Goal: Task Accomplishment & Management: Use online tool/utility

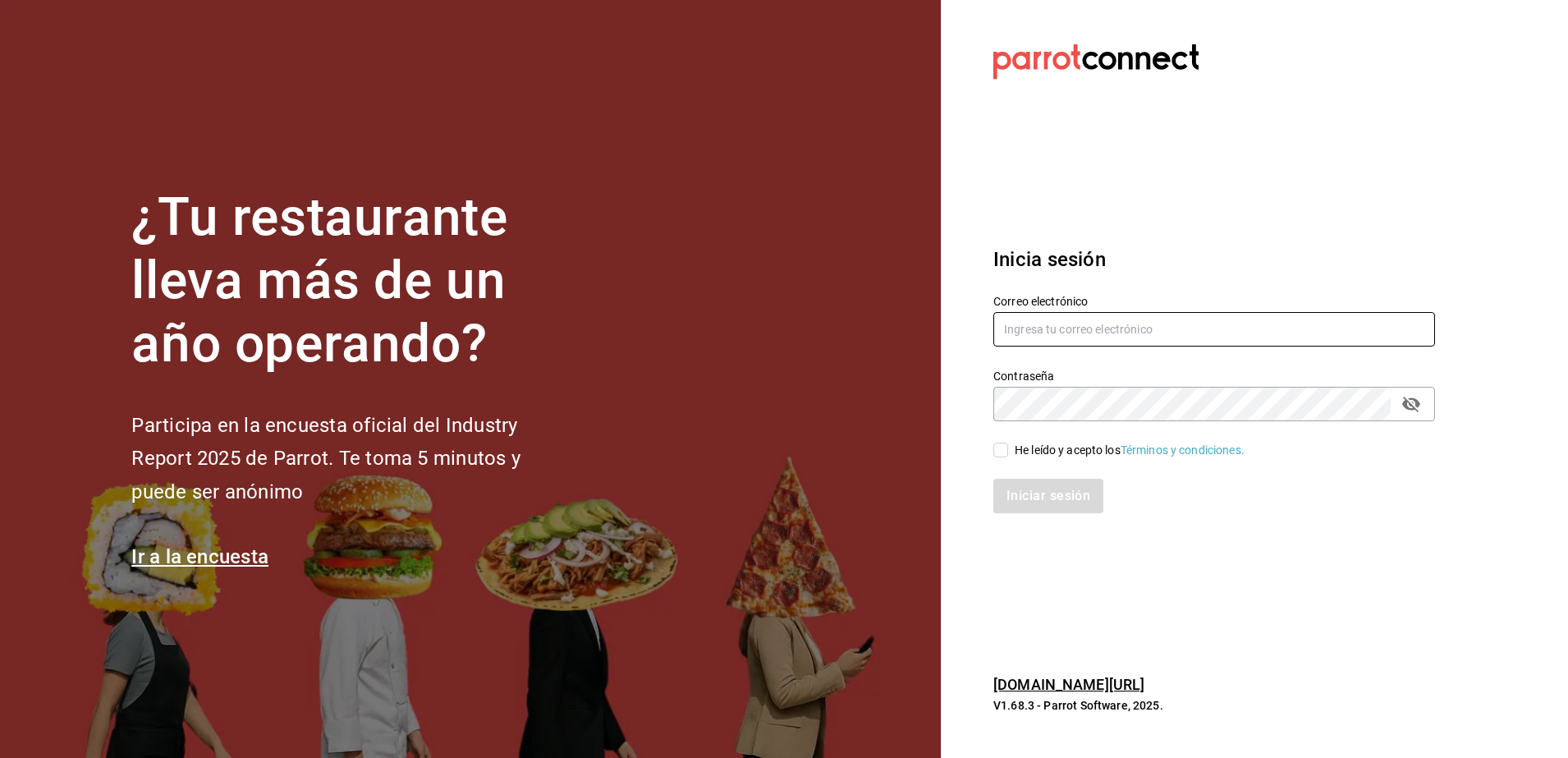
type input "jose.carlos@grupocosteno.com"
click at [1000, 446] on input "He leído y acepto los Términos y condiciones." at bounding box center [1000, 450] width 15 height 15
checkbox input "true"
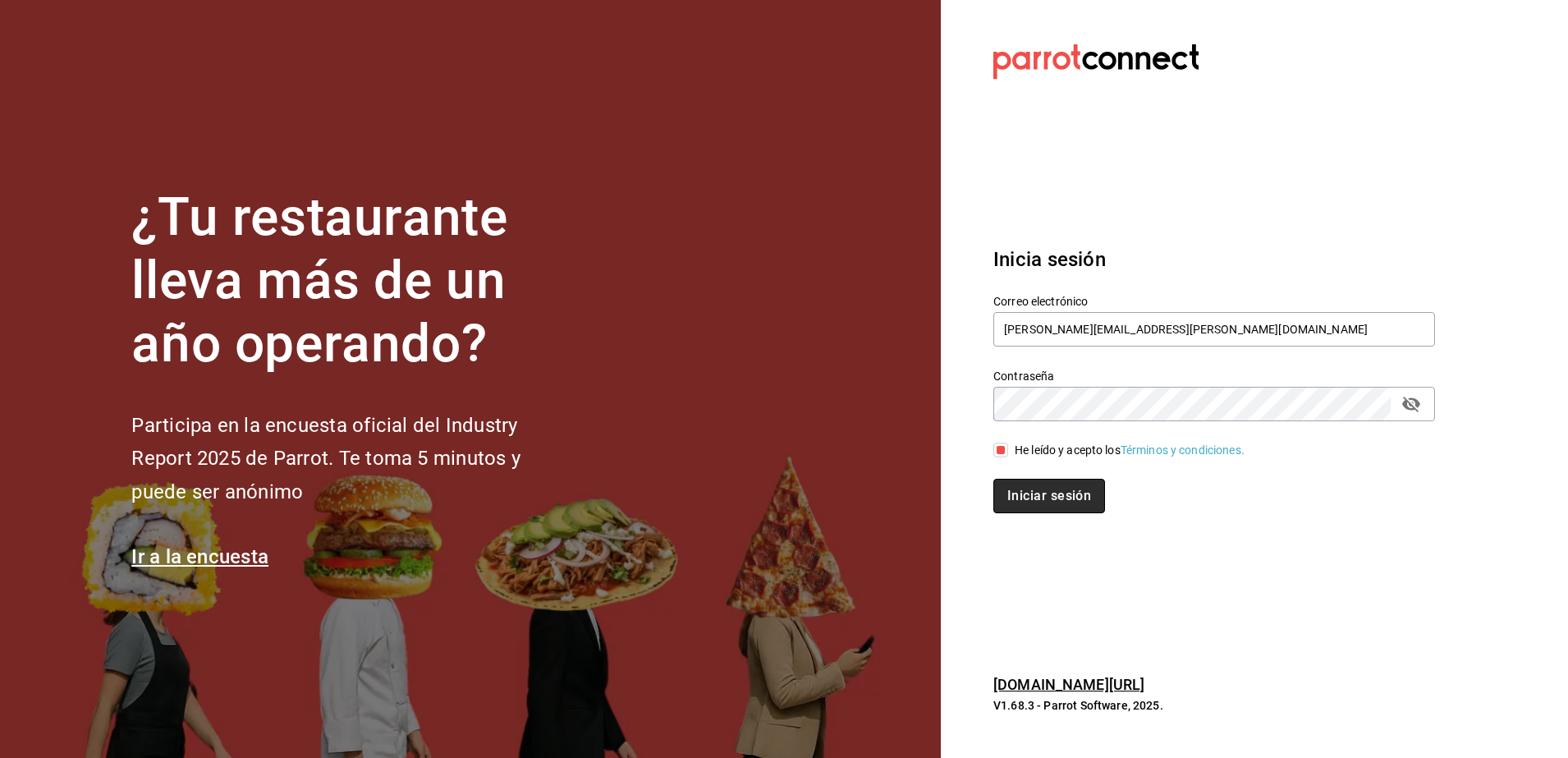
click at [1027, 494] on button "Iniciar sesión" at bounding box center [1049, 496] width 112 height 34
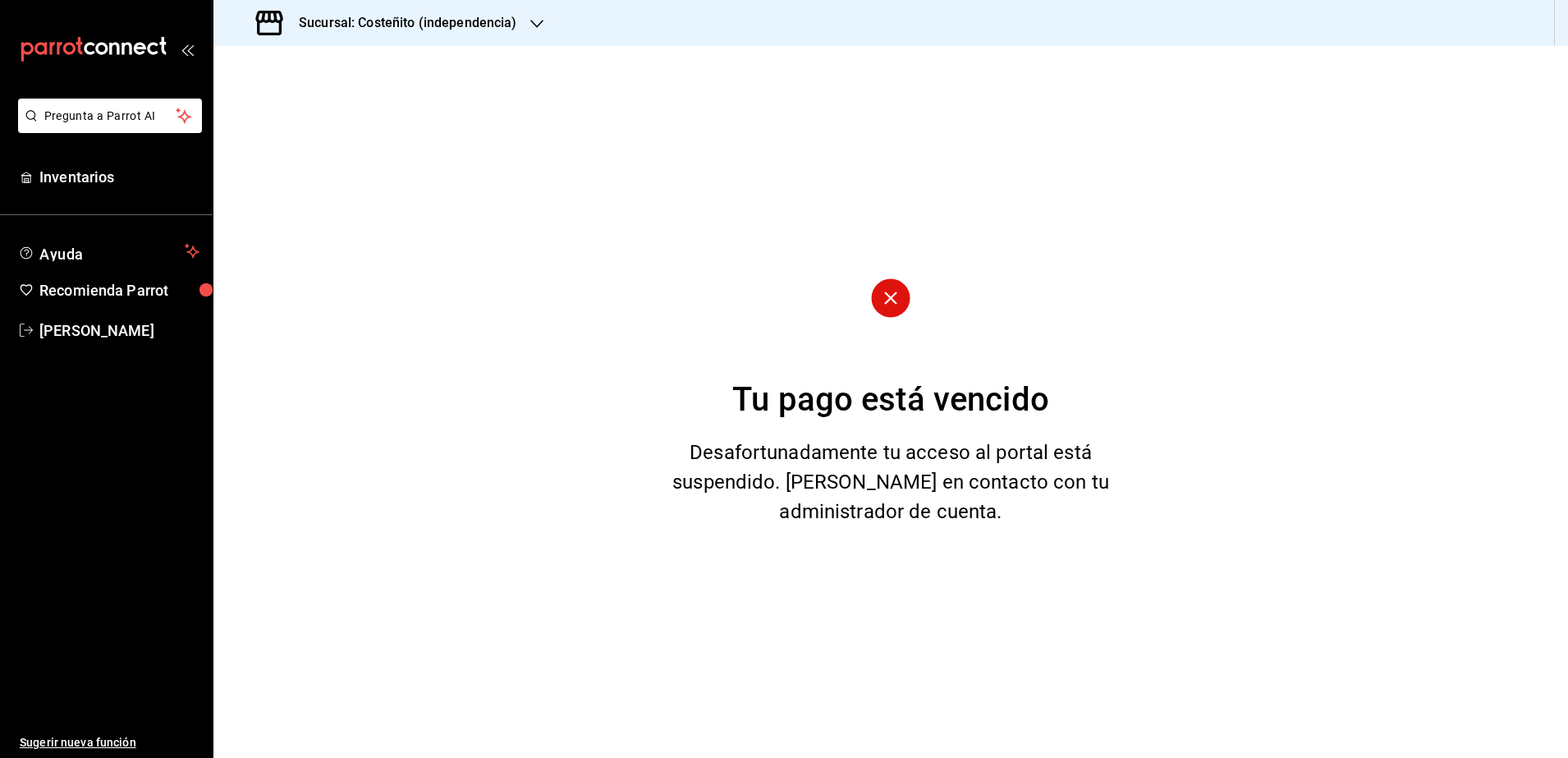
click at [363, 18] on h3 "Sucursal: Costeñito (independencia)" at bounding box center [402, 23] width 231 height 20
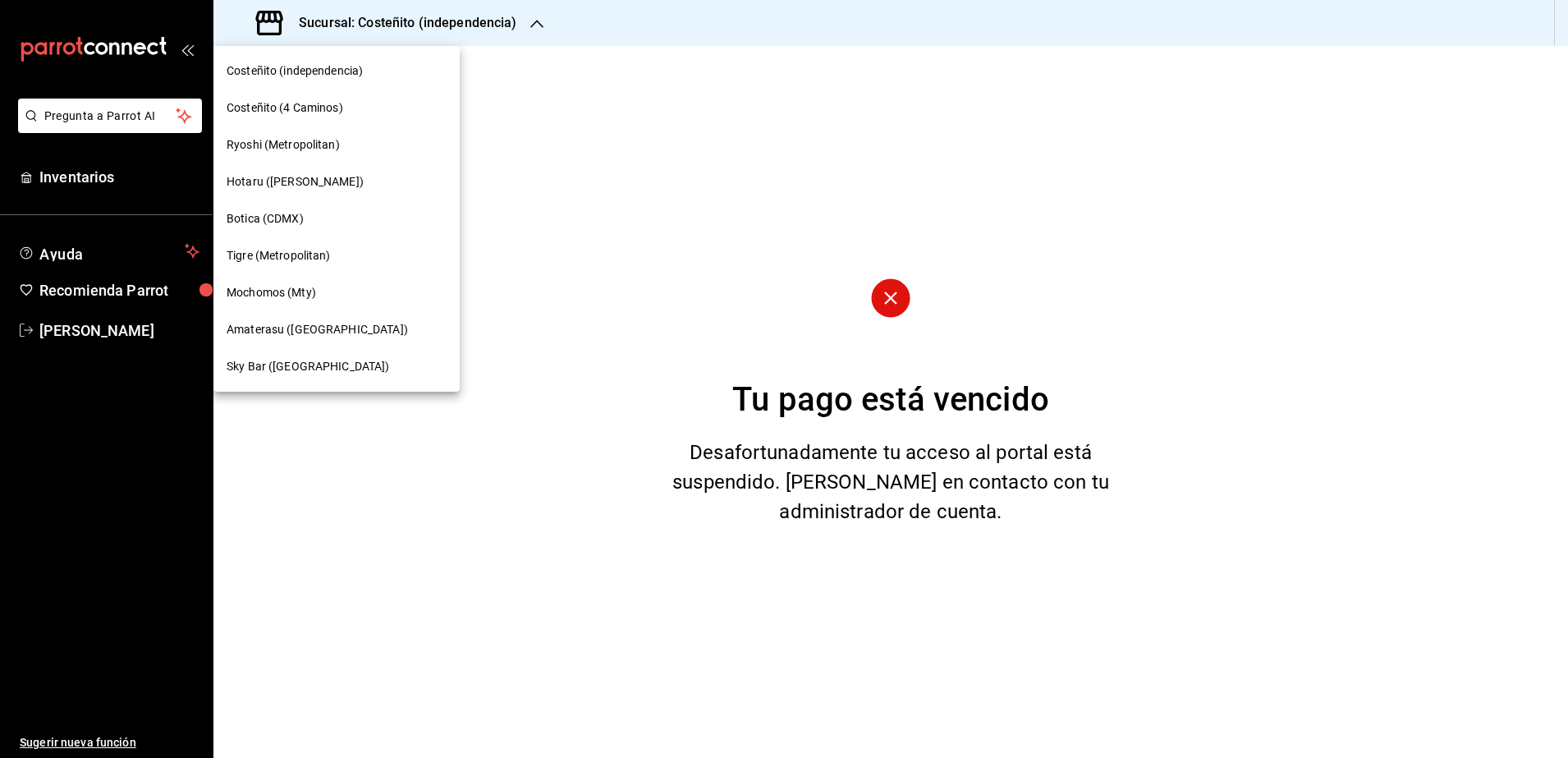
click at [324, 326] on span "Amaterasu ([GEOGRAPHIC_DATA])" at bounding box center [316, 330] width 181 height 17
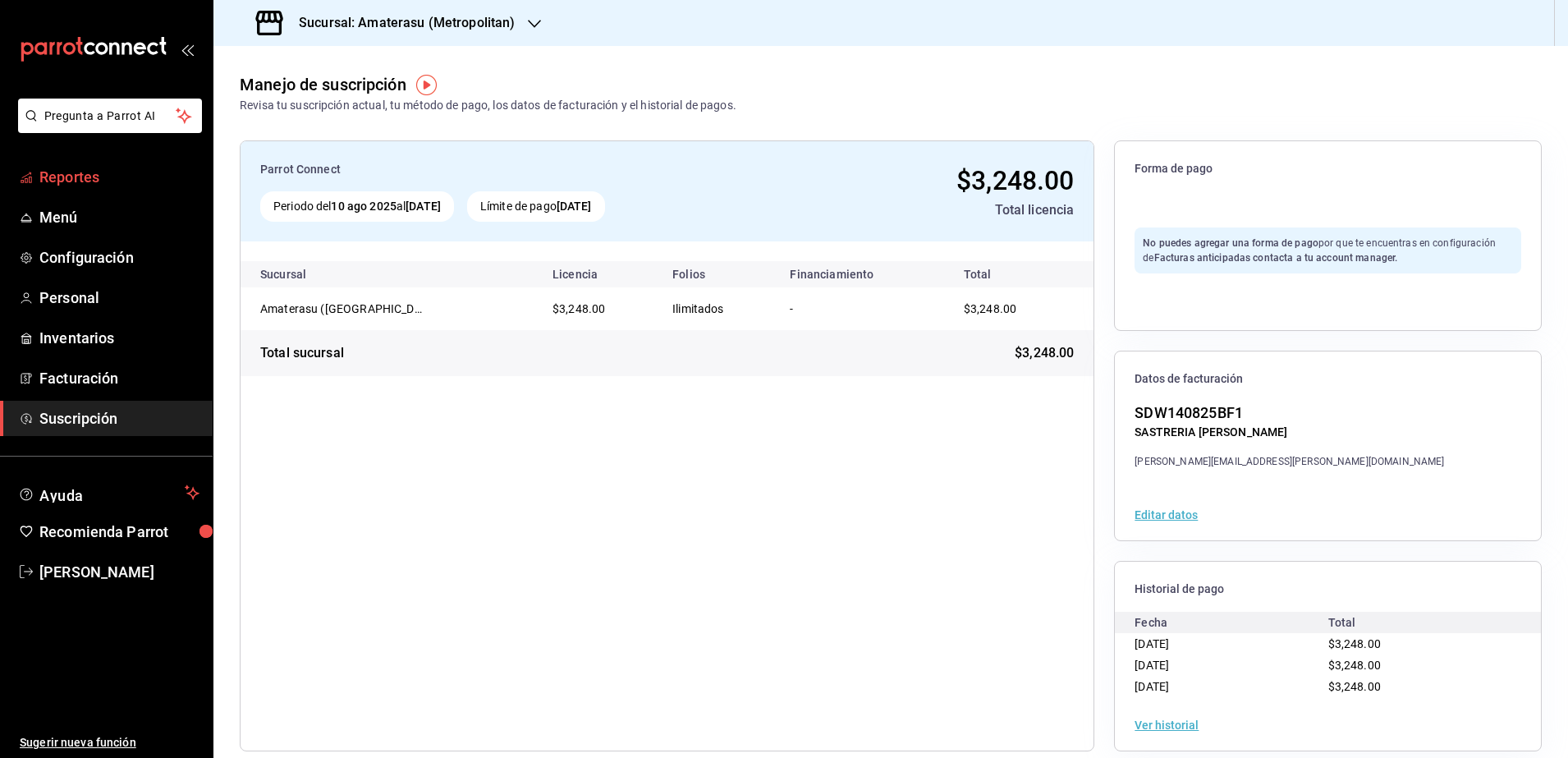
click at [99, 183] on span "Reportes" at bounding box center [119, 176] width 160 height 22
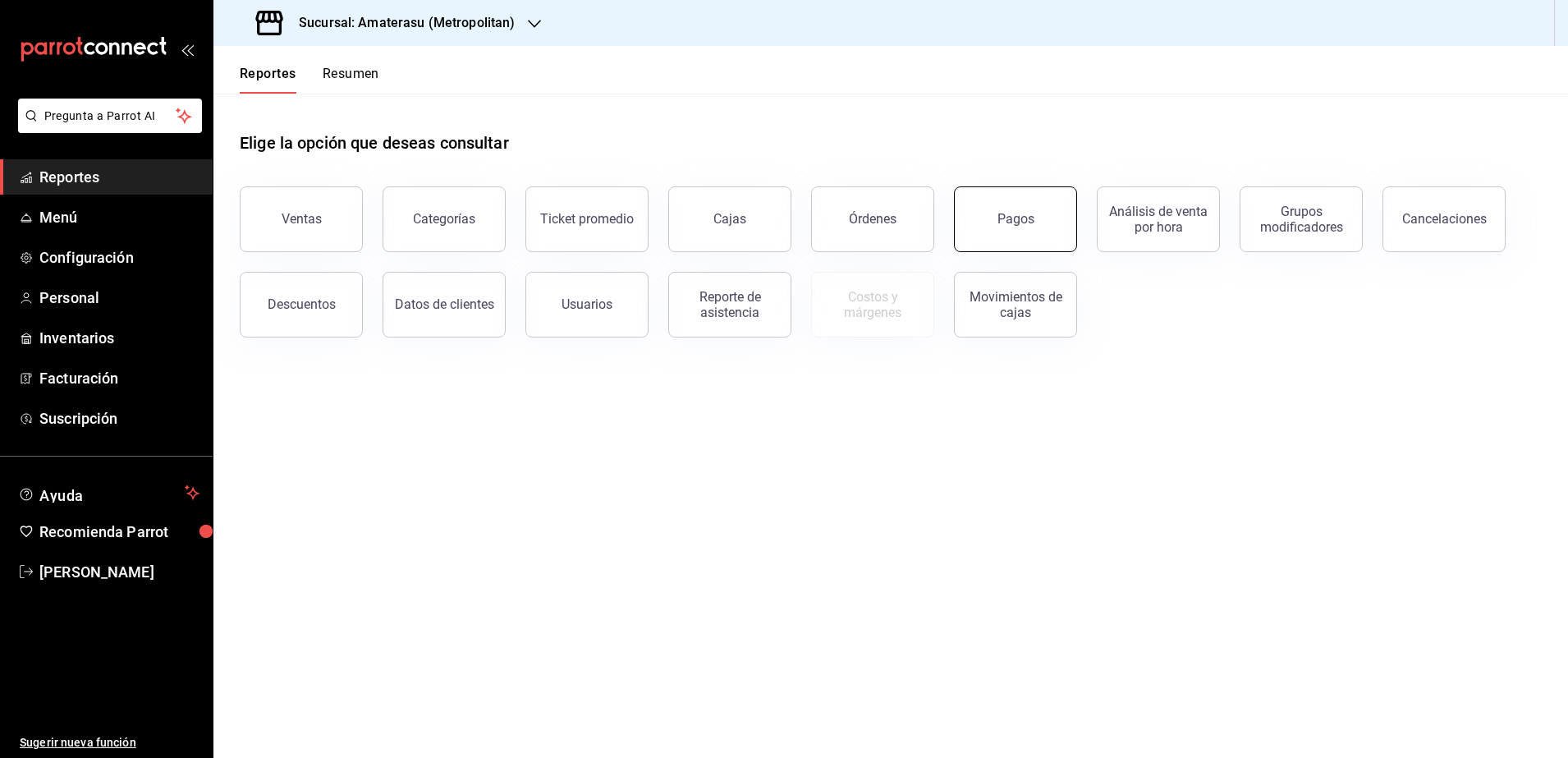
click at [1014, 203] on button "Pagos" at bounding box center [1016, 219] width 123 height 65
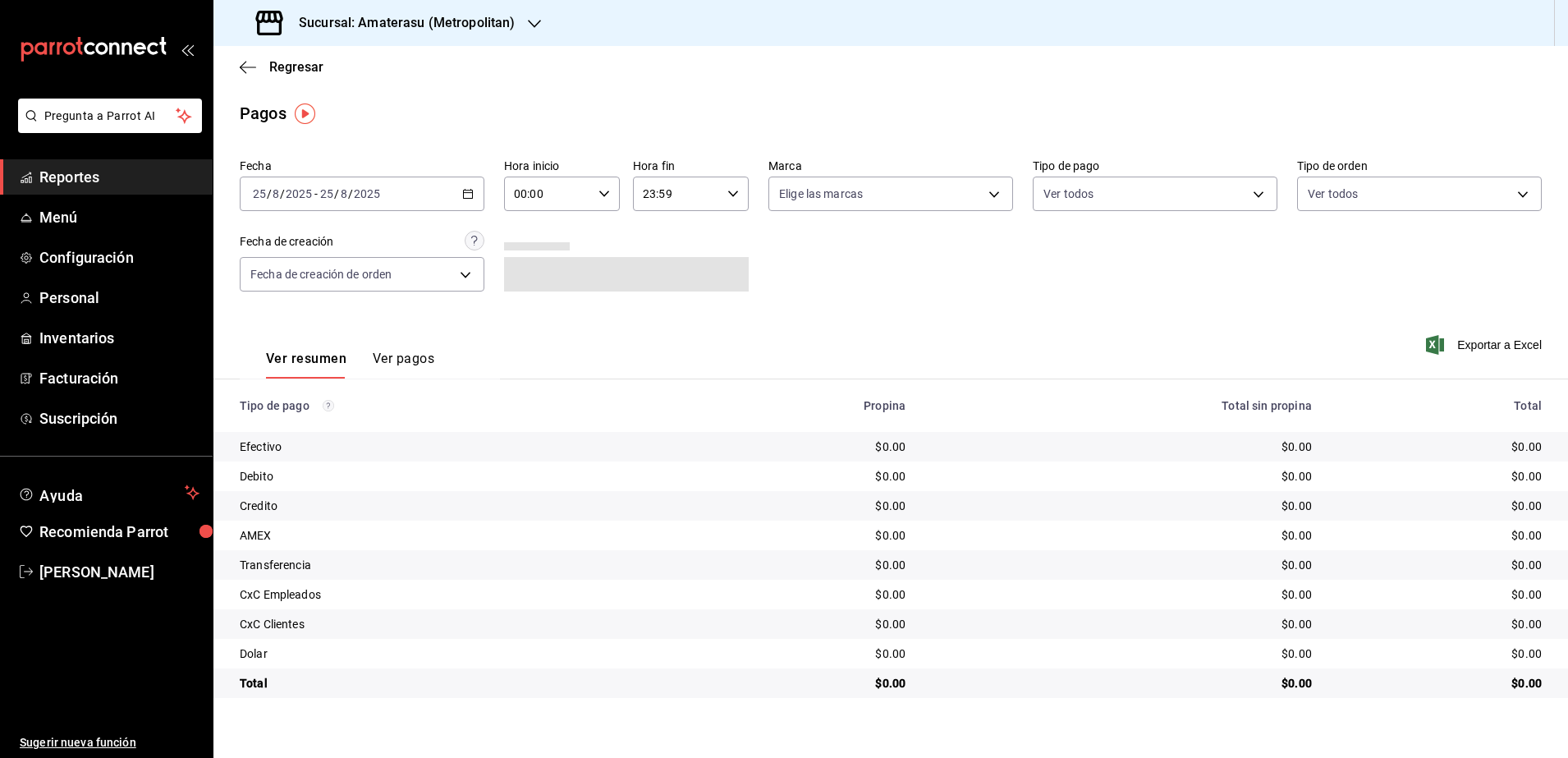
click at [463, 190] on \(Stroke\) "button" at bounding box center [468, 194] width 9 height 9
click at [341, 431] on span "Rango de fechas" at bounding box center [317, 428] width 127 height 17
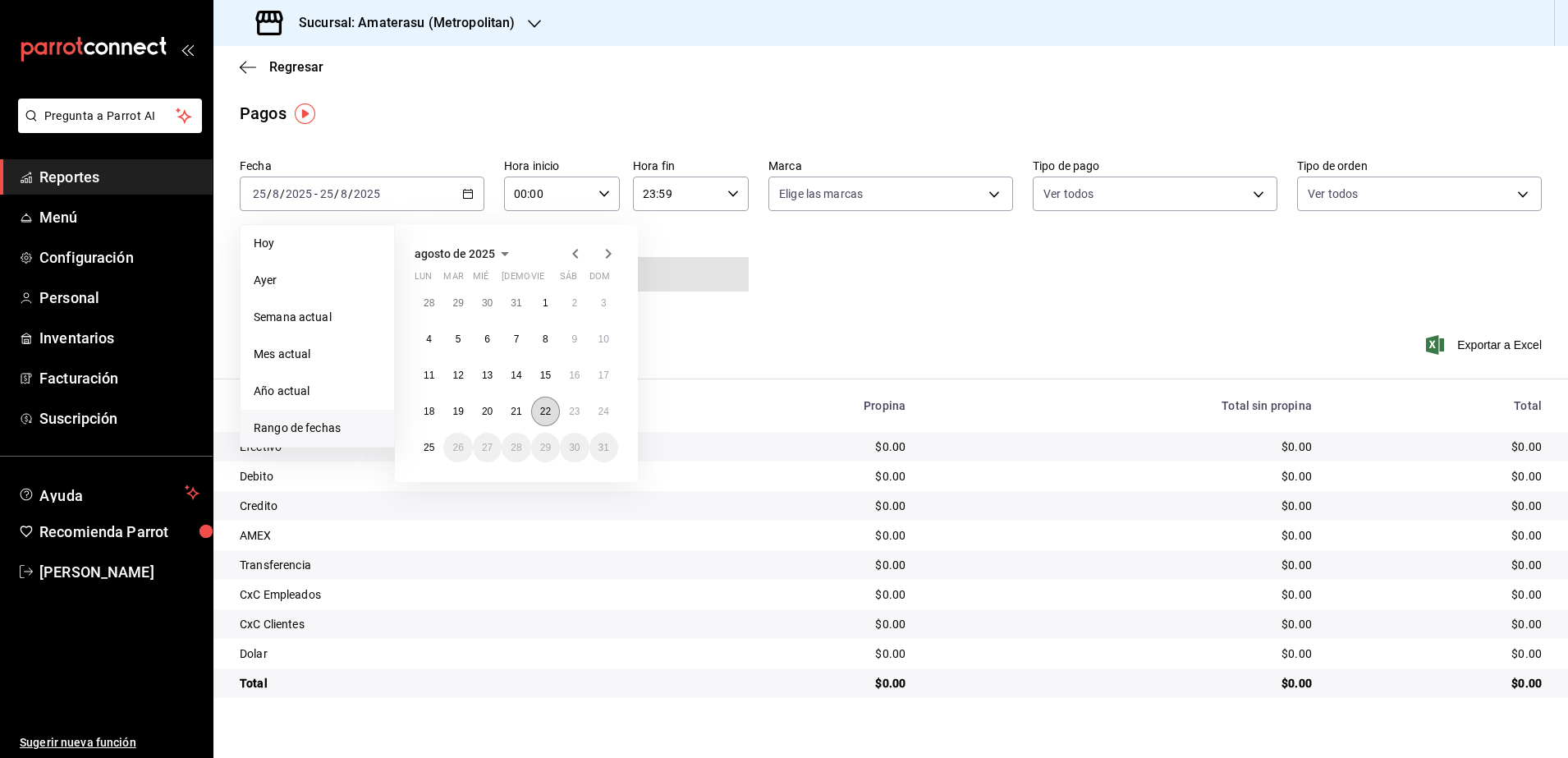
click at [548, 413] on abbr "22" at bounding box center [545, 411] width 10 height 11
click at [565, 409] on button "23" at bounding box center [574, 411] width 28 height 29
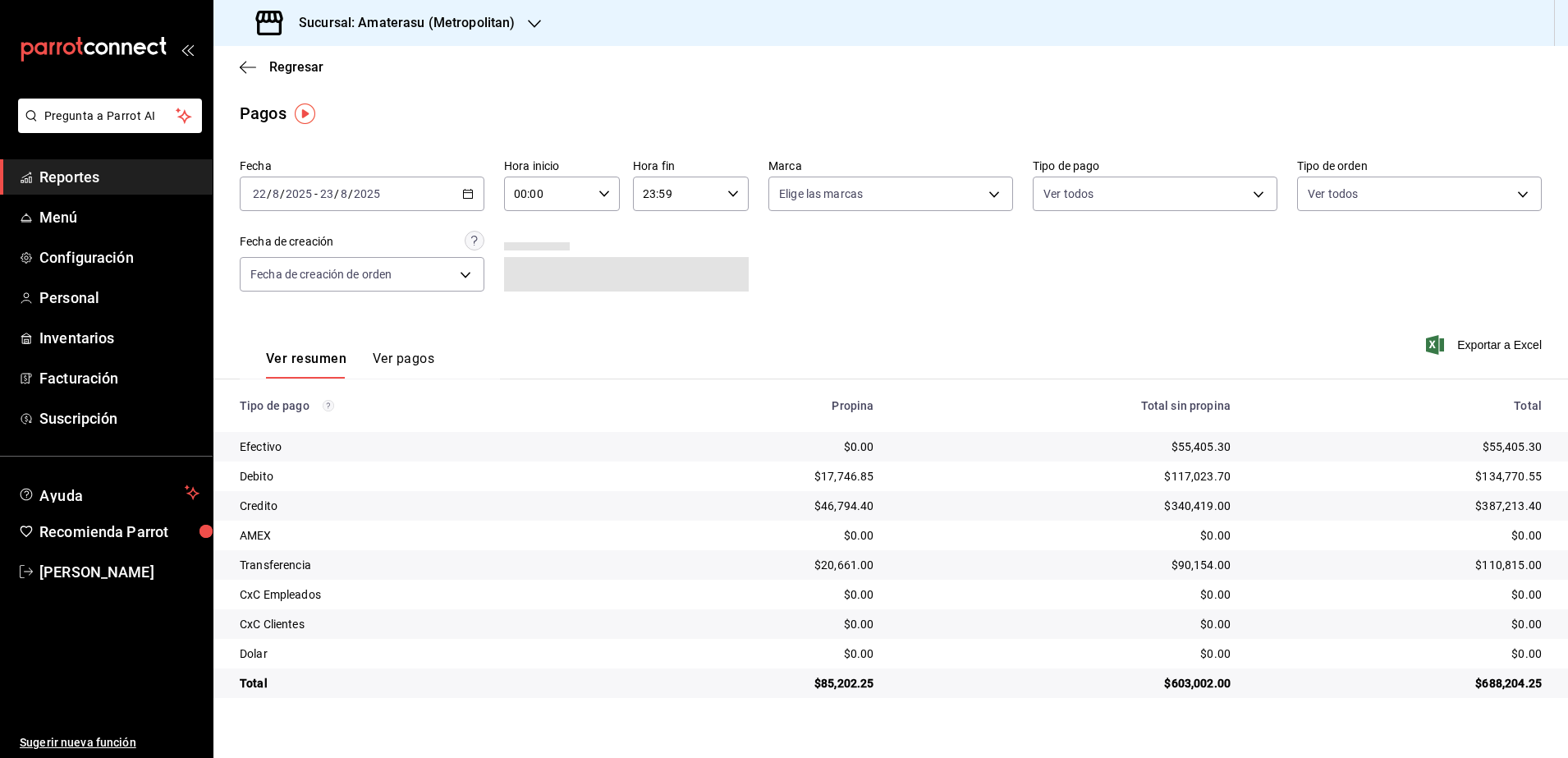
click at [602, 194] on icon "button" at bounding box center [604, 193] width 11 height 11
click at [533, 325] on span "05" at bounding box center [533, 330] width 32 height 13
type input "05:00"
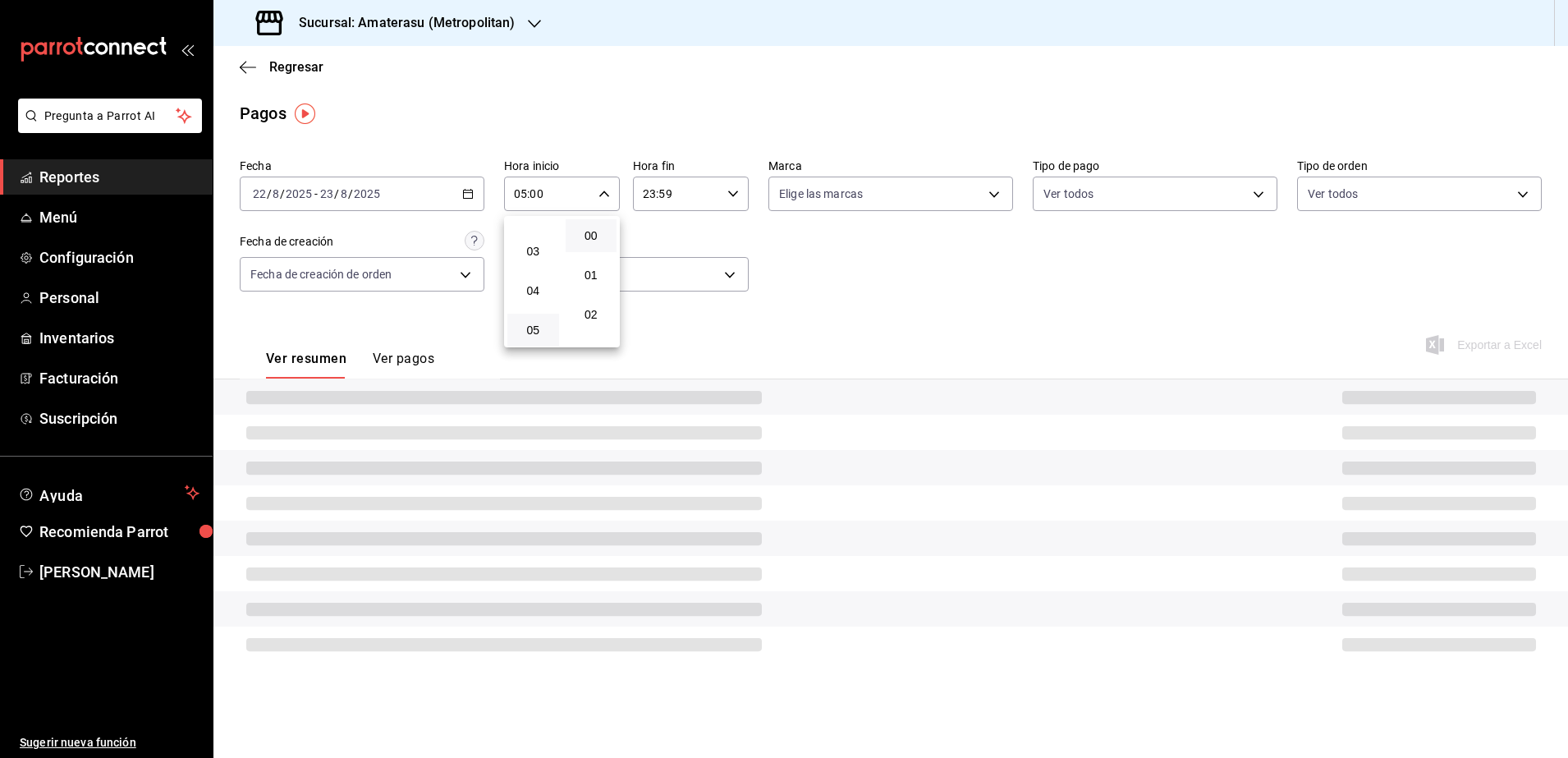
click at [731, 189] on div at bounding box center [784, 379] width 1568 height 758
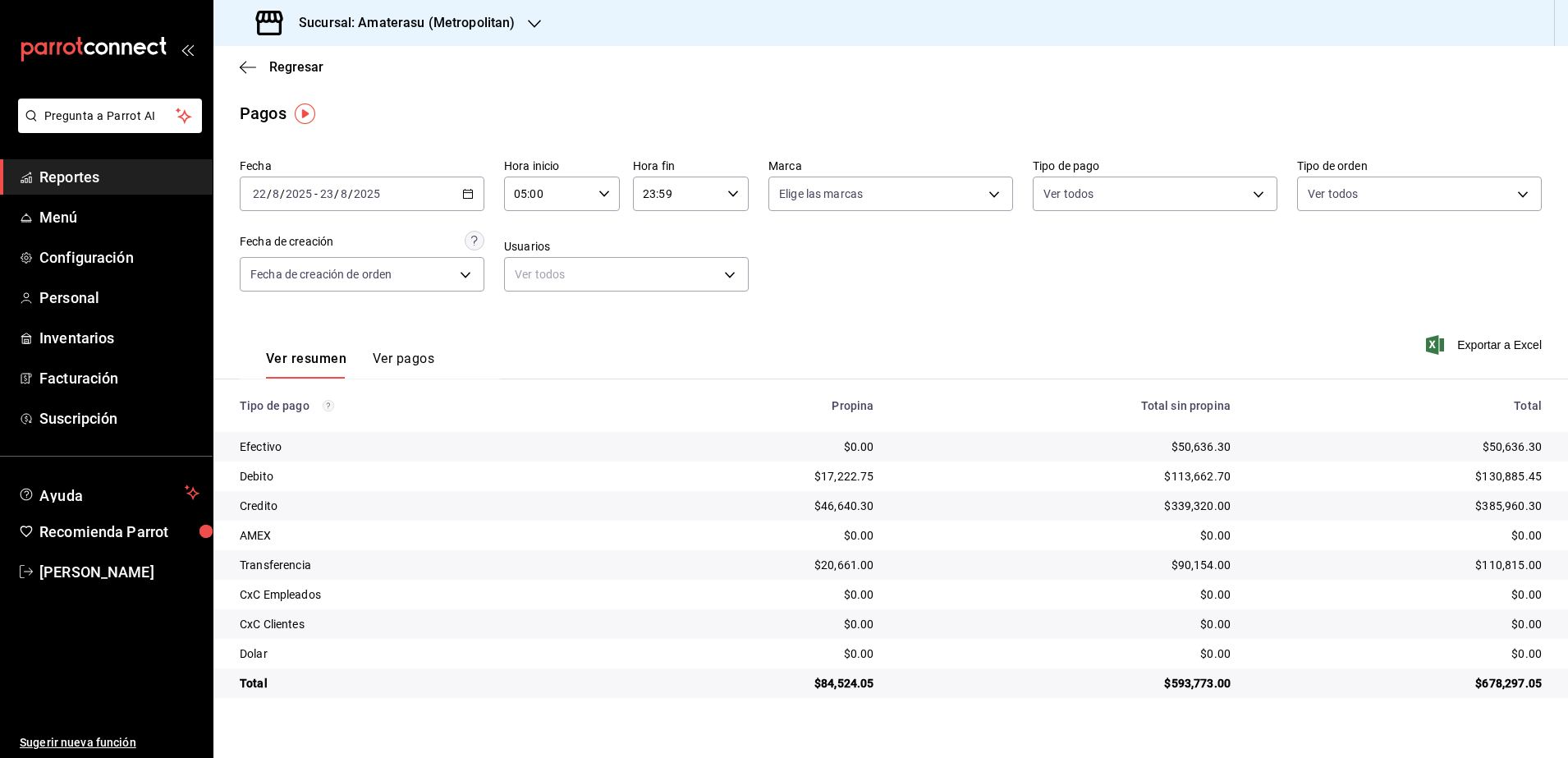
click at [731, 189] on icon "button" at bounding box center [733, 193] width 11 height 11
click at [664, 304] on button "04" at bounding box center [662, 297] width 52 height 33
type input "04:59"
click at [938, 320] on div at bounding box center [784, 379] width 1568 height 758
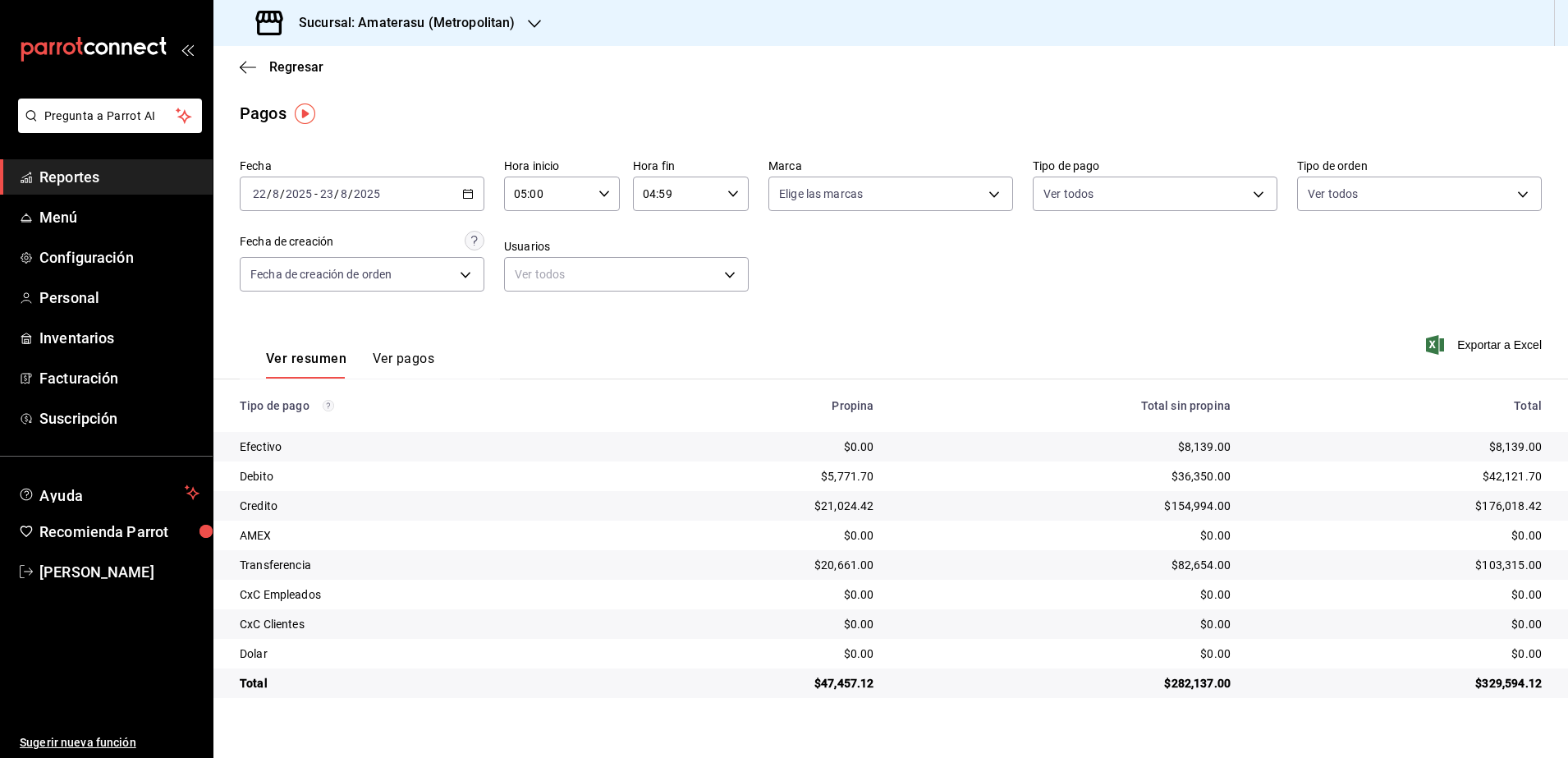
click at [97, 183] on span "Reportes" at bounding box center [119, 176] width 160 height 22
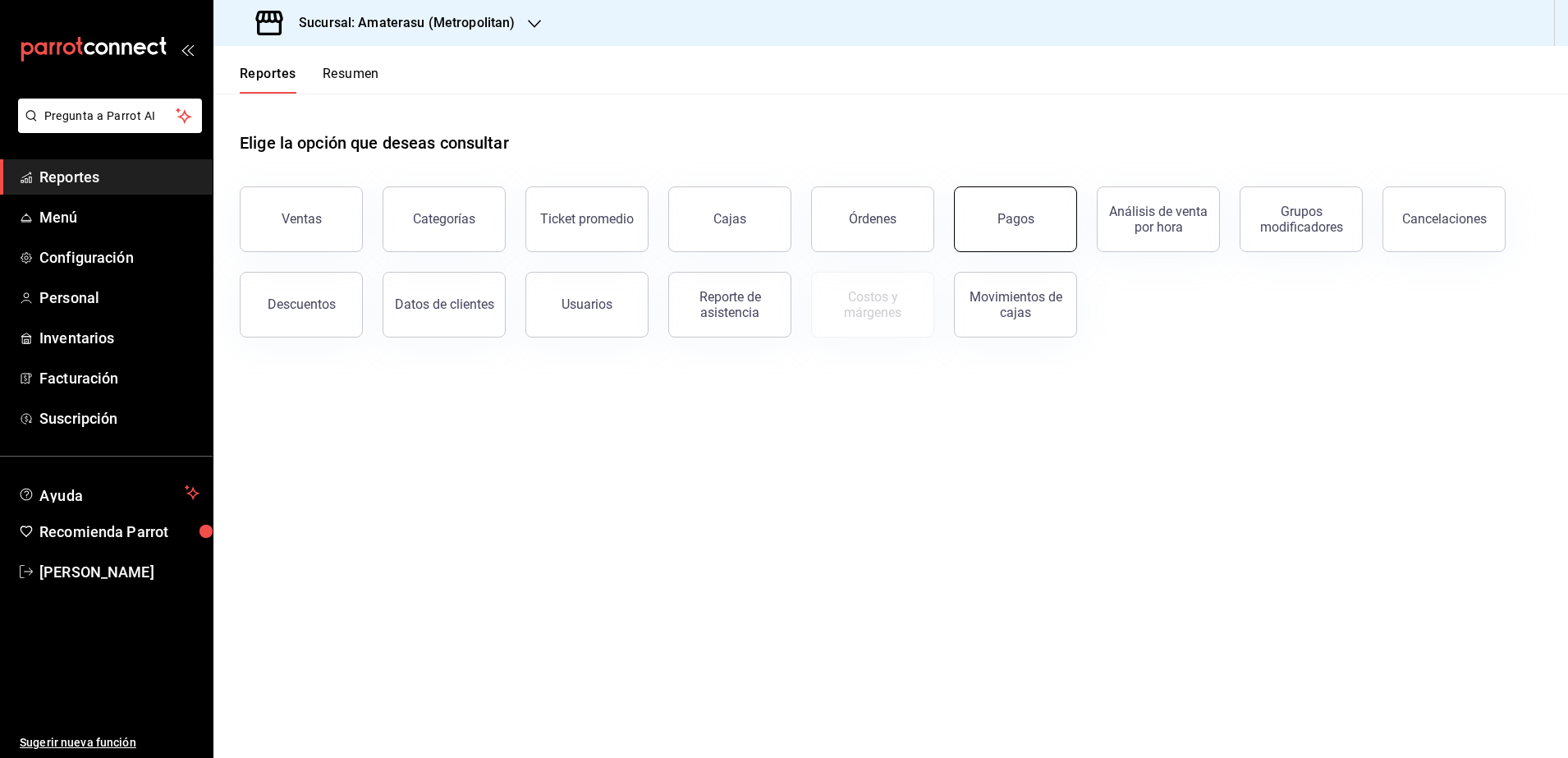
click at [1044, 226] on button "Pagos" at bounding box center [1016, 219] width 123 height 65
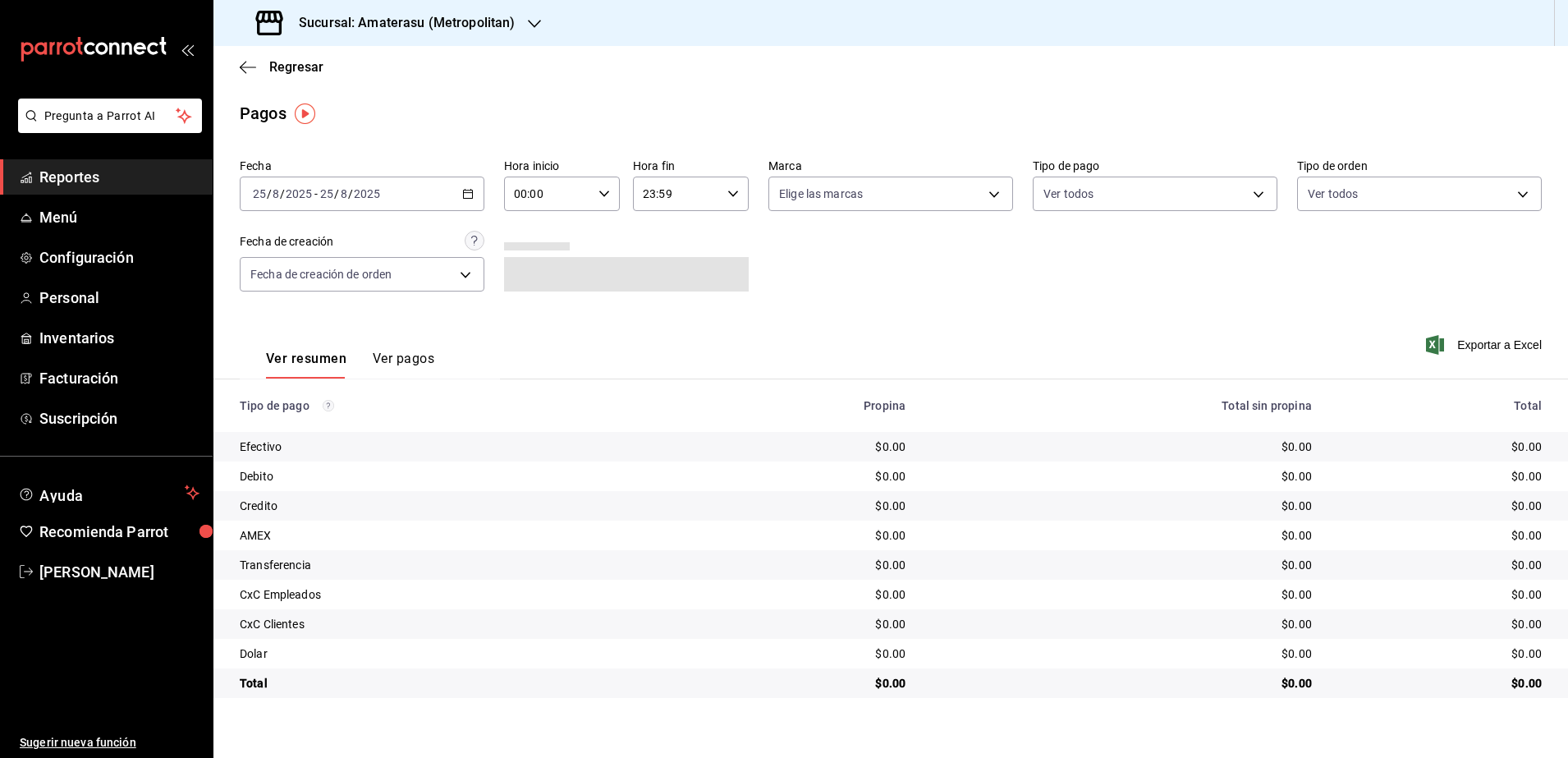
click at [464, 193] on \(Stroke\) "button" at bounding box center [468, 194] width 9 height 9
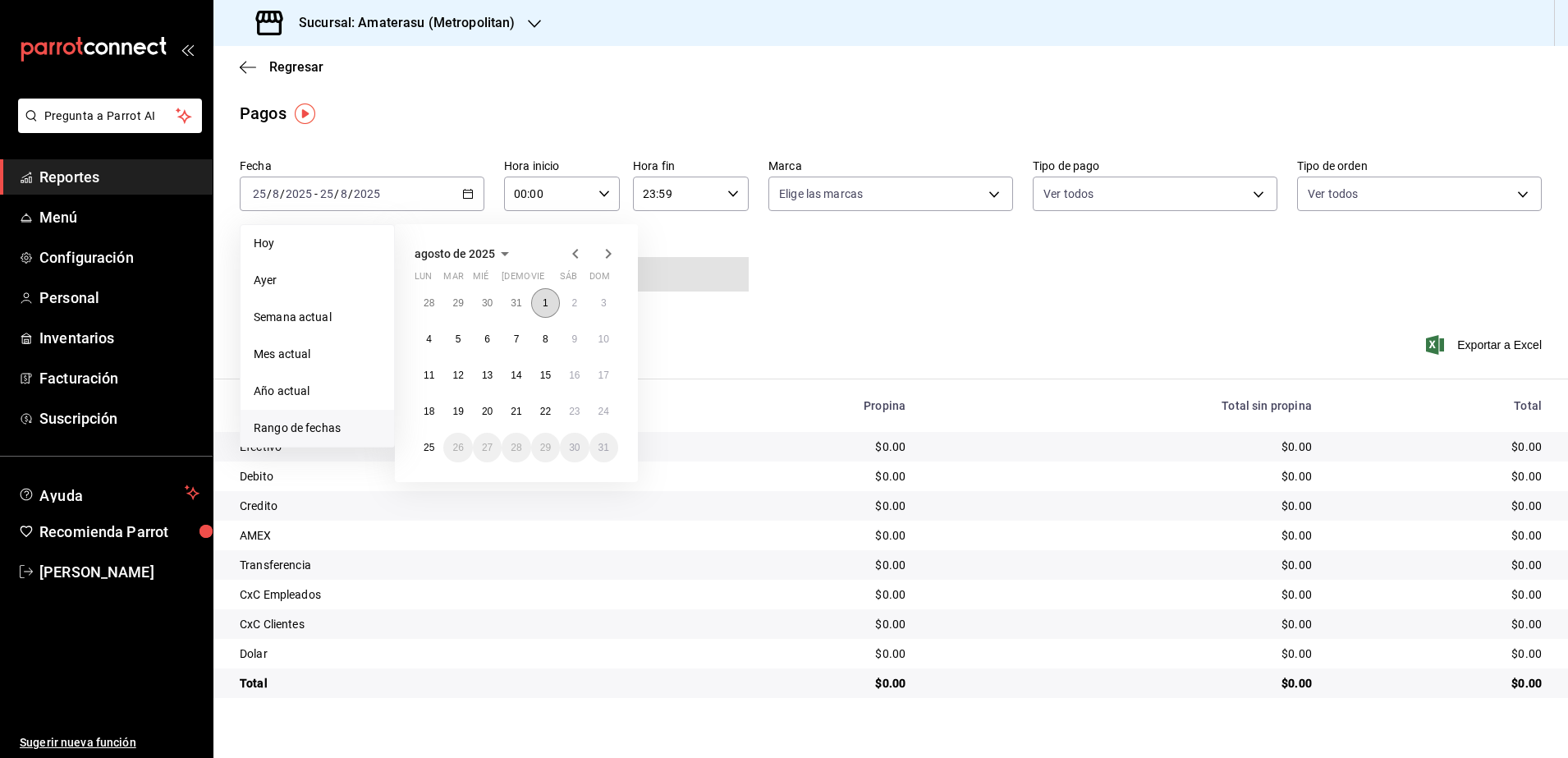
click at [548, 307] on abbr "1" at bounding box center [546, 303] width 6 height 11
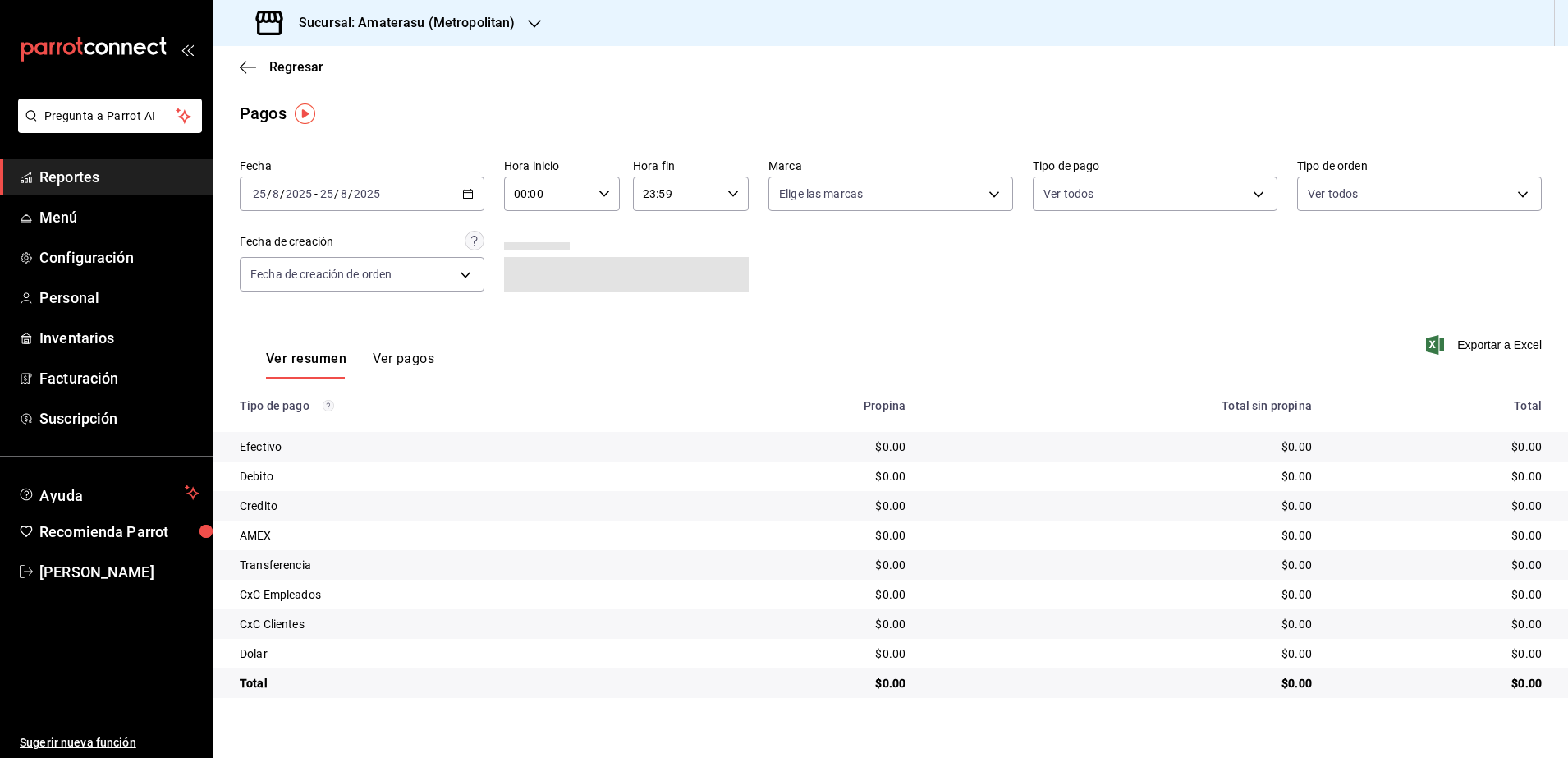
click at [514, 27] on div "Sucursal: Amaterasu (Metropolitan)" at bounding box center [387, 23] width 321 height 46
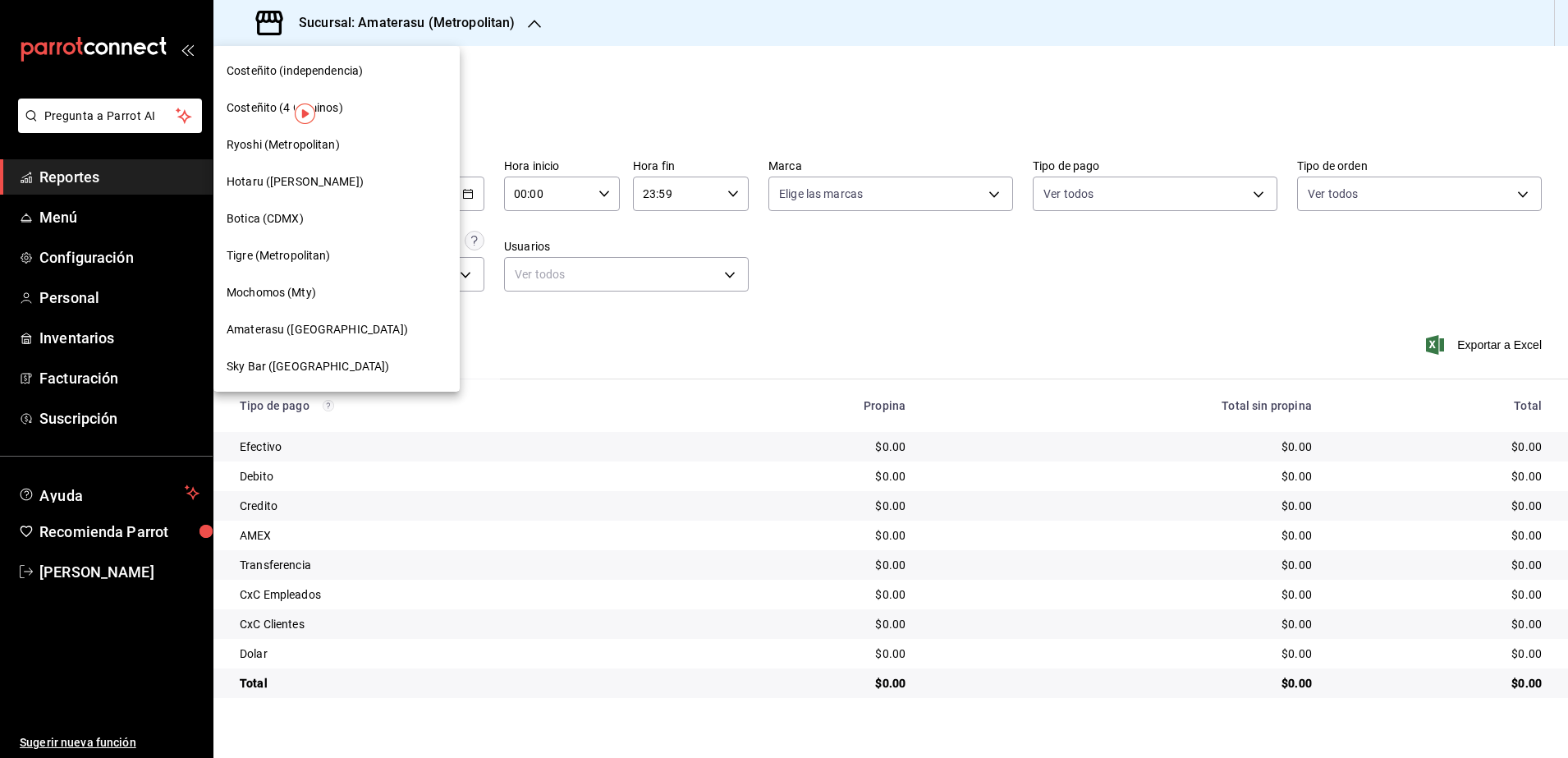
click at [295, 301] on div "Mochomos (Mty)" at bounding box center [336, 292] width 246 height 37
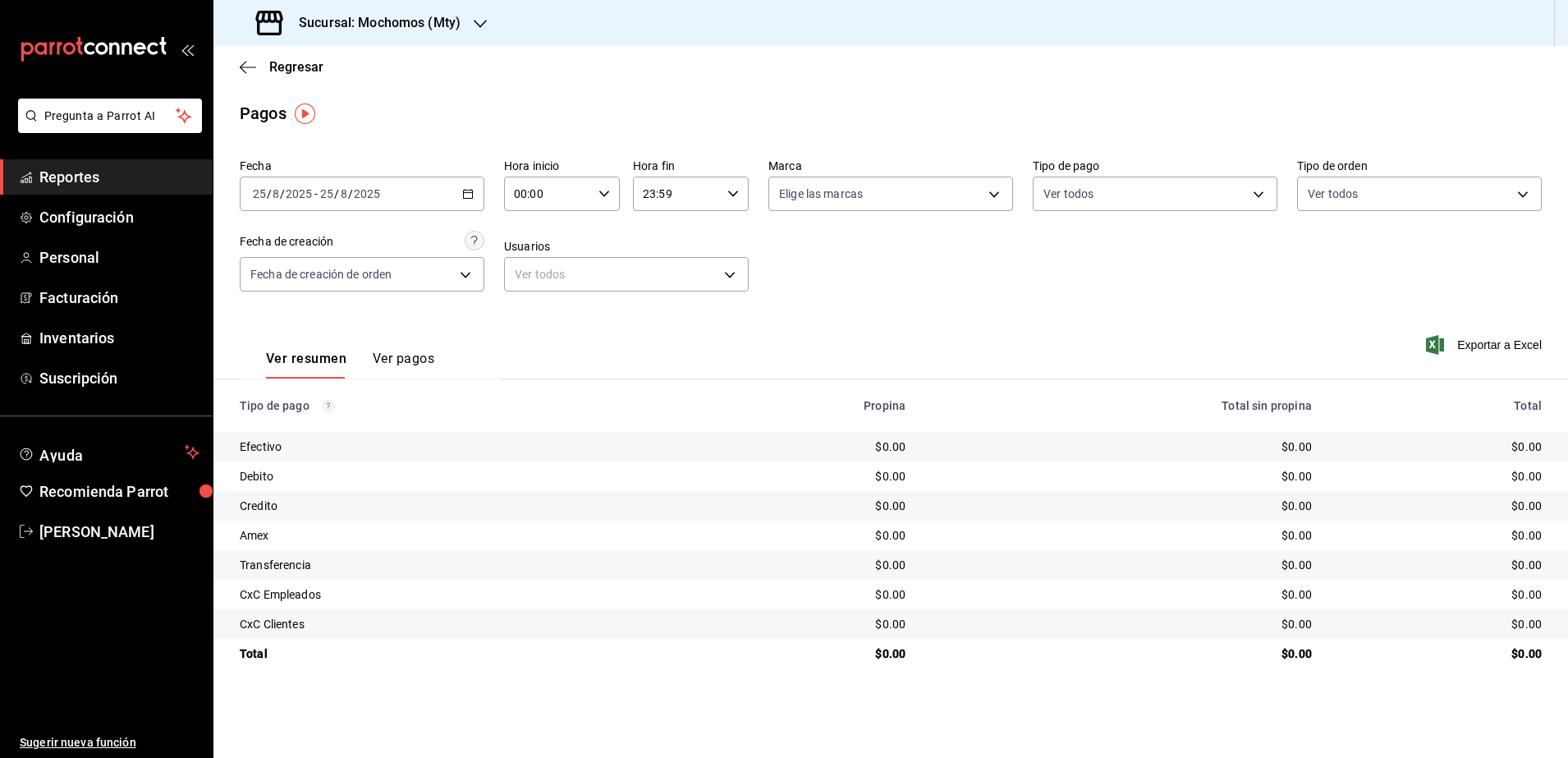
click at [470, 188] on icon "button" at bounding box center [468, 193] width 11 height 11
click at [335, 423] on span "Rango de fechas" at bounding box center [317, 428] width 127 height 17
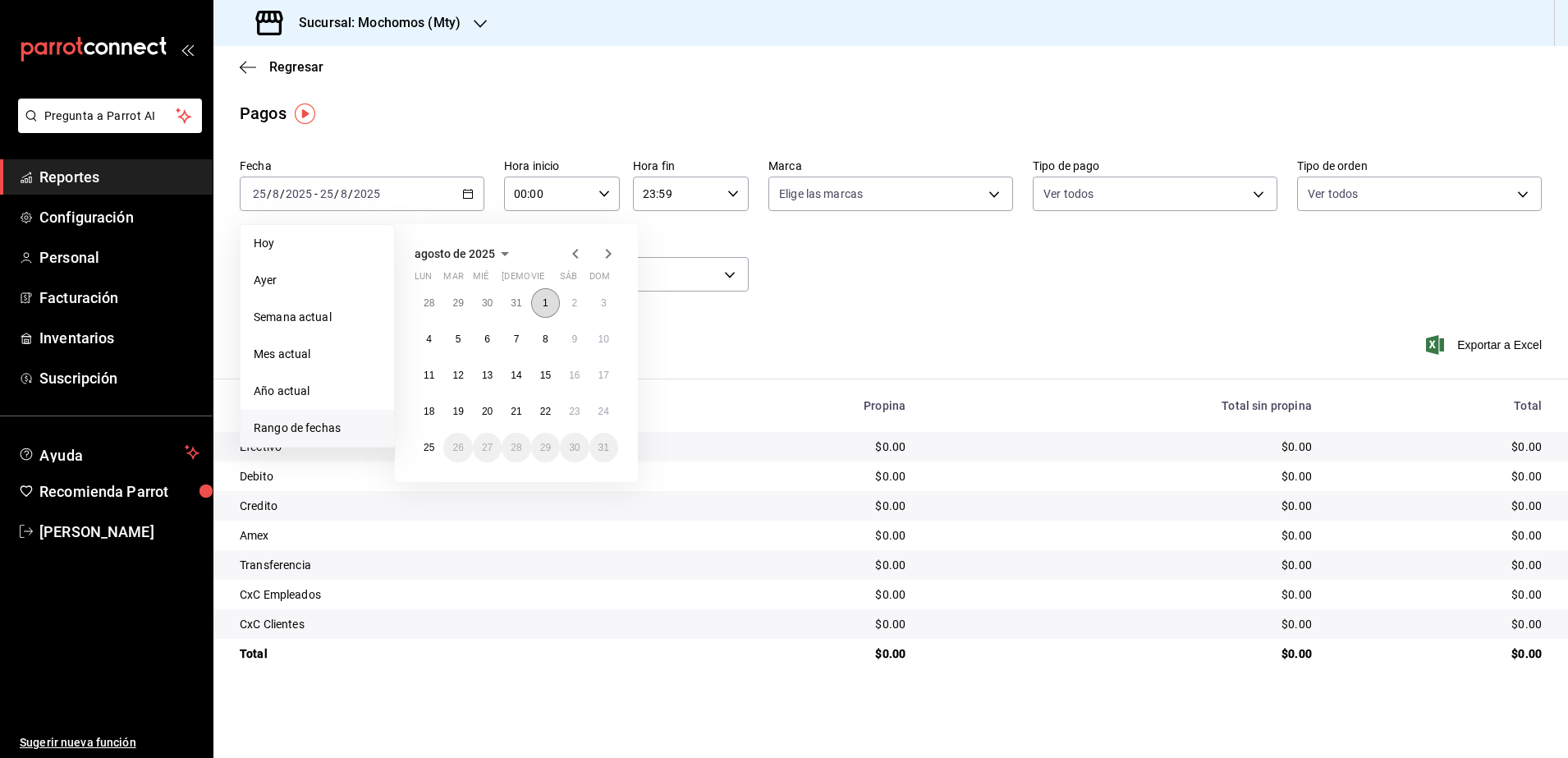
click at [546, 302] on abbr "1" at bounding box center [546, 303] width 6 height 11
click at [426, 438] on button "25" at bounding box center [429, 447] width 28 height 29
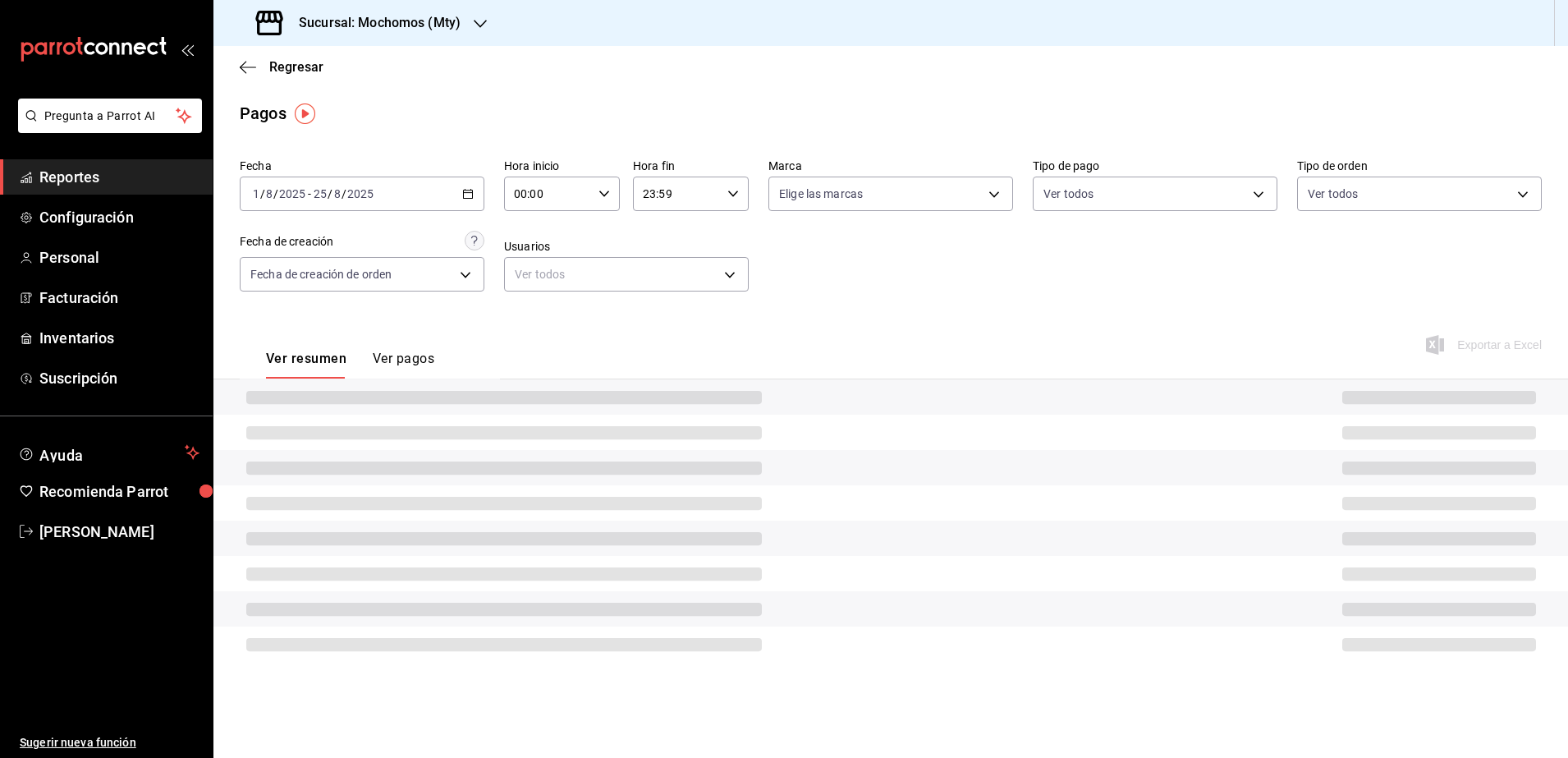
click at [603, 188] on icon "button" at bounding box center [604, 193] width 11 height 11
click at [537, 337] on button "05" at bounding box center [532, 330] width 52 height 33
type input "05:00"
click at [727, 191] on div at bounding box center [784, 379] width 1568 height 758
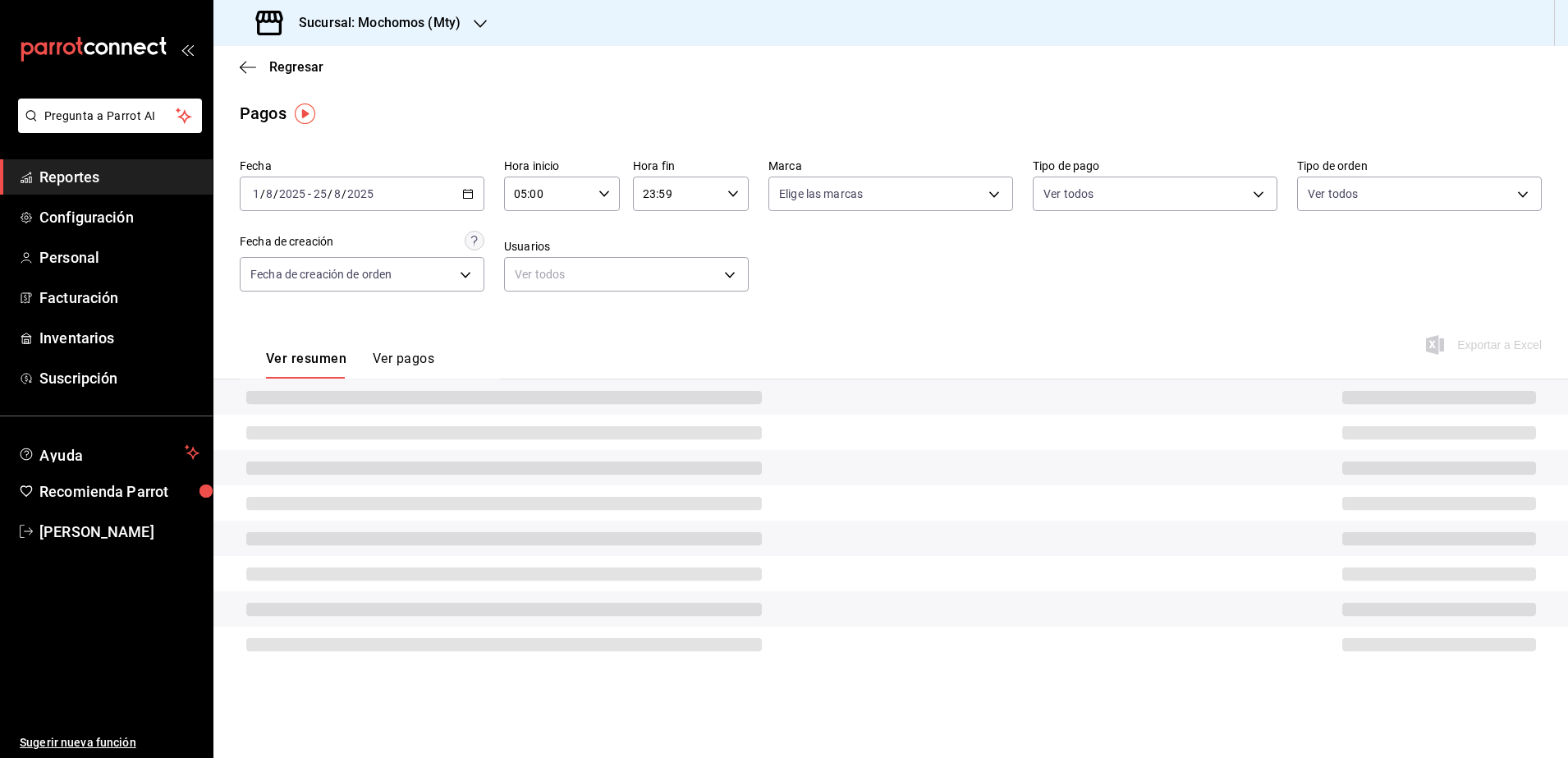
click at [734, 194] on \(Stroke\) "button" at bounding box center [733, 193] width 9 height 6
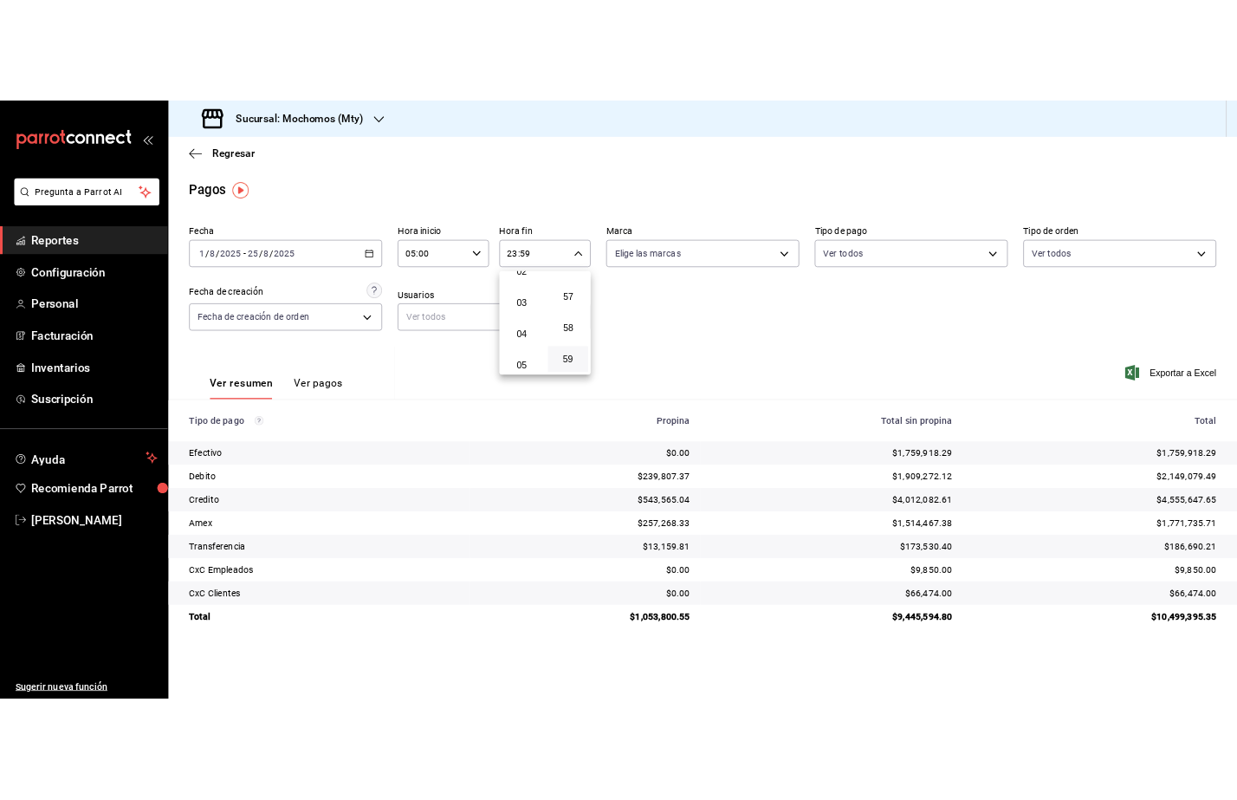
scroll to position [101, 0]
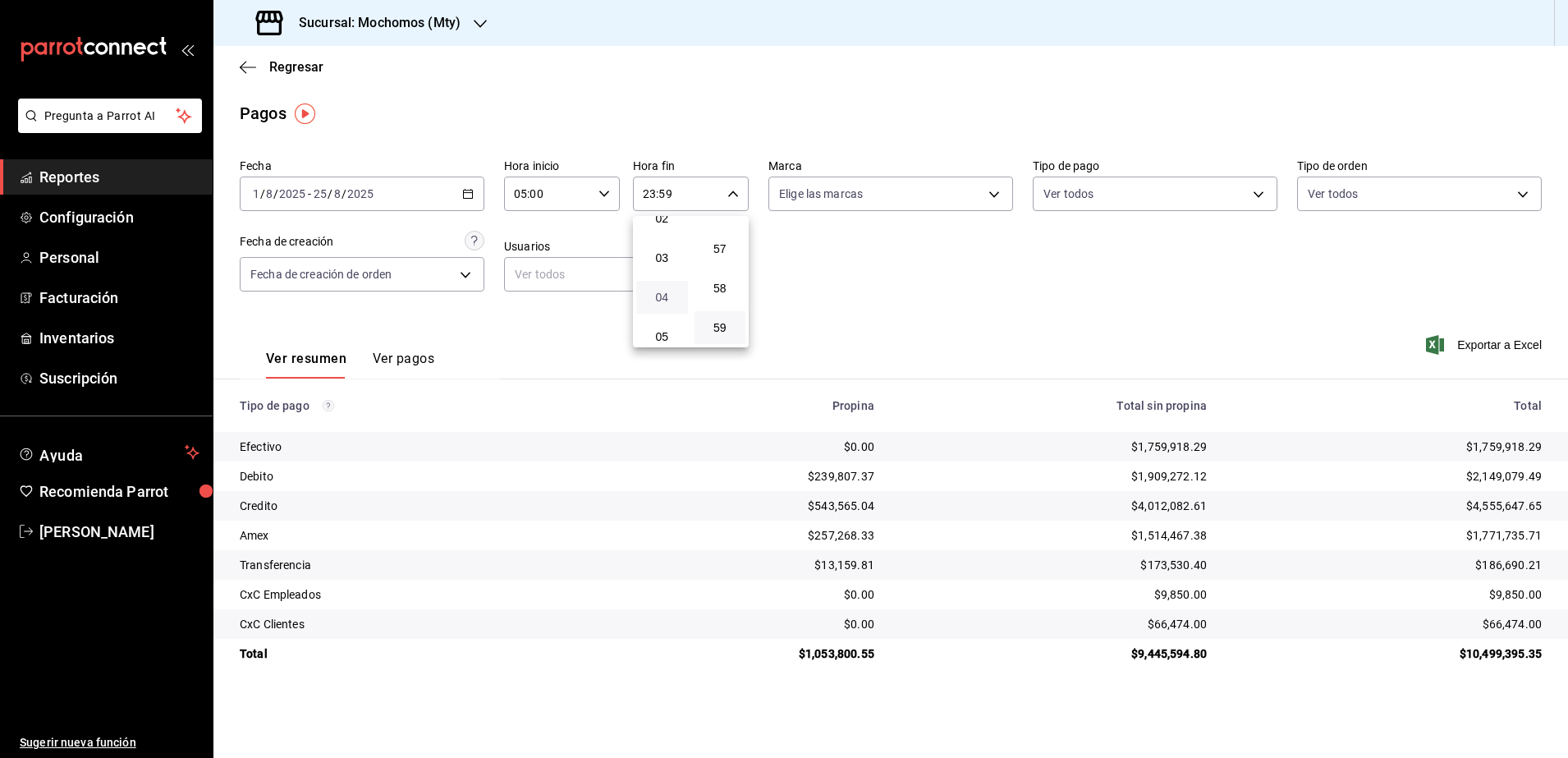
click at [664, 302] on span "04" at bounding box center [662, 298] width 32 height 13
type input "04:59"
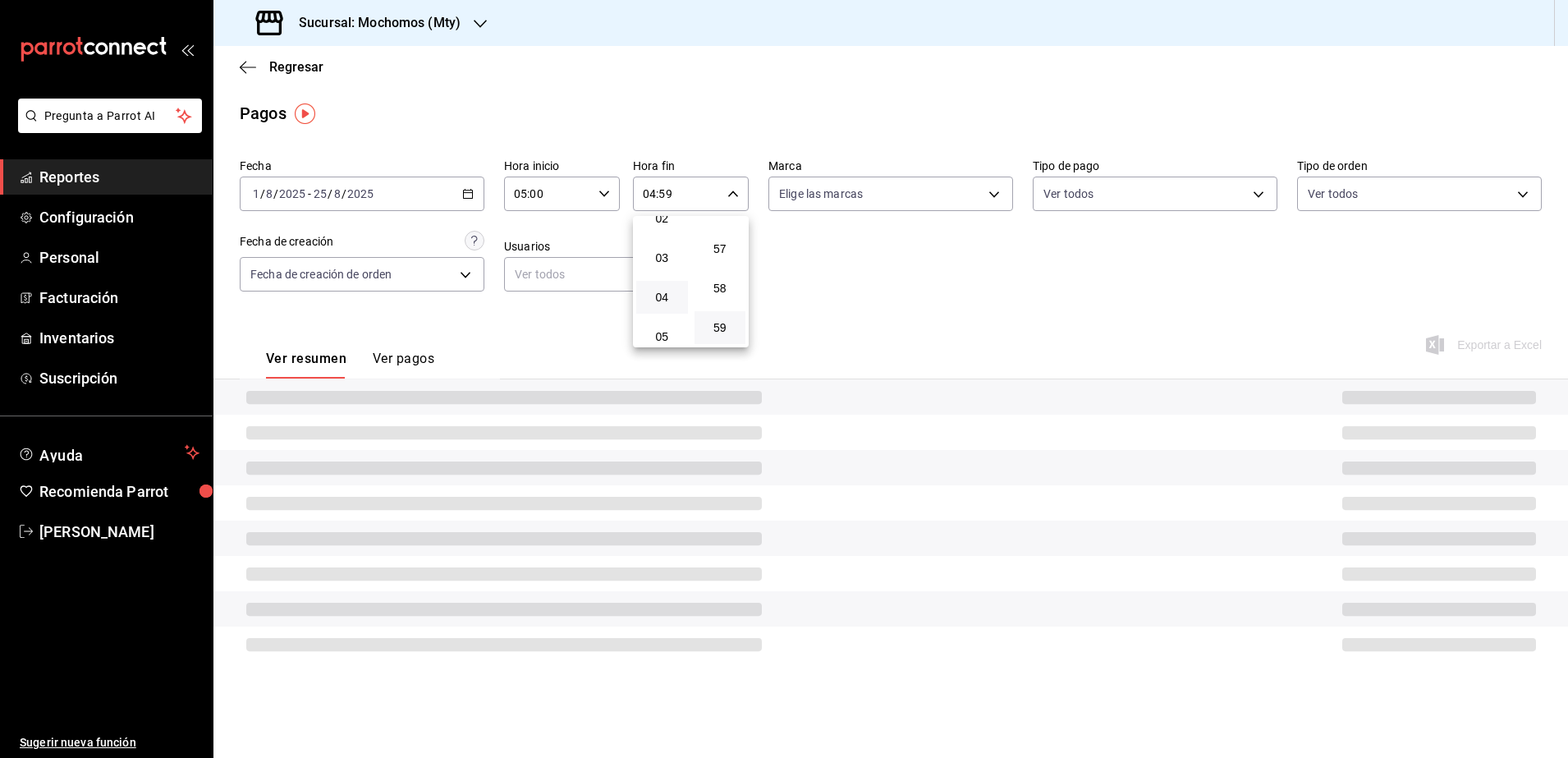
click at [1403, 302] on div at bounding box center [784, 379] width 1568 height 758
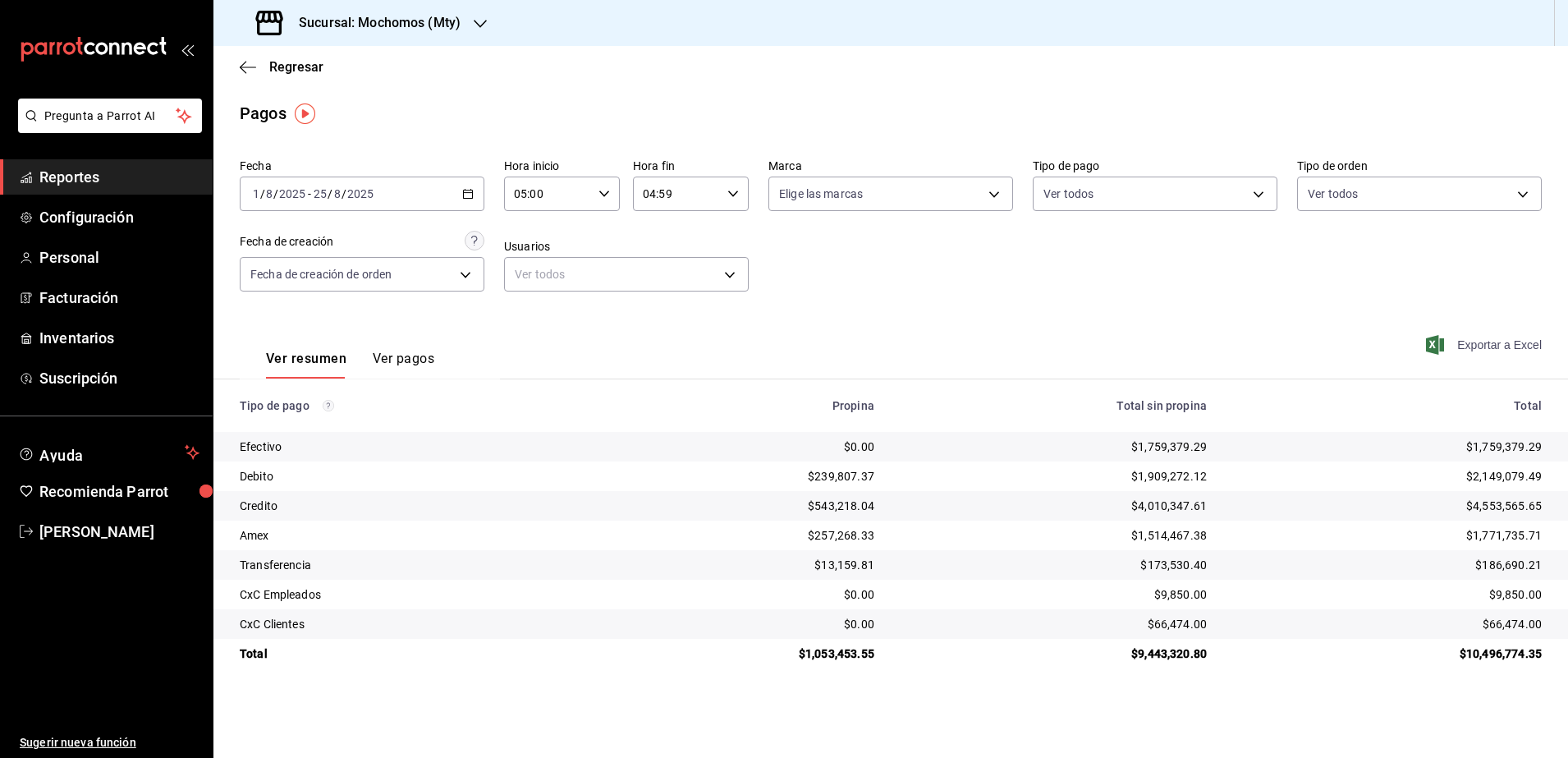
click at [1463, 338] on span "Exportar a Excel" at bounding box center [1486, 345] width 113 height 20
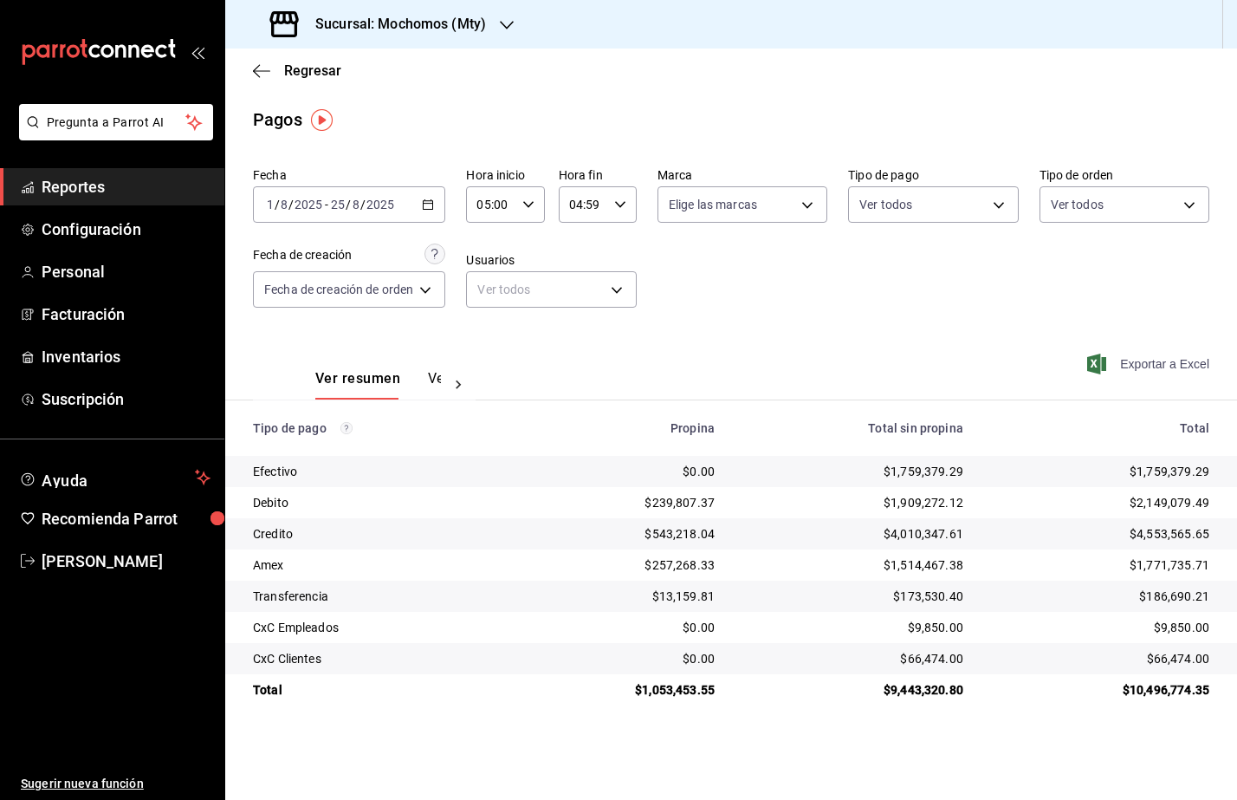
click at [1151, 367] on span "Exportar a Excel" at bounding box center [1150, 364] width 119 height 21
click at [123, 187] on span "Reportes" at bounding box center [126, 186] width 169 height 23
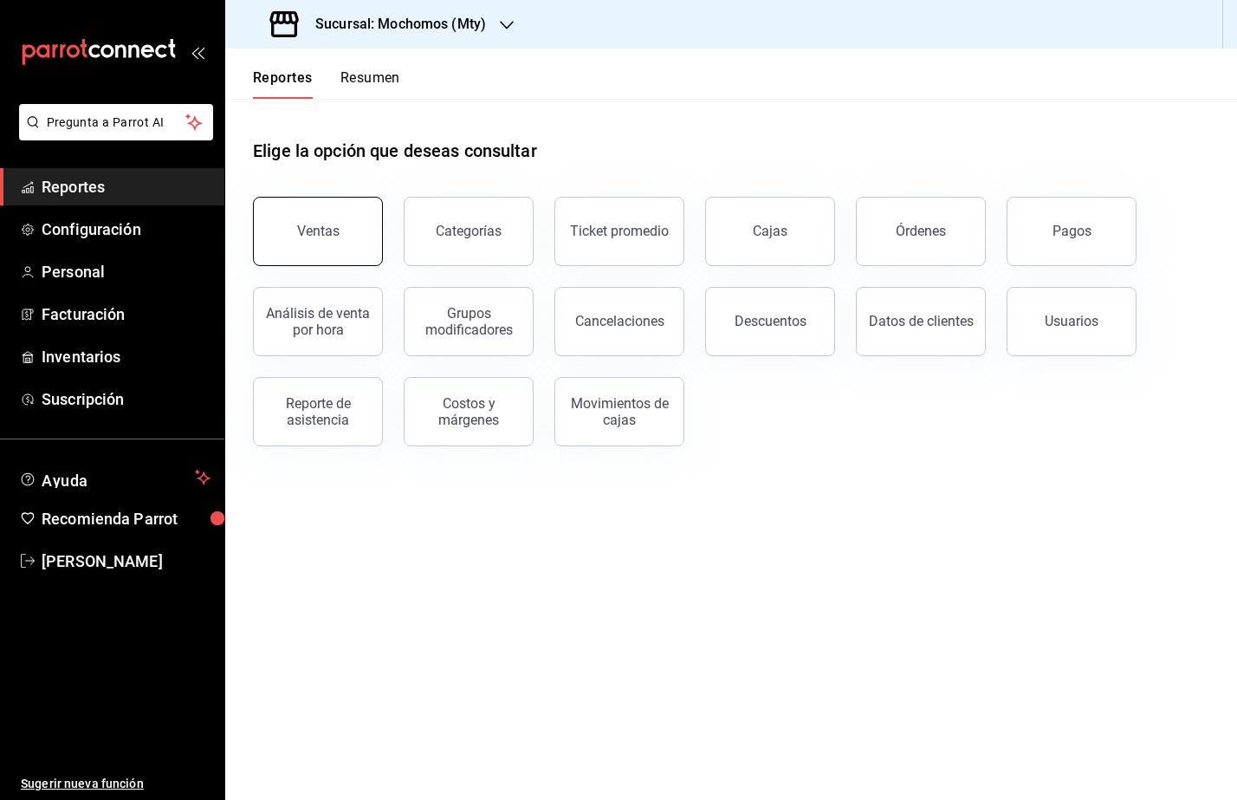
click at [300, 237] on div "Ventas" at bounding box center [318, 231] width 42 height 16
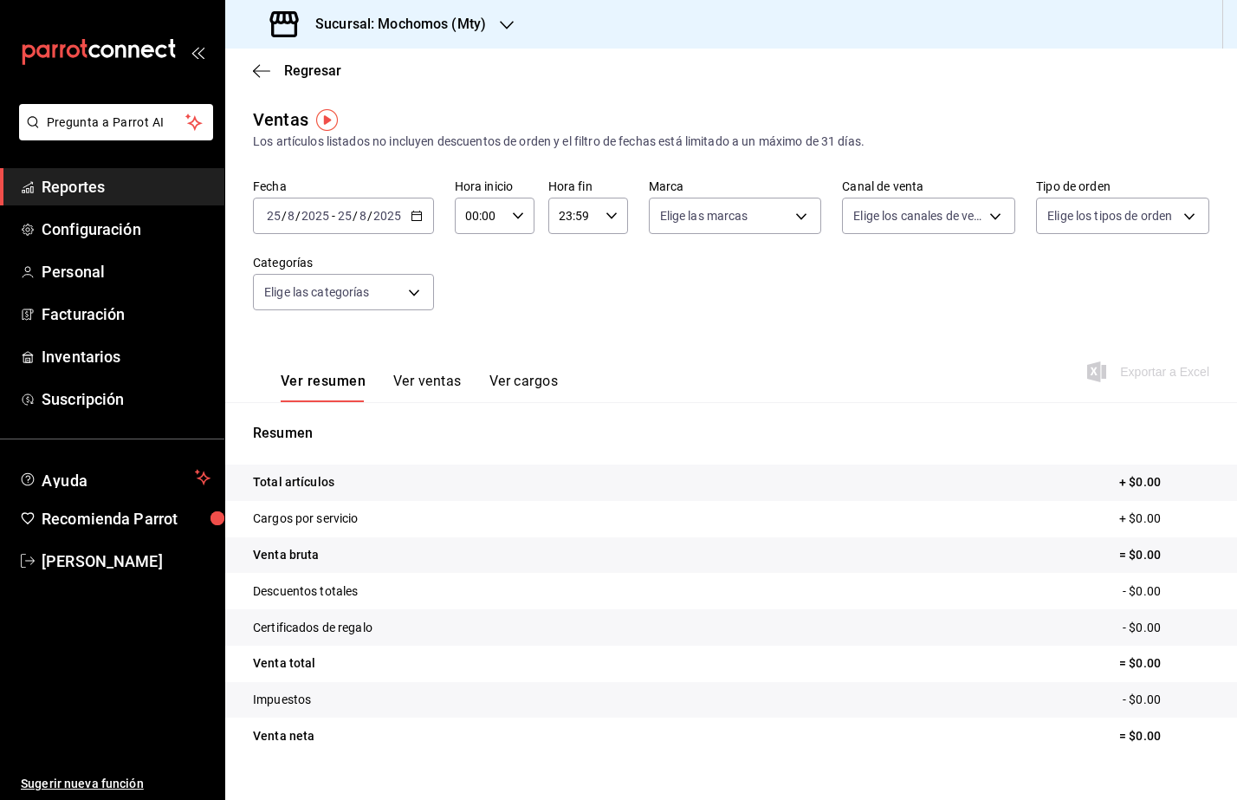
click at [409, 207] on div "[DATE] [DATE] - [DATE] [DATE]" at bounding box center [343, 216] width 181 height 36
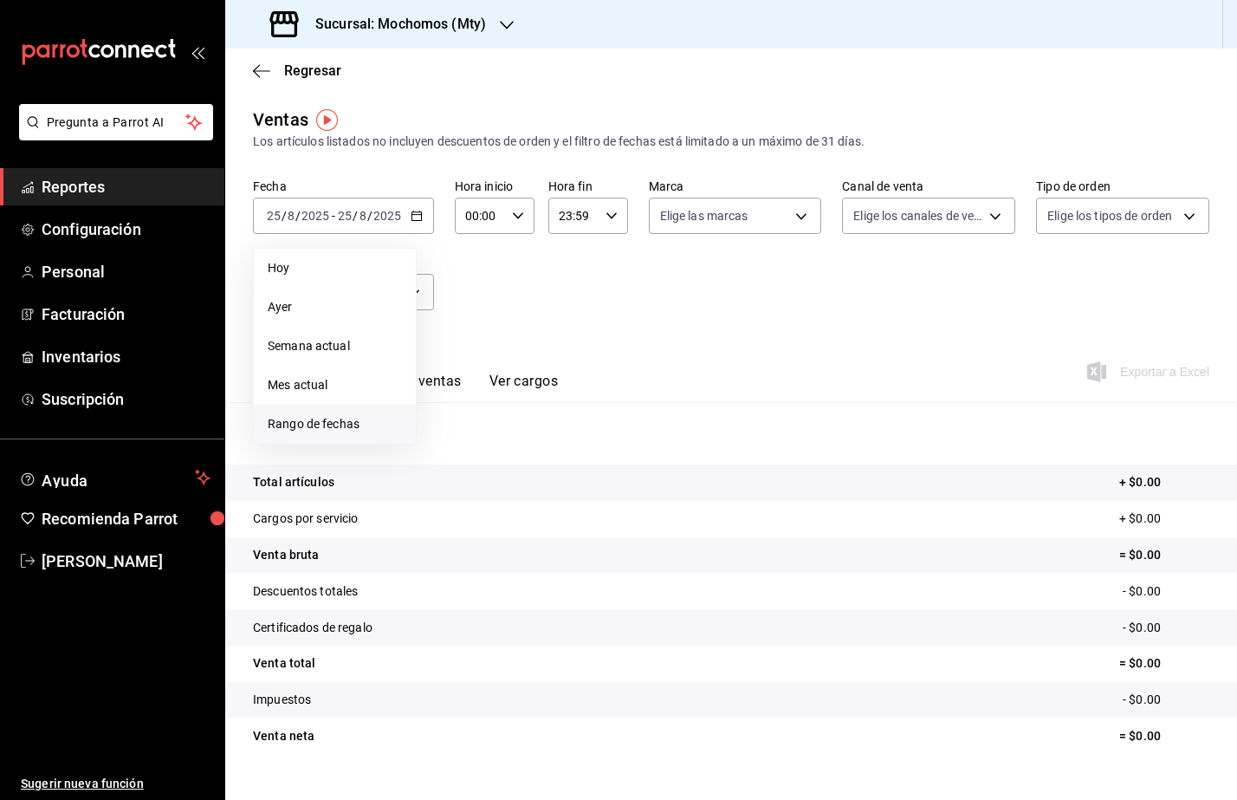
click at [320, 429] on span "Rango de fechas" at bounding box center [335, 424] width 134 height 18
click at [568, 313] on abbr "vie" at bounding box center [568, 306] width 14 height 18
click at [571, 318] on button "1" at bounding box center [576, 330] width 30 height 31
drag, startPoint x: 576, startPoint y: 325, endPoint x: 574, endPoint y: 334, distance: 9.9
click at [575, 326] on abbr "1" at bounding box center [576, 331] width 6 height 12
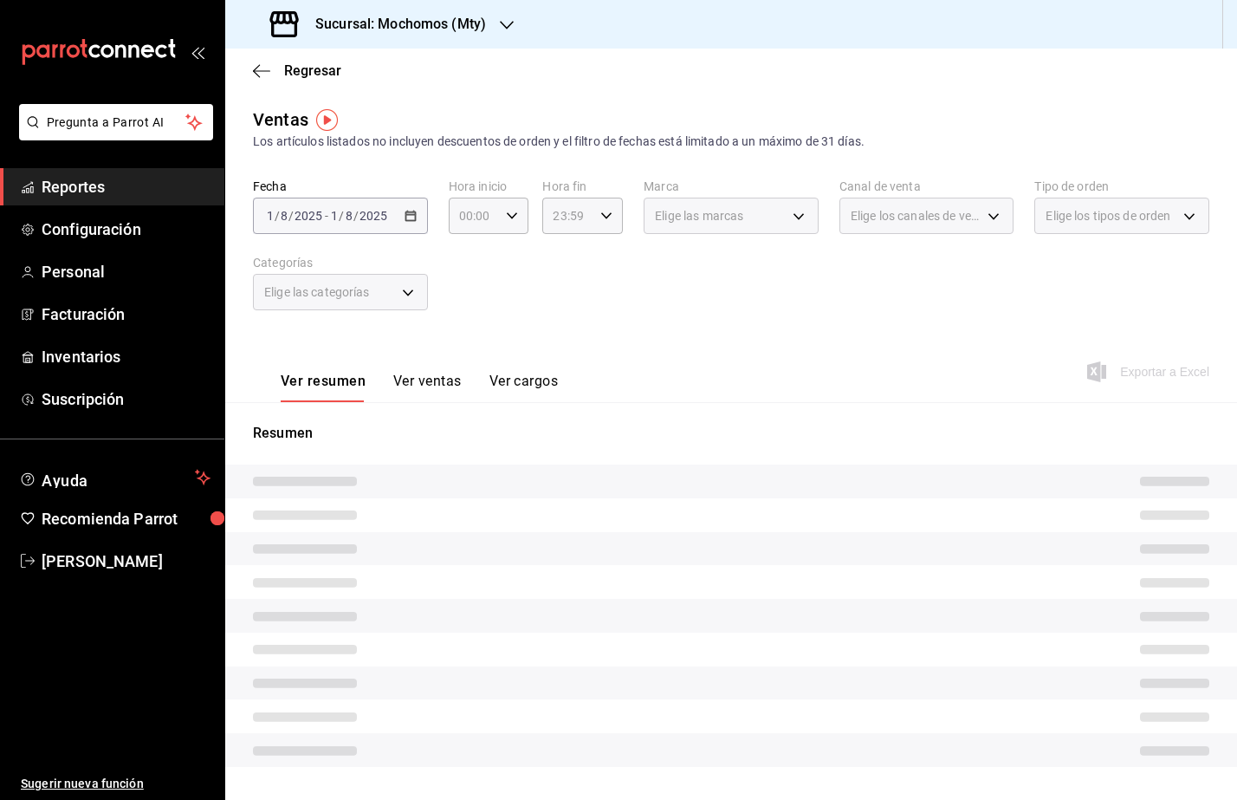
click at [406, 224] on div "[DATE] [DATE] - [DATE] [DATE]" at bounding box center [340, 216] width 175 height 36
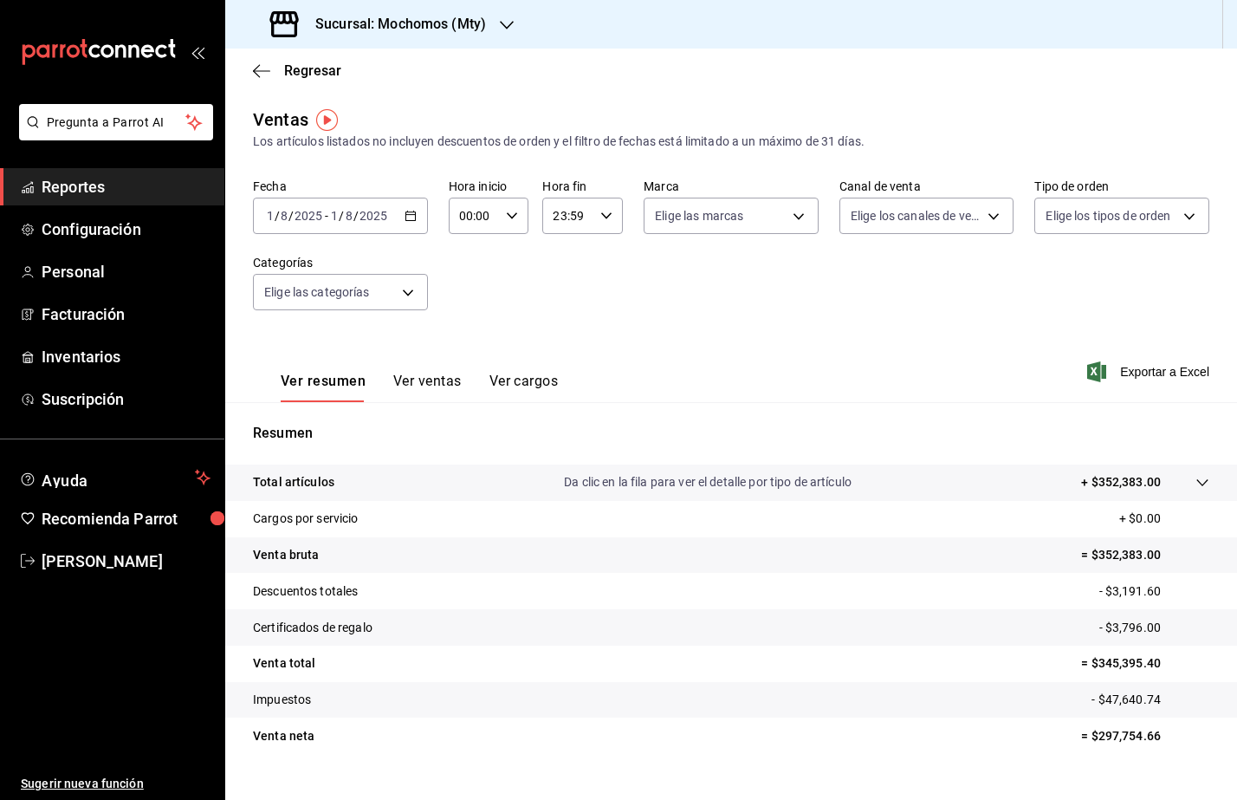
click at [406, 224] on div "[DATE] [DATE] - [DATE] [DATE]" at bounding box center [340, 216] width 175 height 36
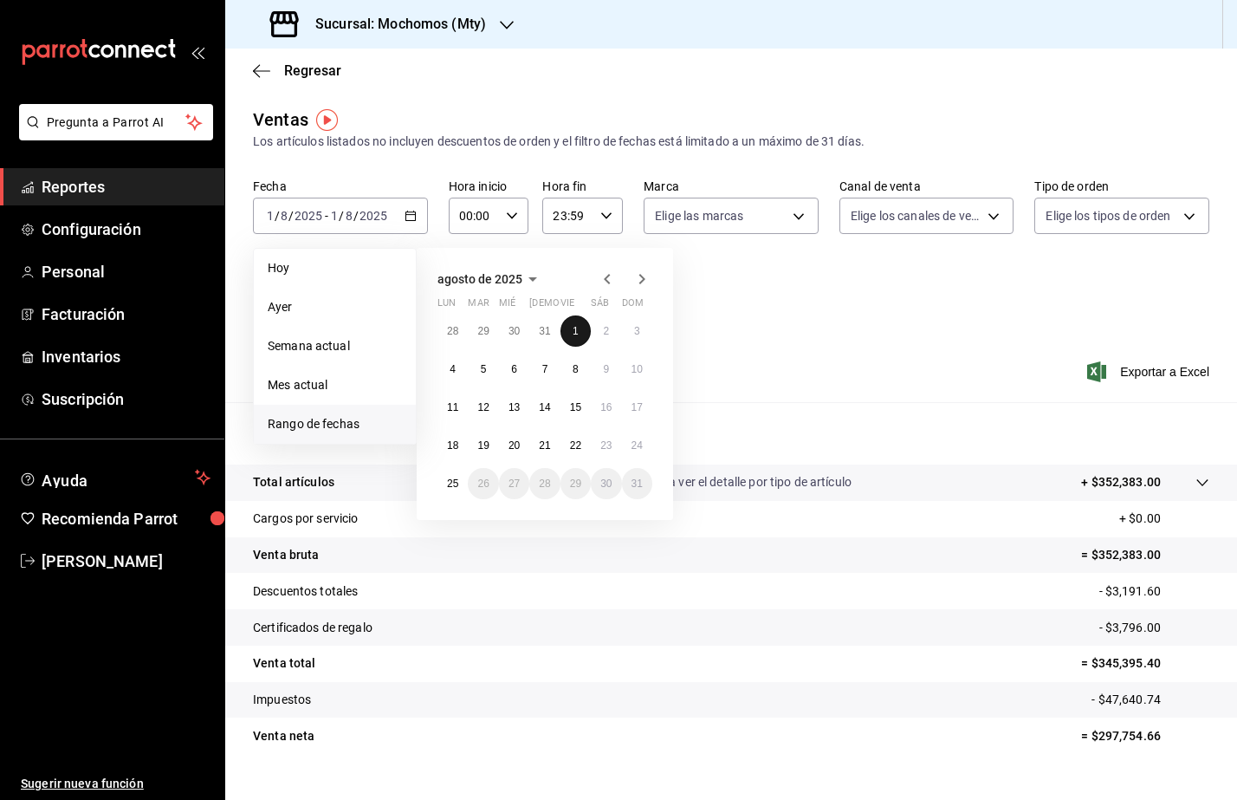
click at [573, 315] on button "1" at bounding box center [576, 330] width 30 height 31
click at [451, 490] on button "25" at bounding box center [453, 483] width 30 height 31
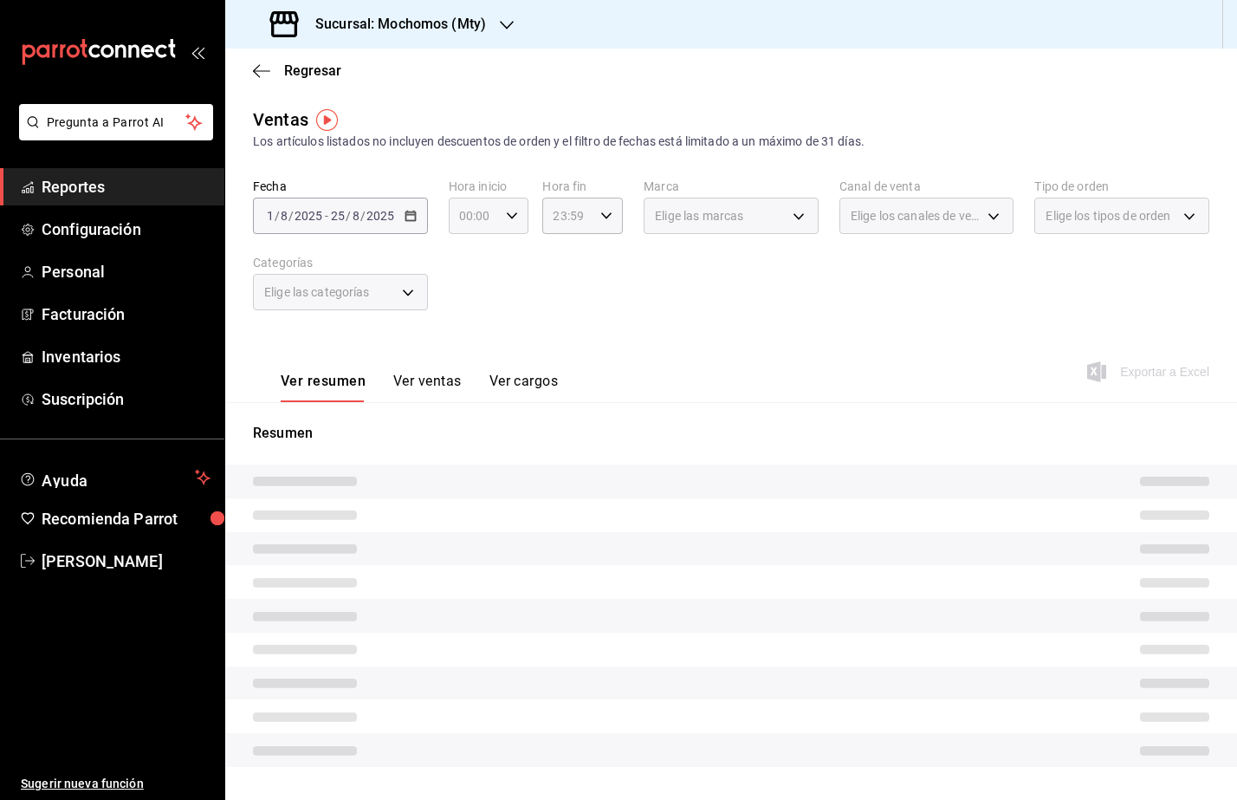
click at [513, 223] on div "00:00 Hora inicio" at bounding box center [489, 216] width 81 height 36
click at [475, 351] on button "05" at bounding box center [466, 359] width 33 height 35
type input "05:00"
click at [608, 211] on div at bounding box center [618, 400] width 1237 height 800
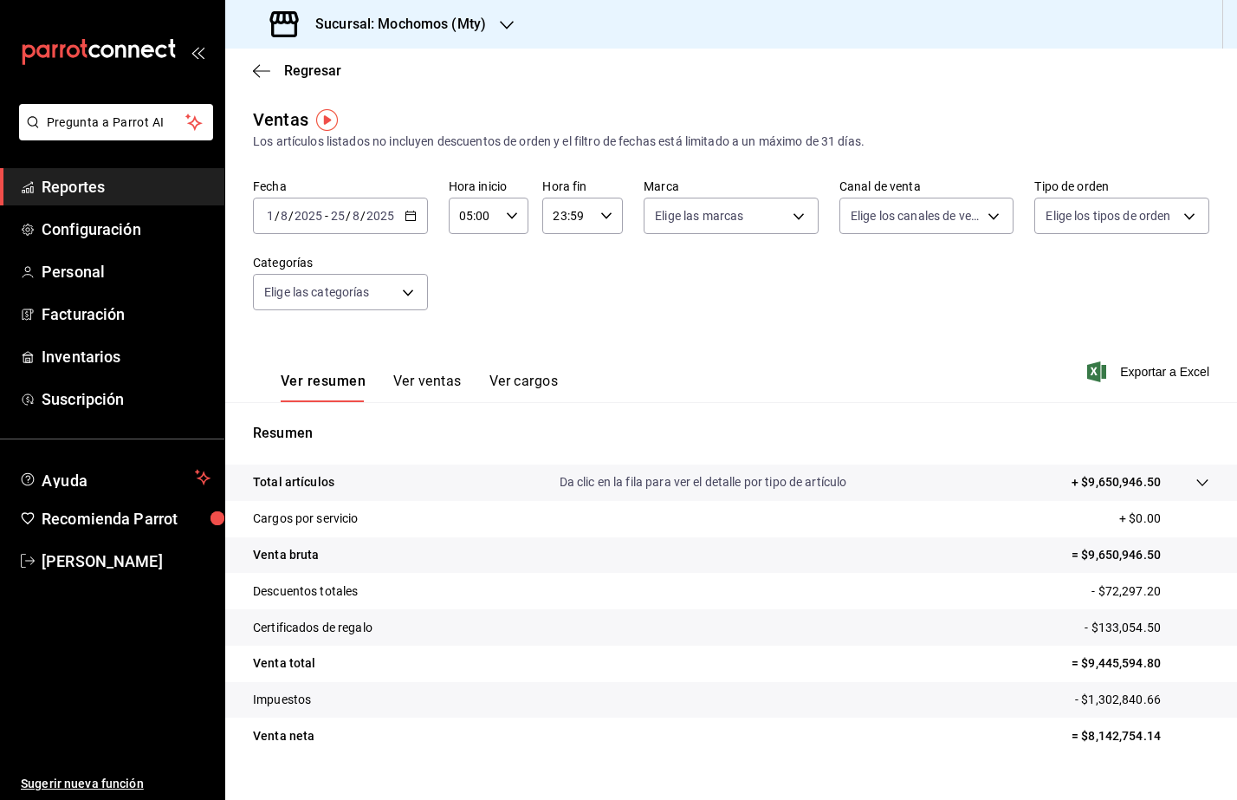
click at [600, 228] on div "23:59 Hora fin" at bounding box center [582, 216] width 81 height 36
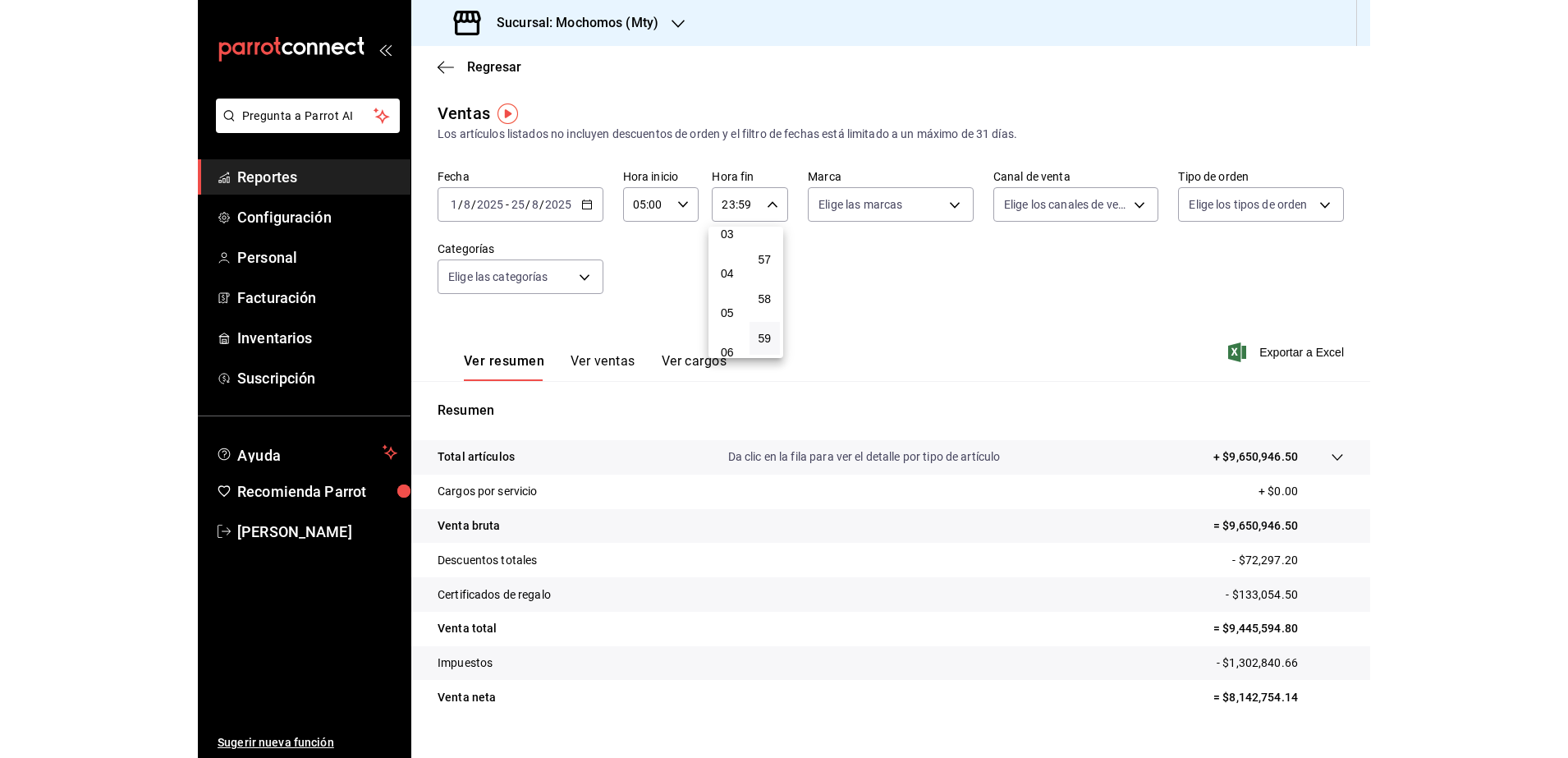
scroll to position [96, 0]
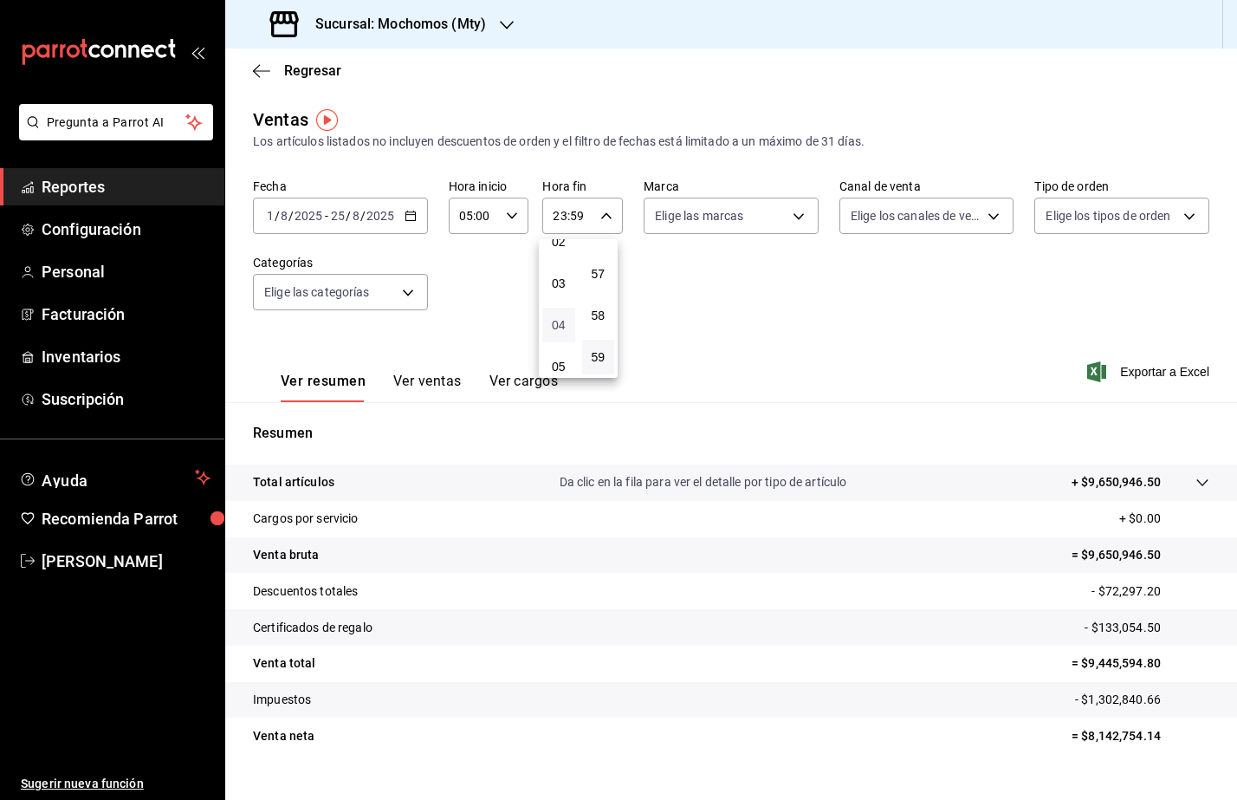
click at [561, 330] on span "04" at bounding box center [559, 325] width 12 height 14
type input "04:59"
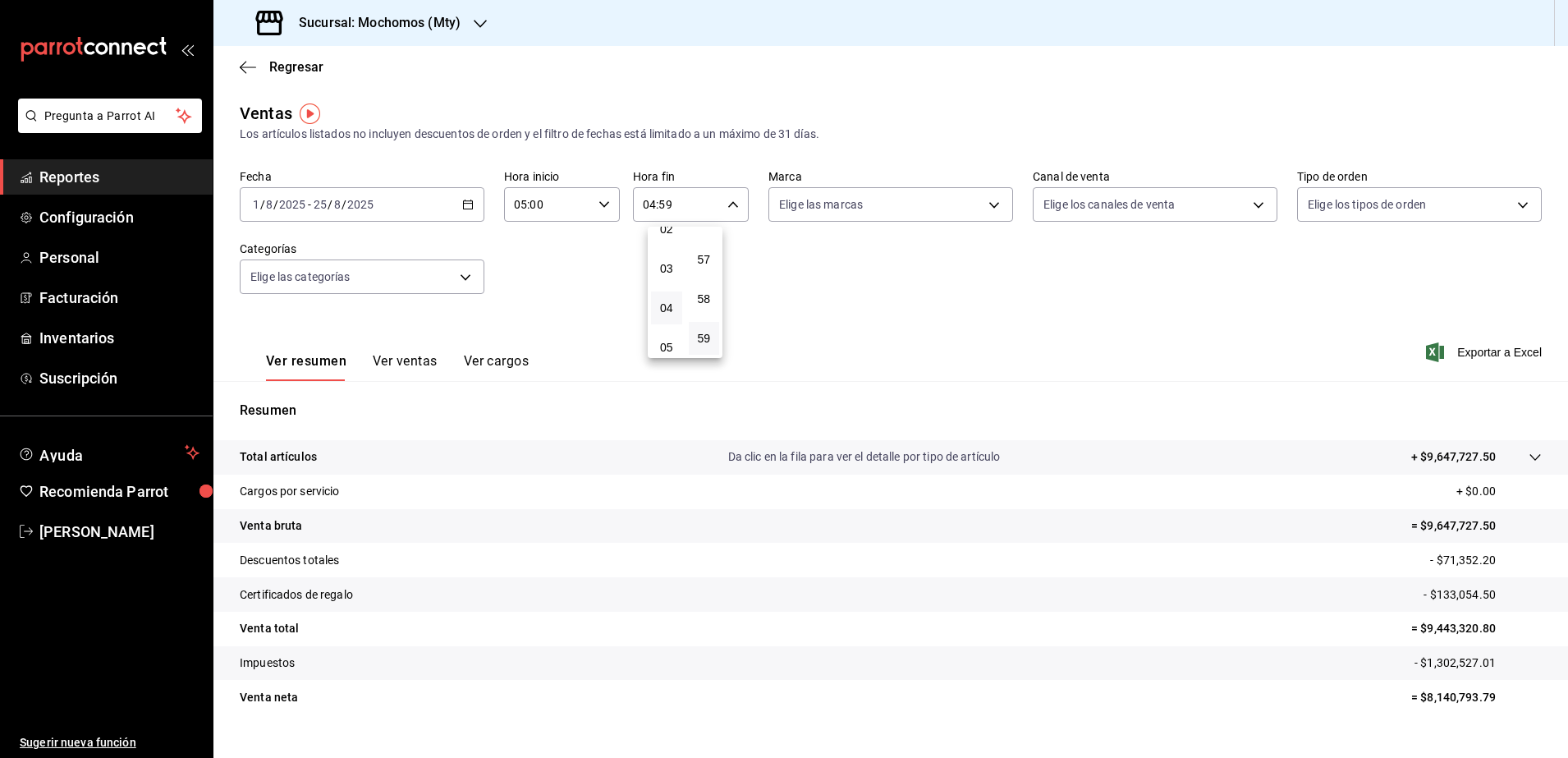
click at [1138, 322] on div at bounding box center [784, 379] width 1568 height 758
click at [1448, 352] on span "Exportar a Excel" at bounding box center [1486, 352] width 113 height 20
click at [464, 206] on icon "button" at bounding box center [468, 205] width 11 height 11
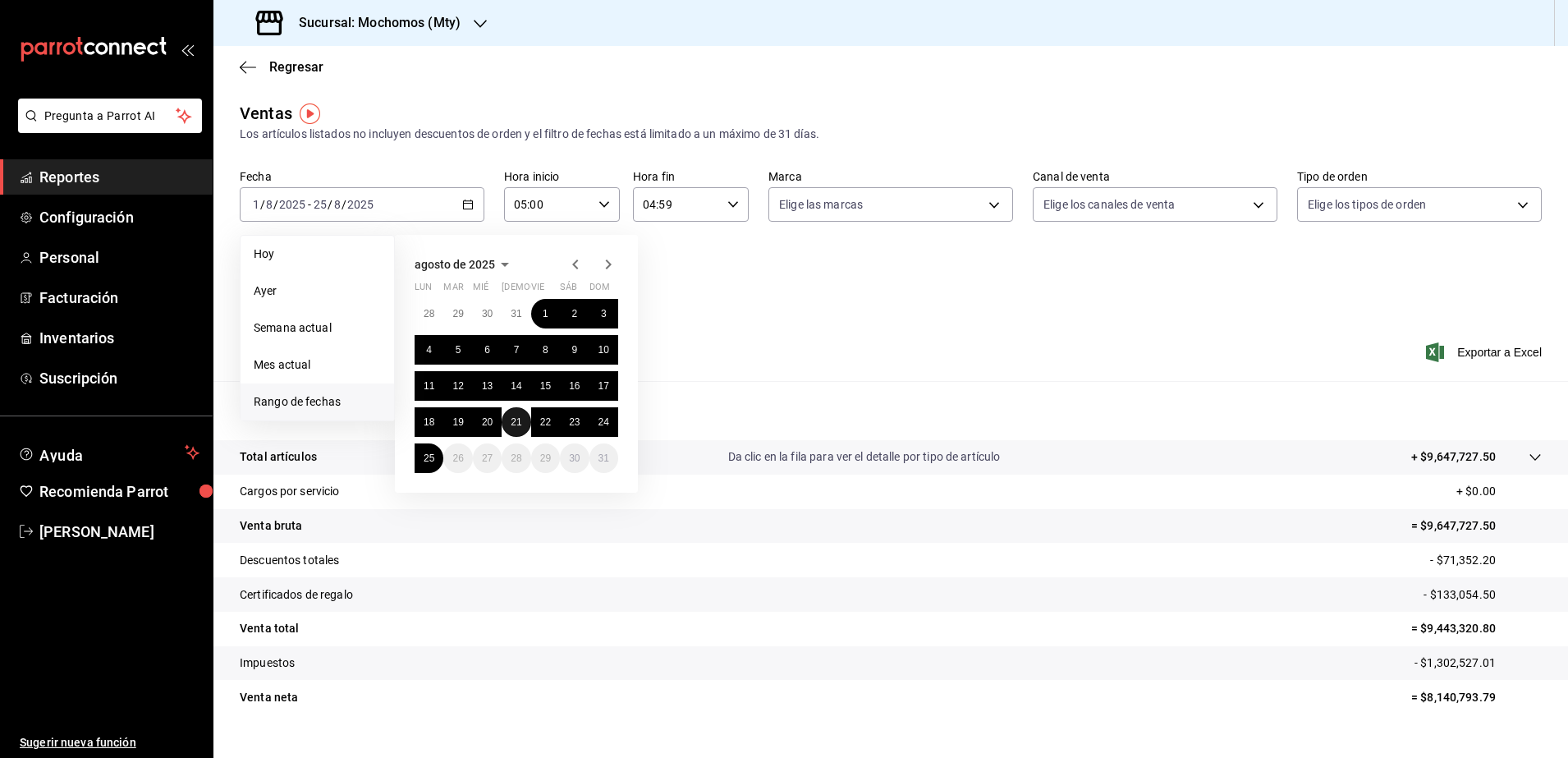
click at [511, 423] on abbr "21" at bounding box center [515, 422] width 10 height 11
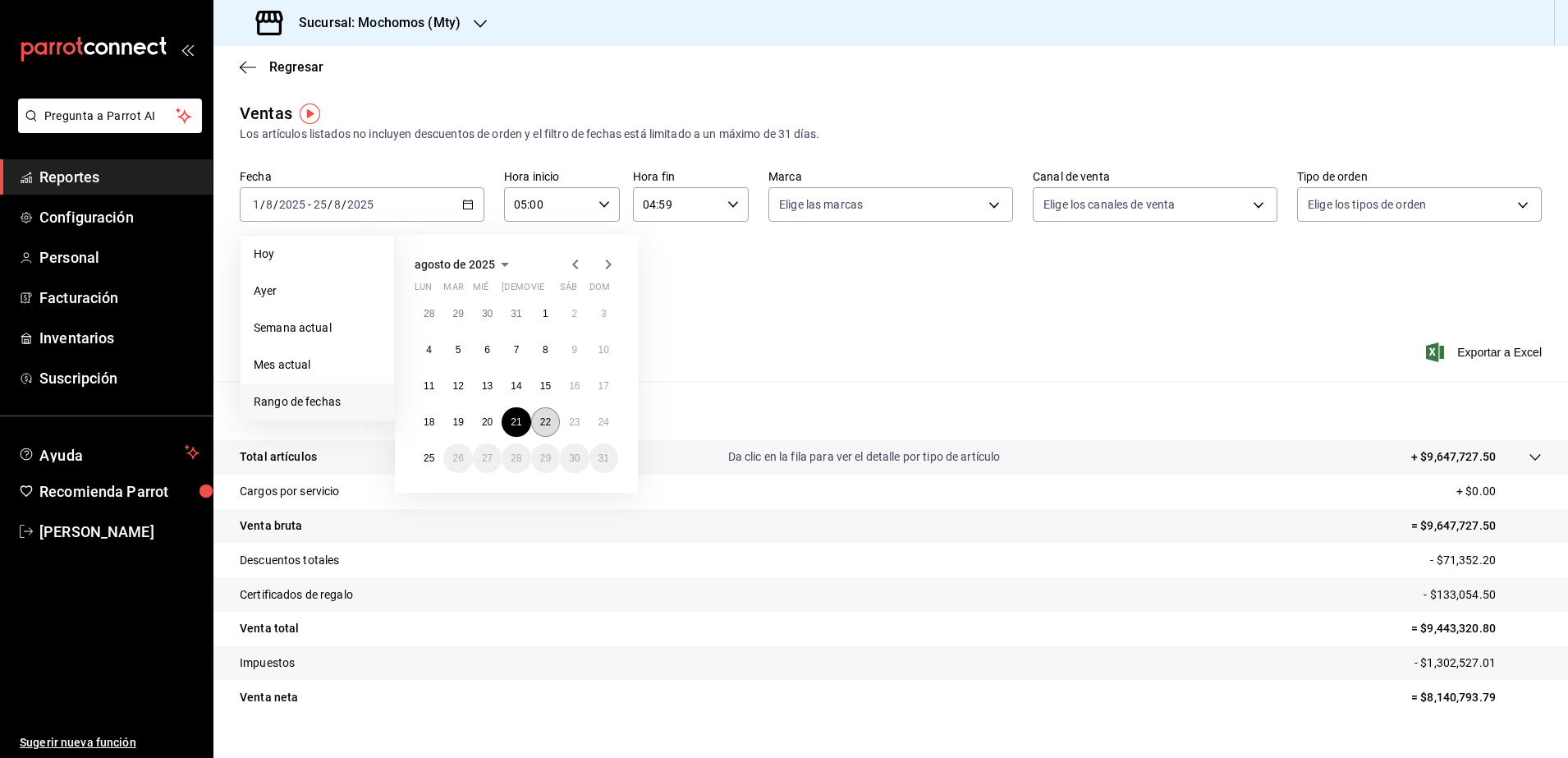
click at [538, 424] on button "22" at bounding box center [546, 422] width 28 height 29
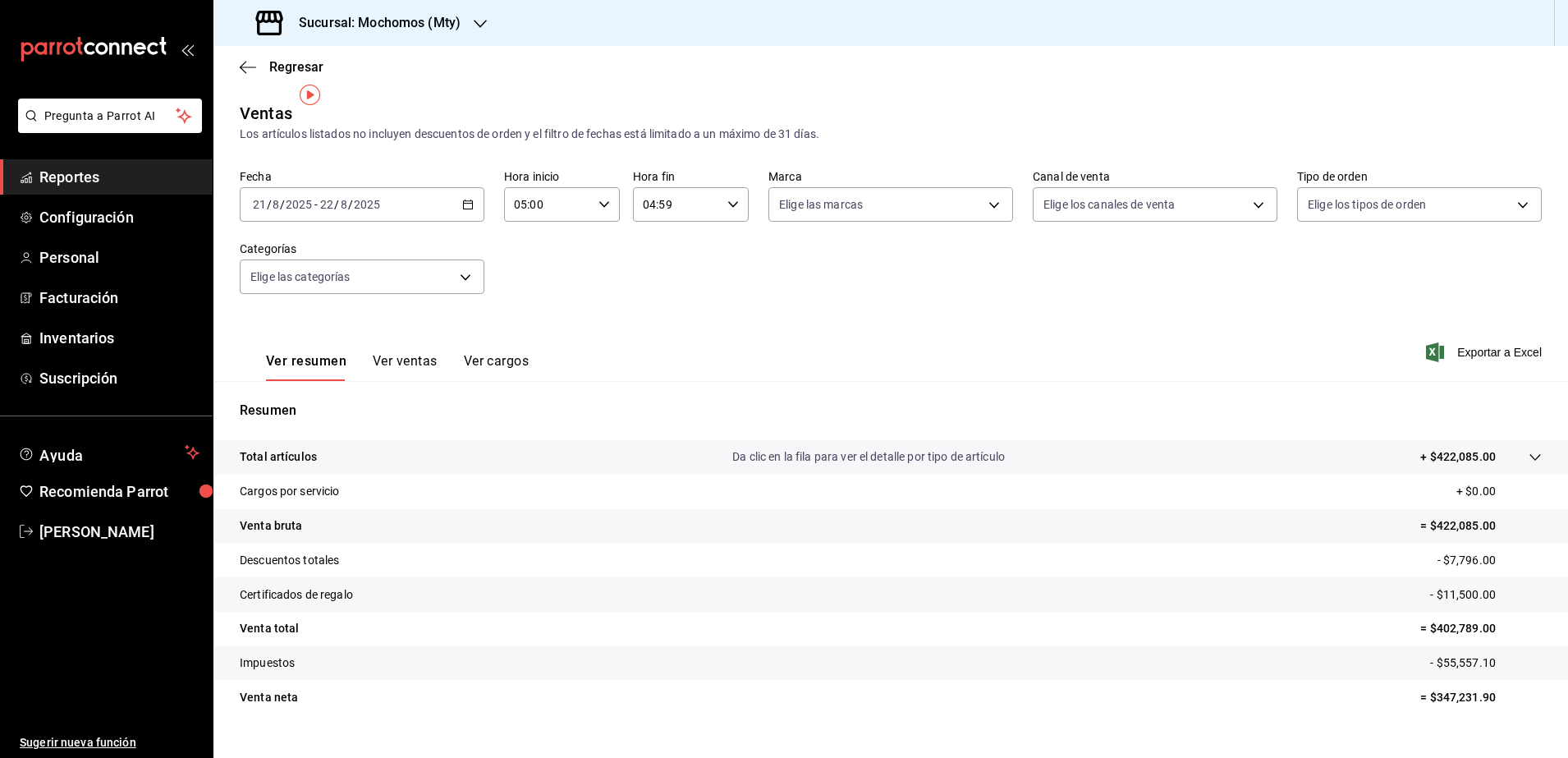
scroll to position [28, 0]
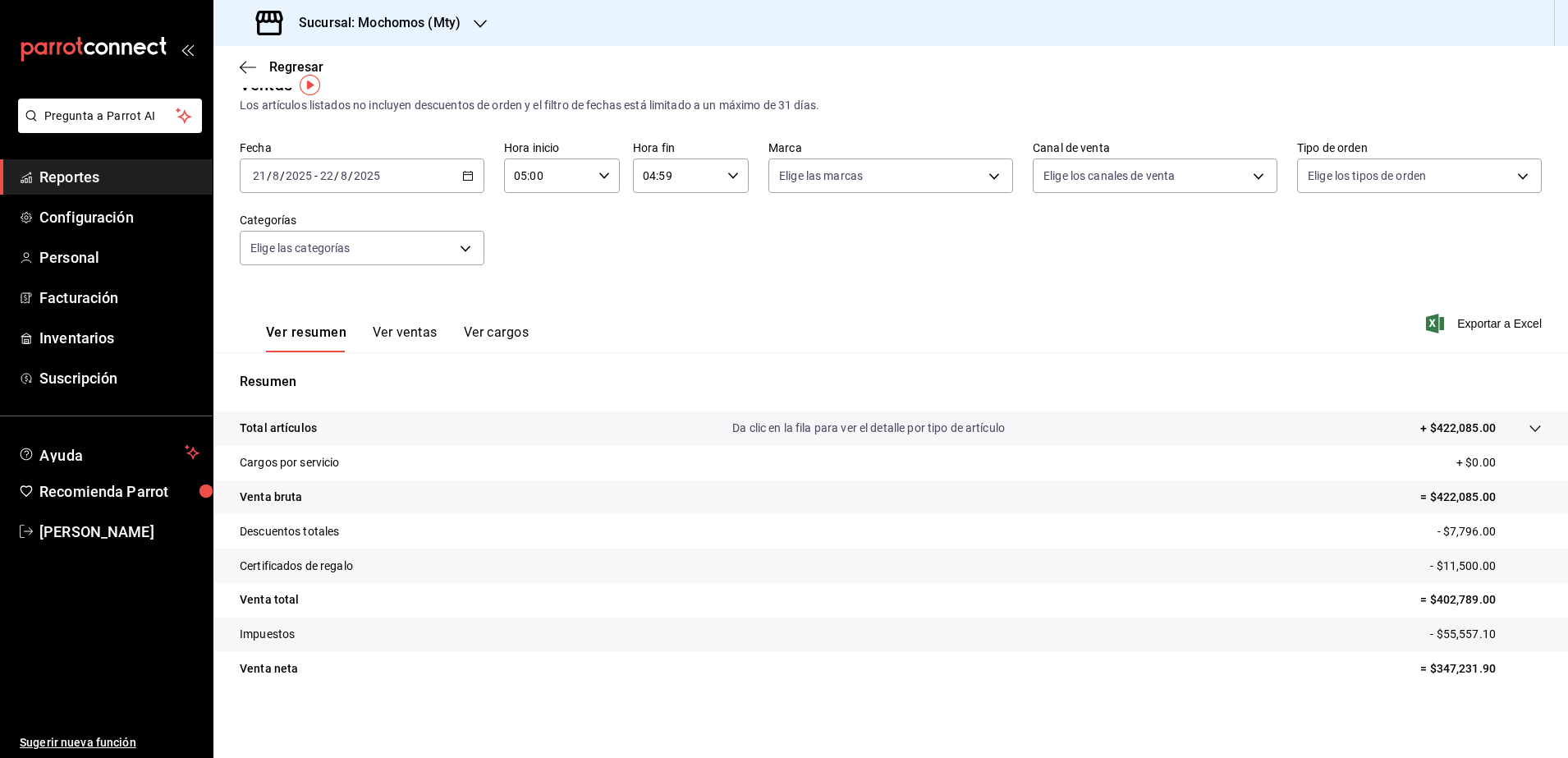
click at [464, 189] on div "[DATE] [DATE] - [DATE] [DATE]" at bounding box center [362, 175] width 244 height 34
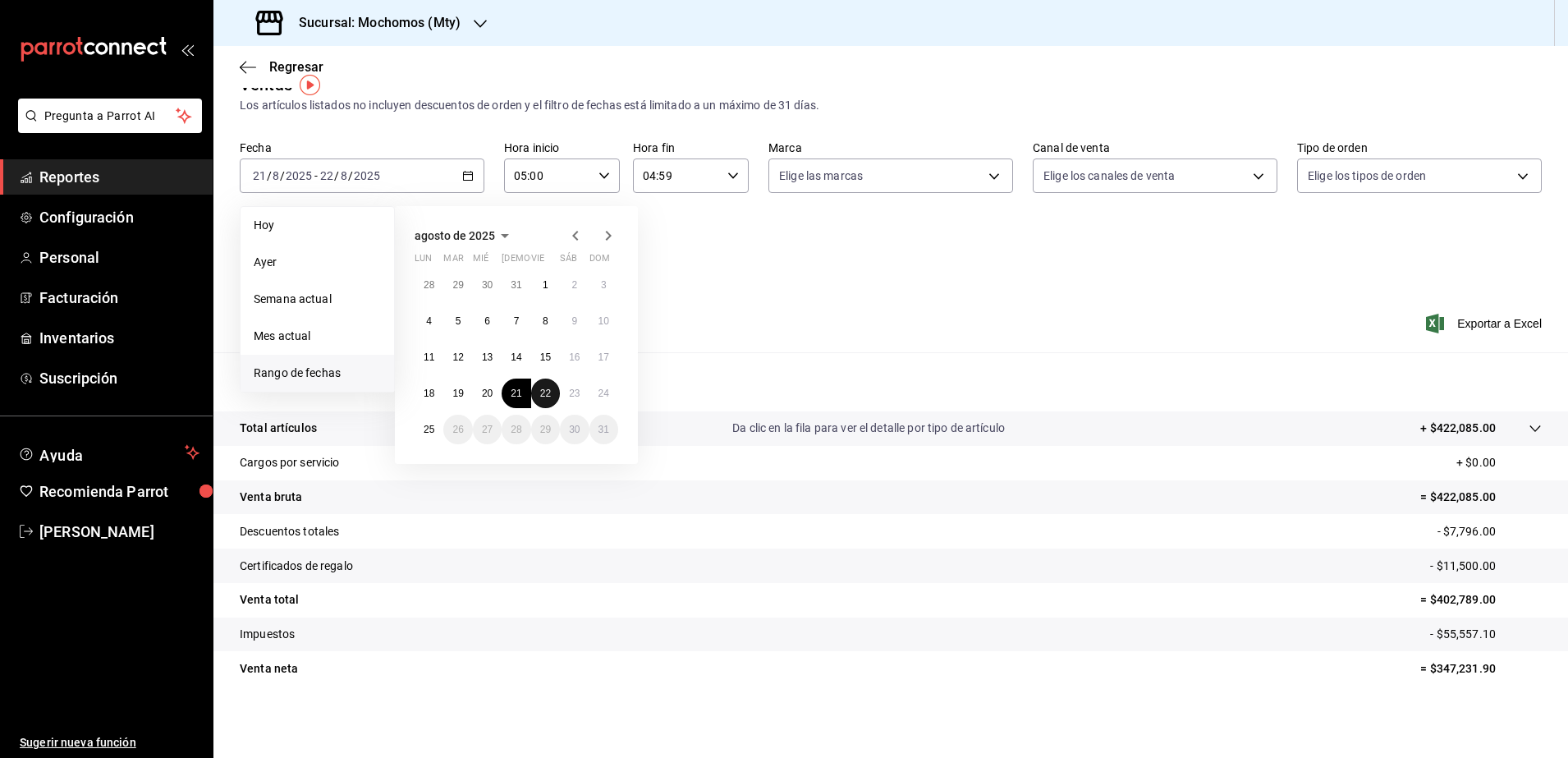
click at [550, 385] on button "22" at bounding box center [546, 392] width 28 height 29
click at [563, 388] on button "23" at bounding box center [574, 392] width 28 height 29
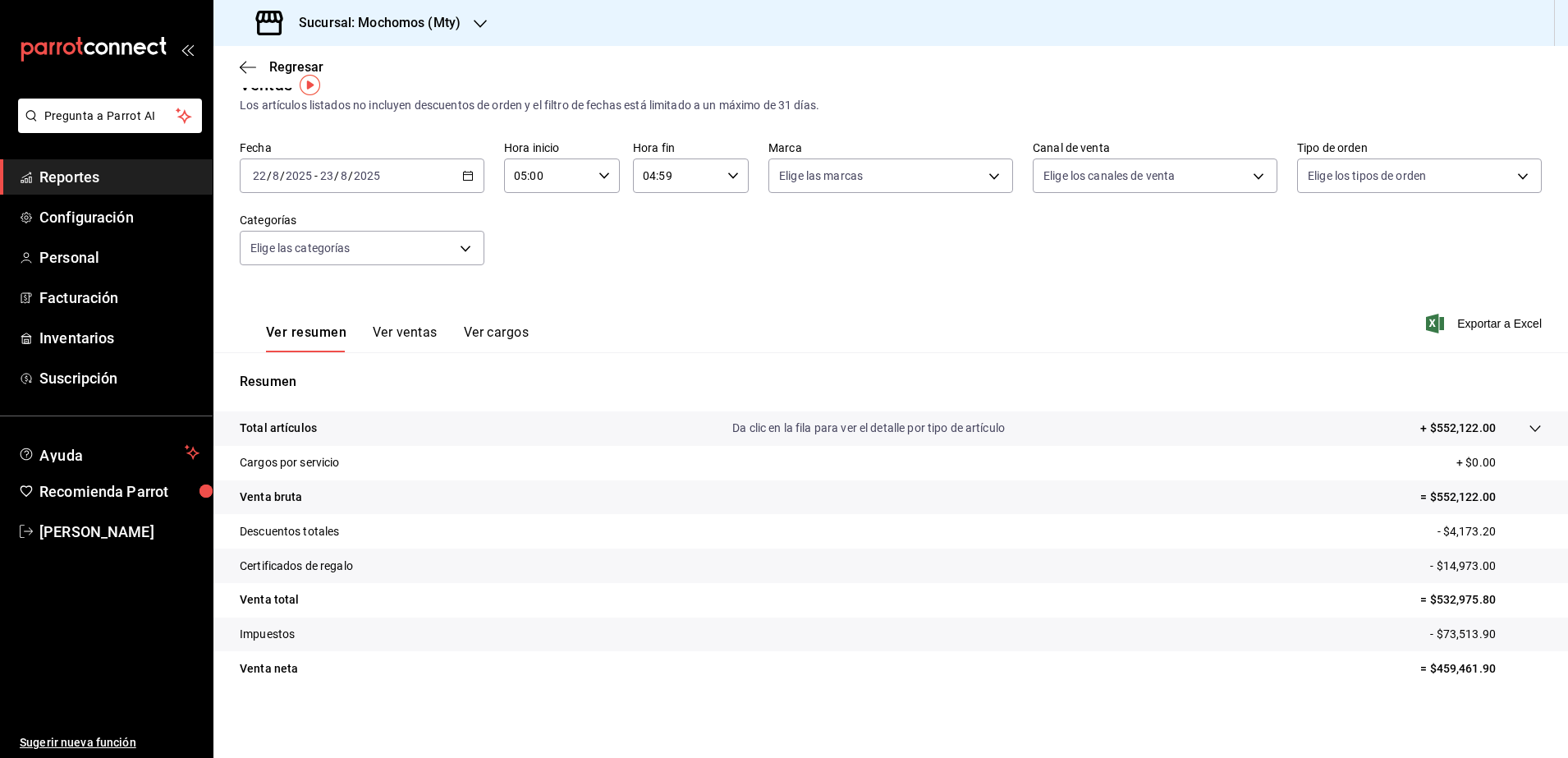
click at [461, 169] on div "[DATE] [DATE] - [DATE] [DATE]" at bounding box center [362, 175] width 244 height 34
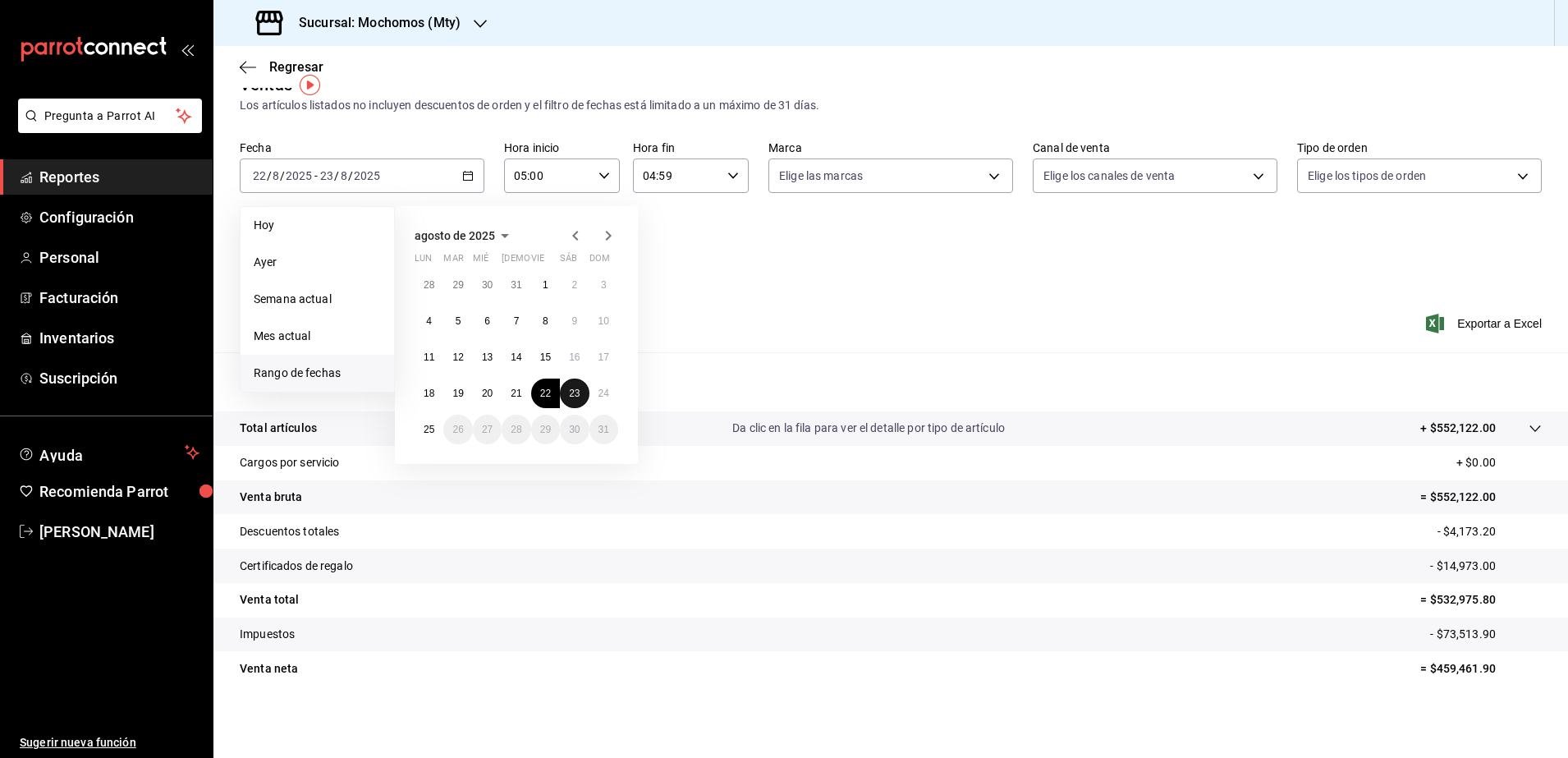
click at [568, 390] on button "23" at bounding box center [574, 392] width 28 height 29
click at [598, 396] on button "24" at bounding box center [604, 392] width 28 height 29
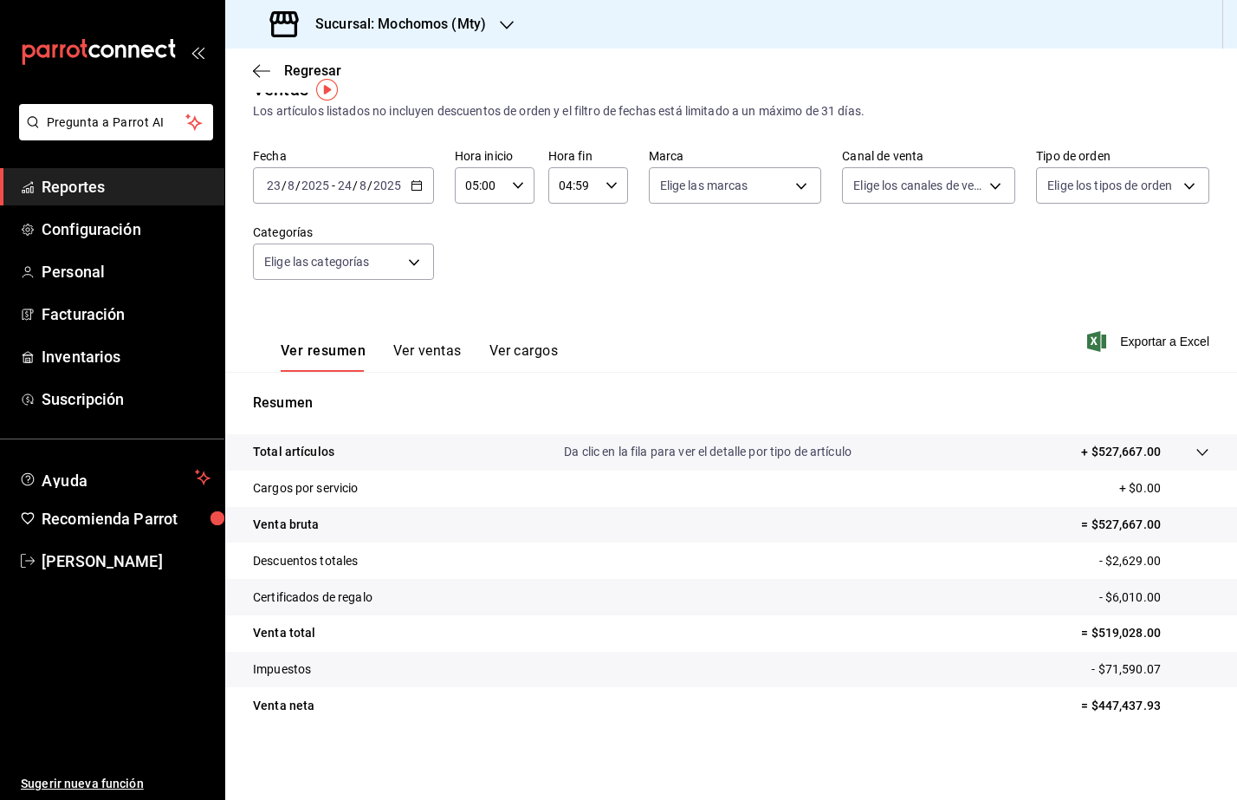
click at [422, 33] on h3 "Sucursal: Mochomos (Mty)" at bounding box center [394, 24] width 185 height 21
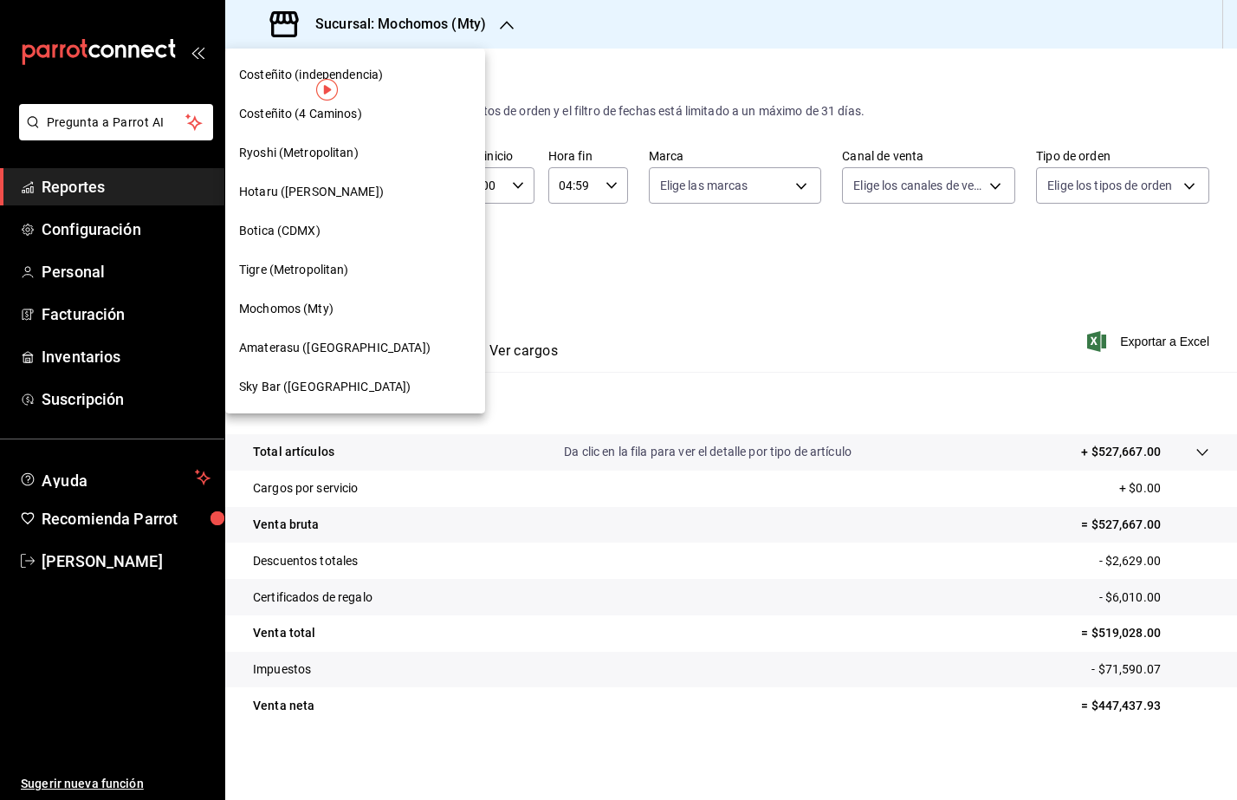
click at [291, 264] on span "Tigre (Metropolitan)" at bounding box center [294, 270] width 110 height 18
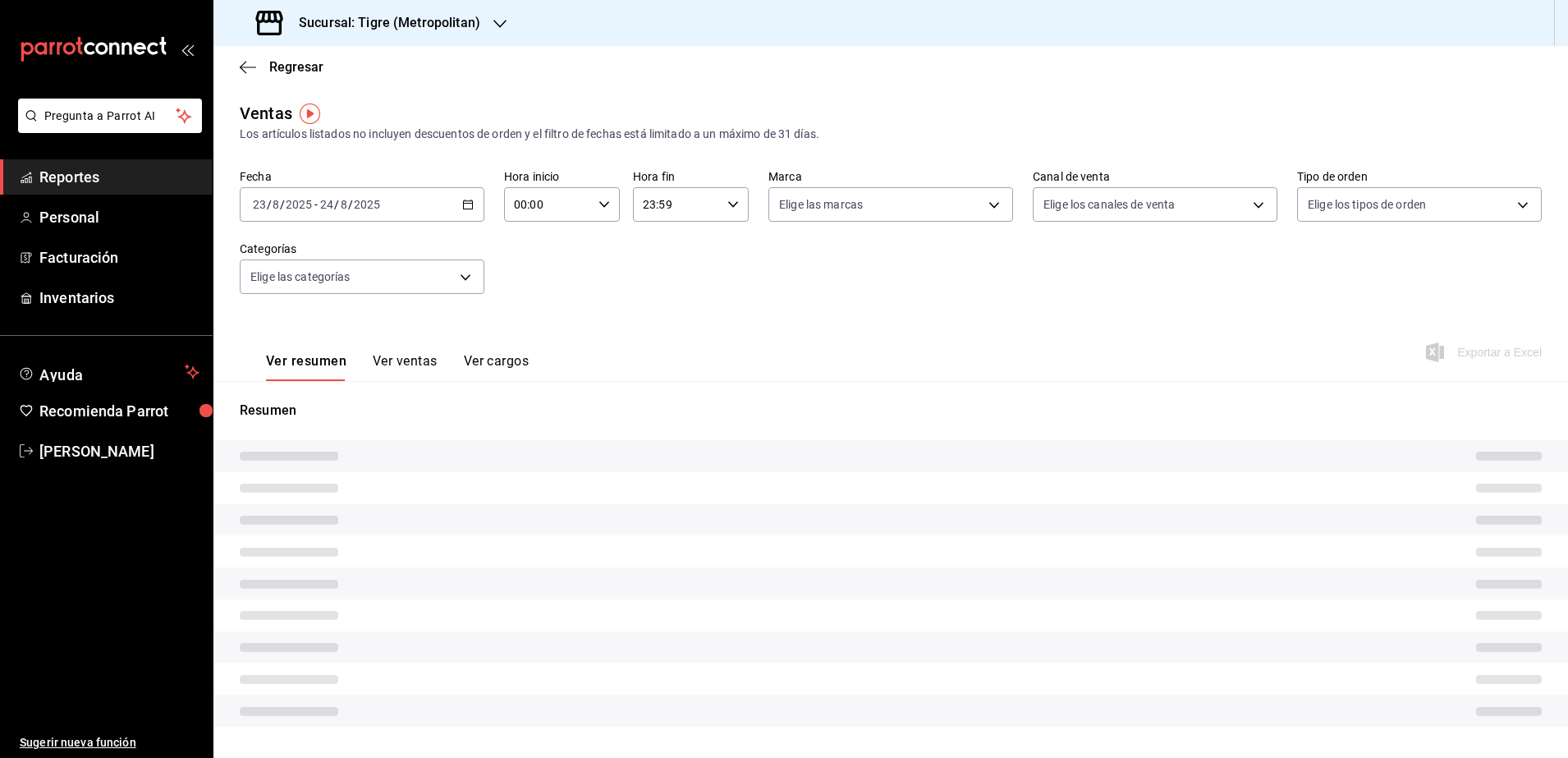
type input "05:00"
type input "04:59"
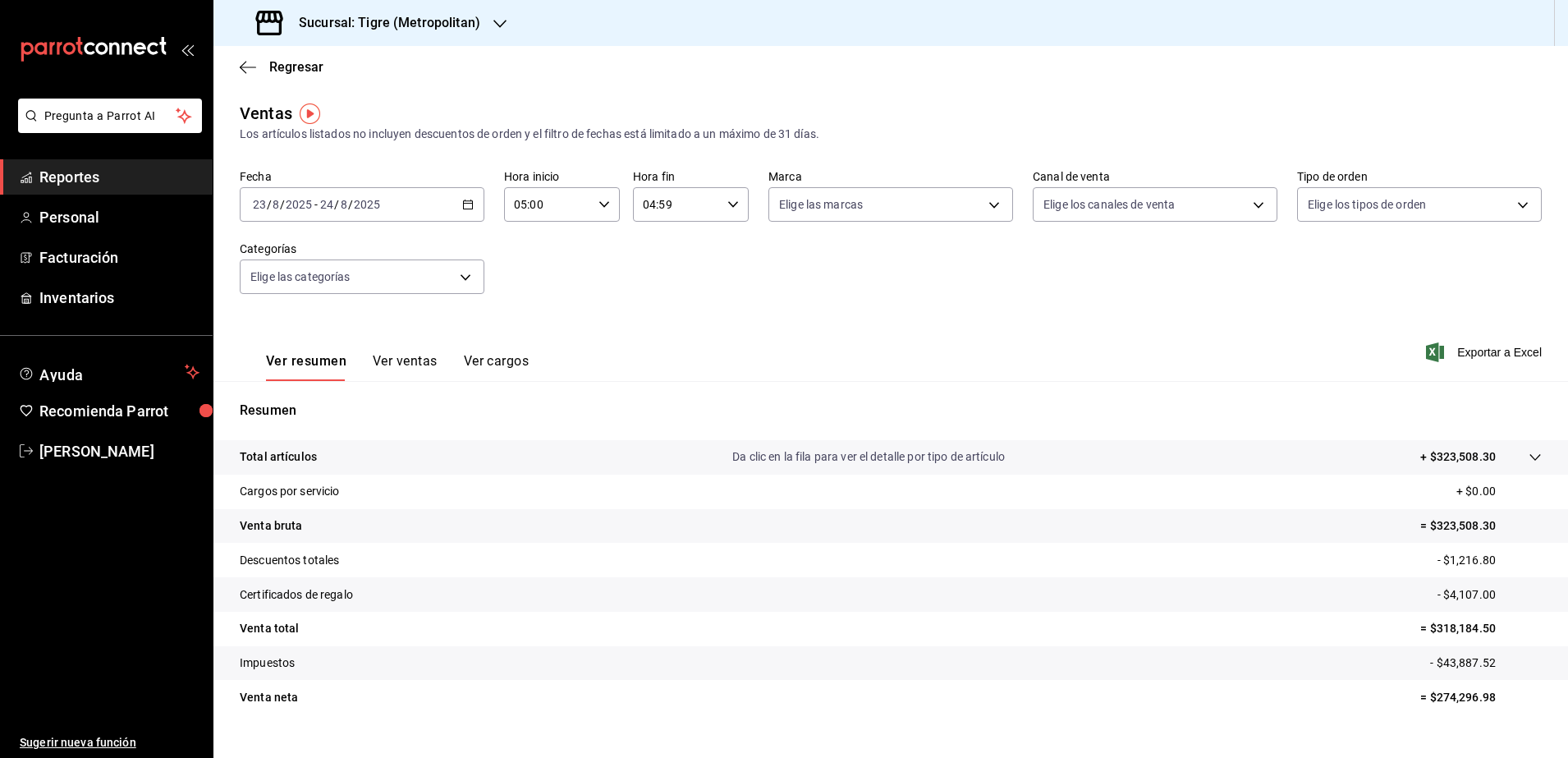
click at [463, 193] on div "[DATE] [DATE] - [DATE] [DATE]" at bounding box center [362, 205] width 244 height 34
click at [272, 412] on li "Rango de fechas" at bounding box center [317, 402] width 153 height 37
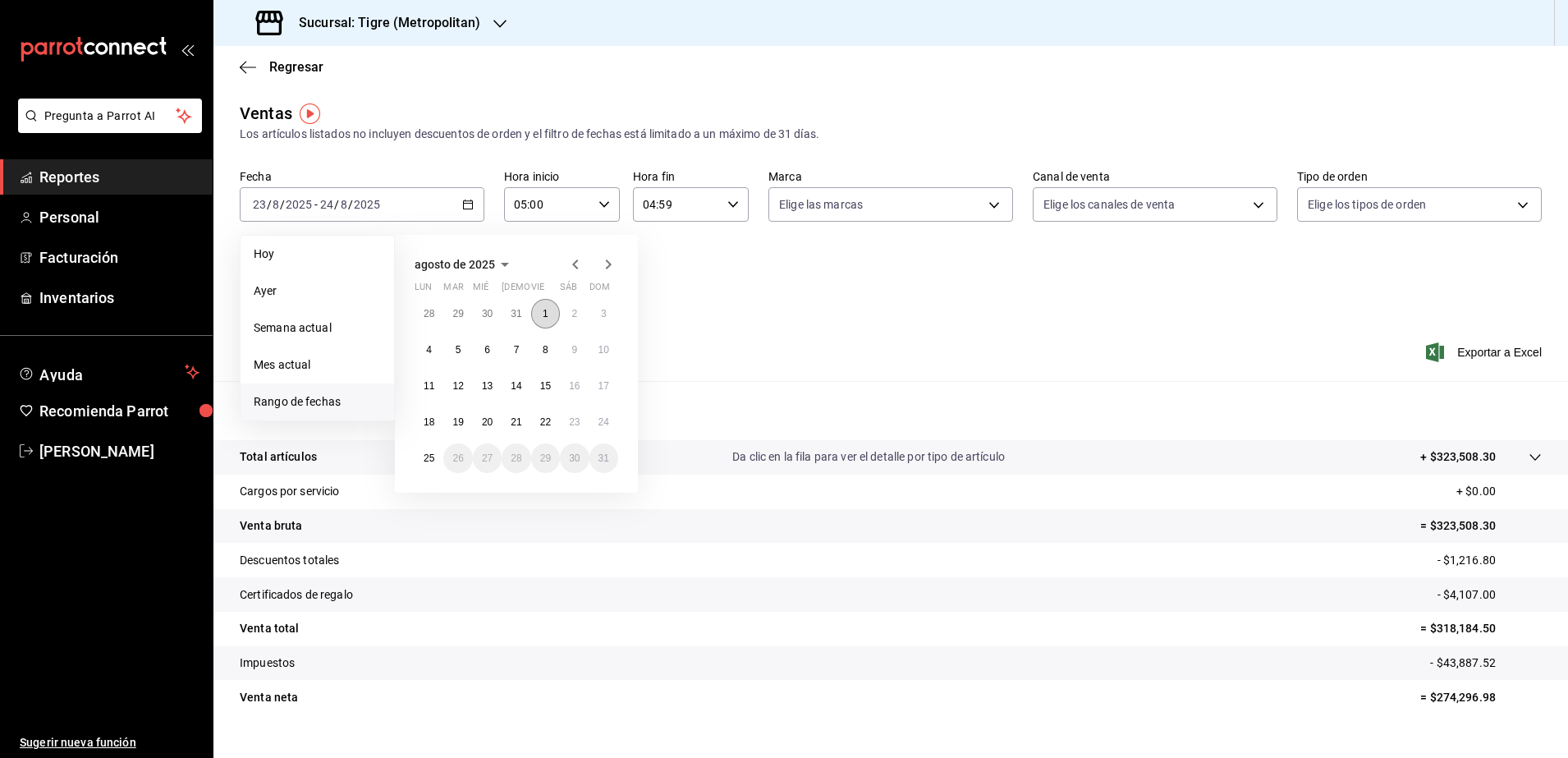
click at [545, 324] on button "1" at bounding box center [546, 313] width 28 height 29
click at [434, 453] on abbr "25" at bounding box center [428, 458] width 10 height 11
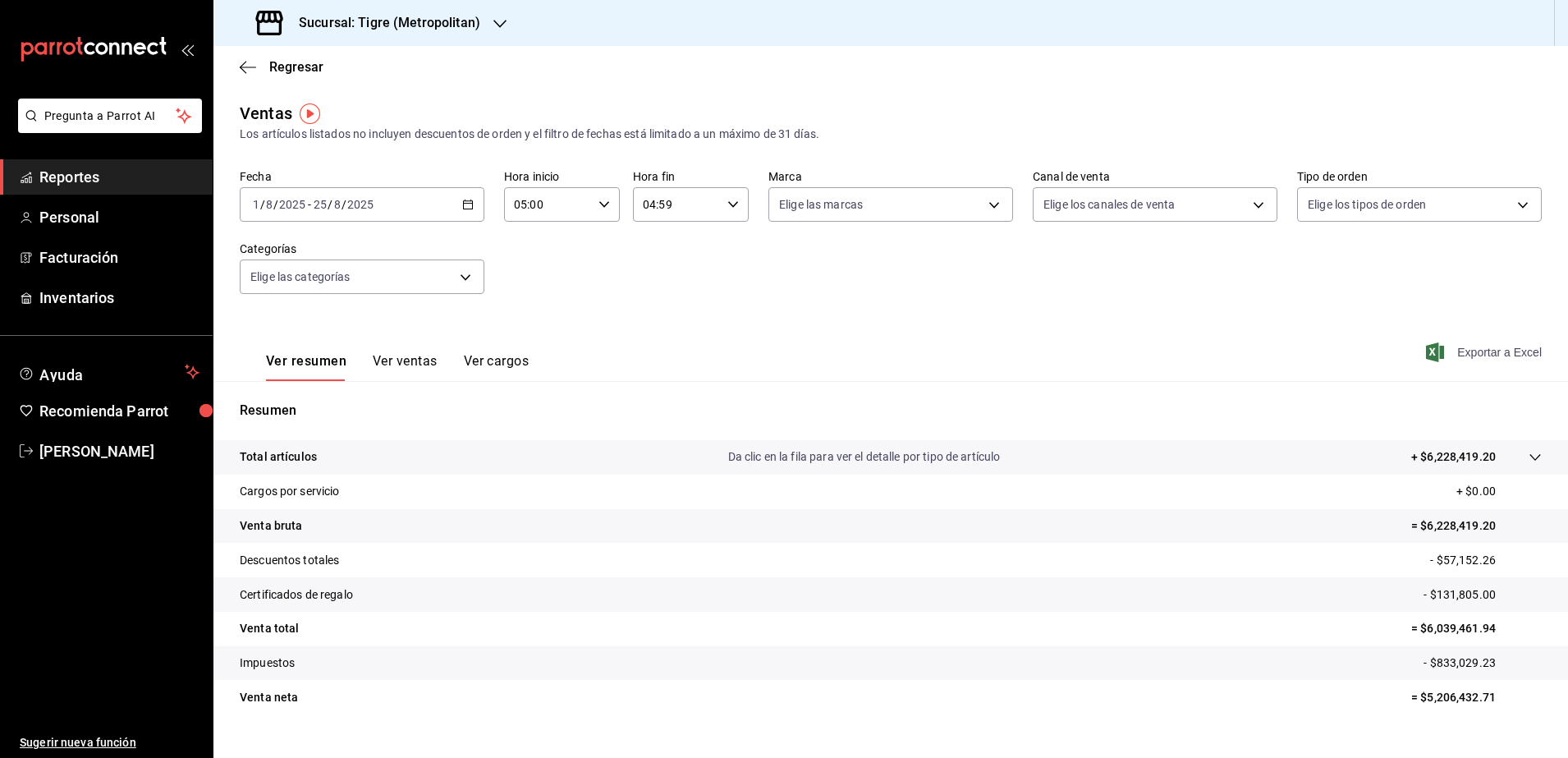
click at [1471, 352] on span "Exportar a Excel" at bounding box center [1486, 352] width 113 height 20
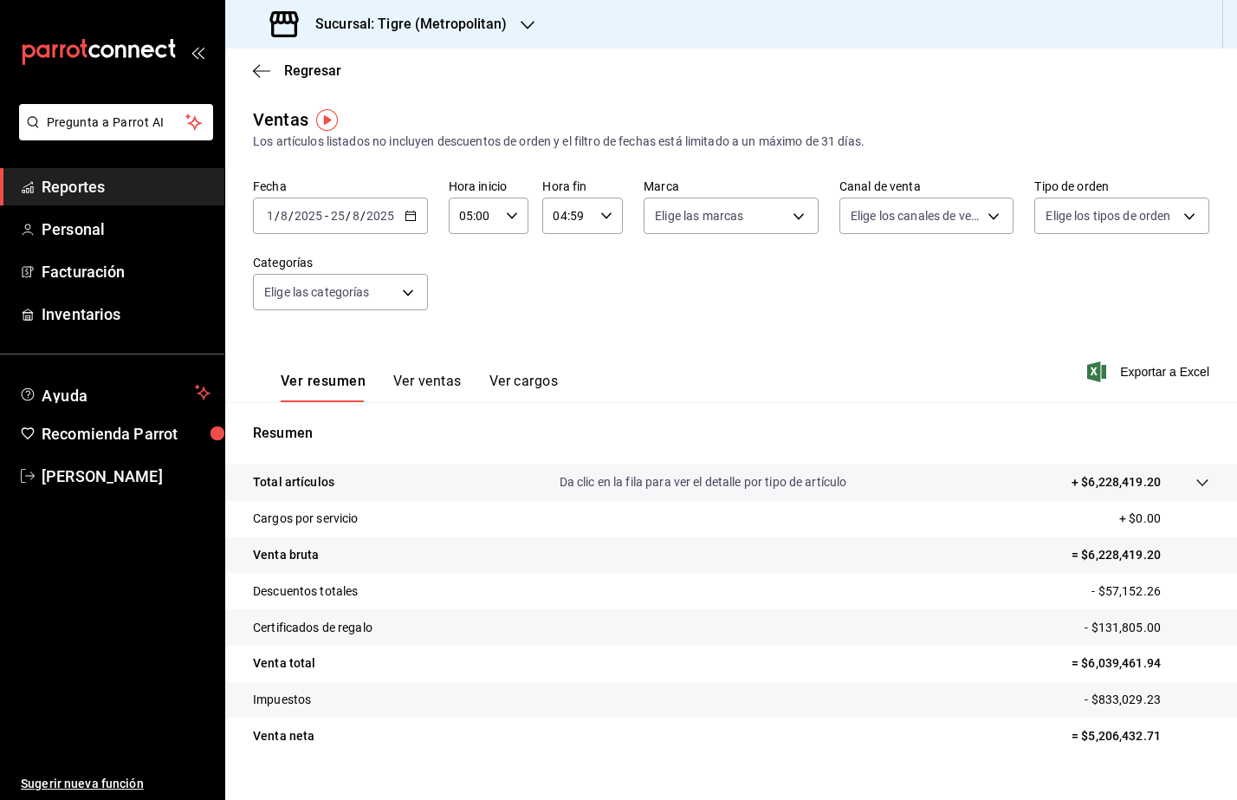
click at [461, 26] on h3 "Sucursal: Tigre (Metropolitan)" at bounding box center [404, 24] width 205 height 21
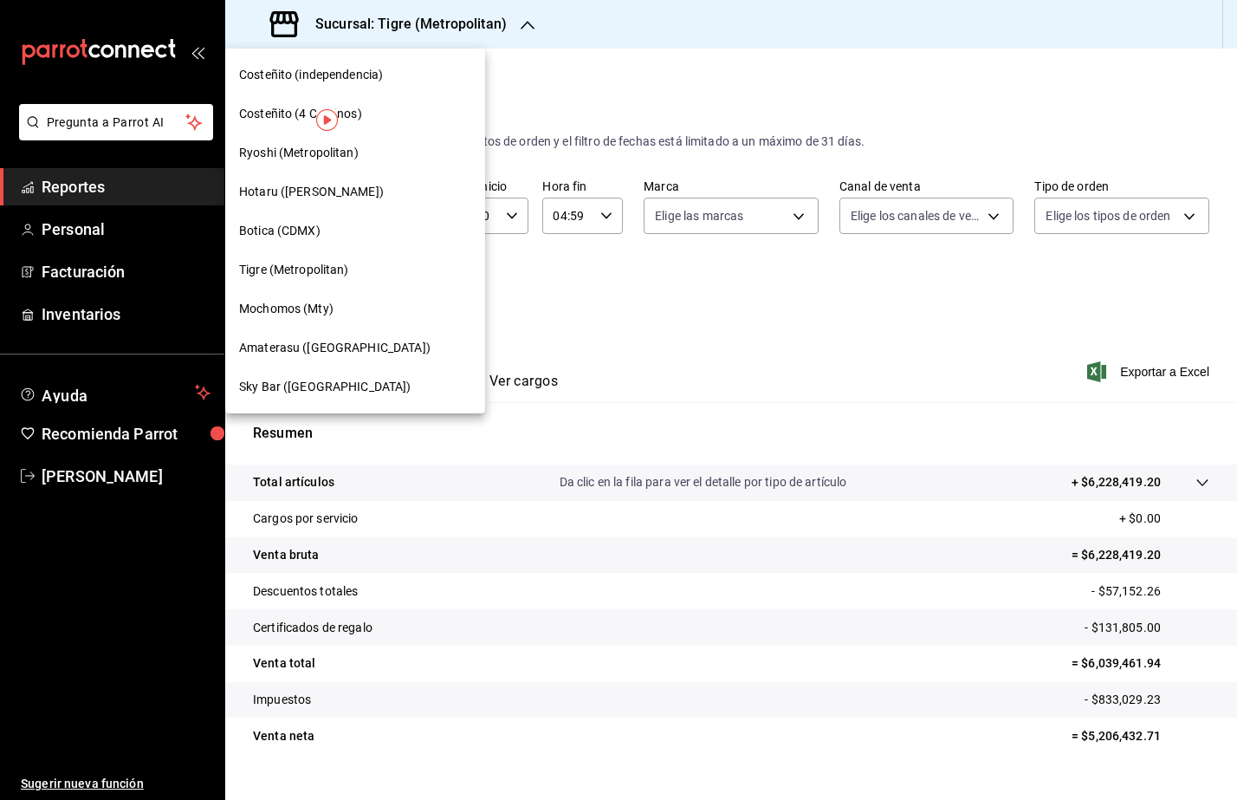
click at [379, 341] on span "Amaterasu ([GEOGRAPHIC_DATA])" at bounding box center [334, 348] width 191 height 18
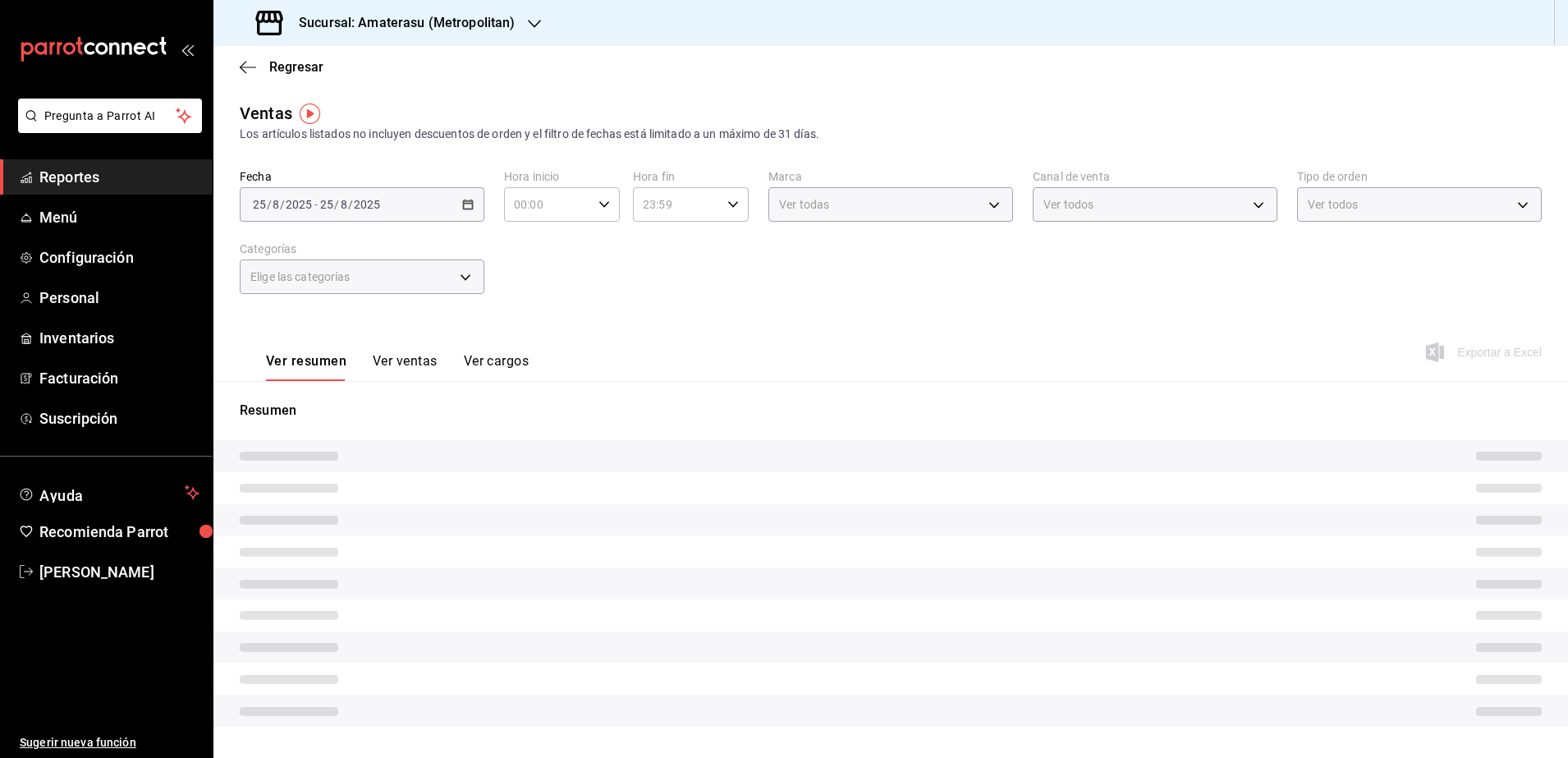
type input "05:00"
type input "04:59"
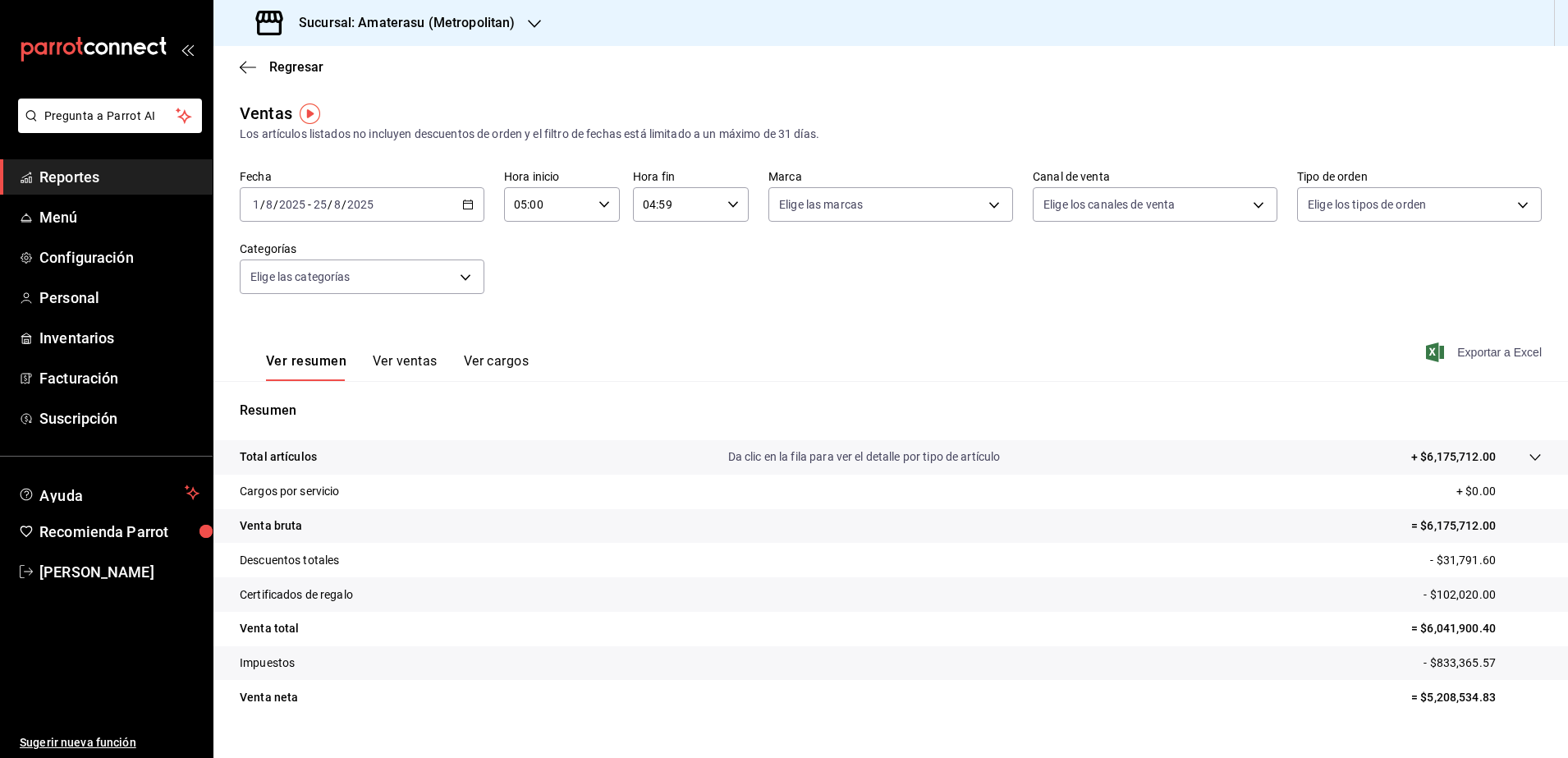
click at [1489, 353] on span "Exportar a Excel" at bounding box center [1486, 352] width 113 height 20
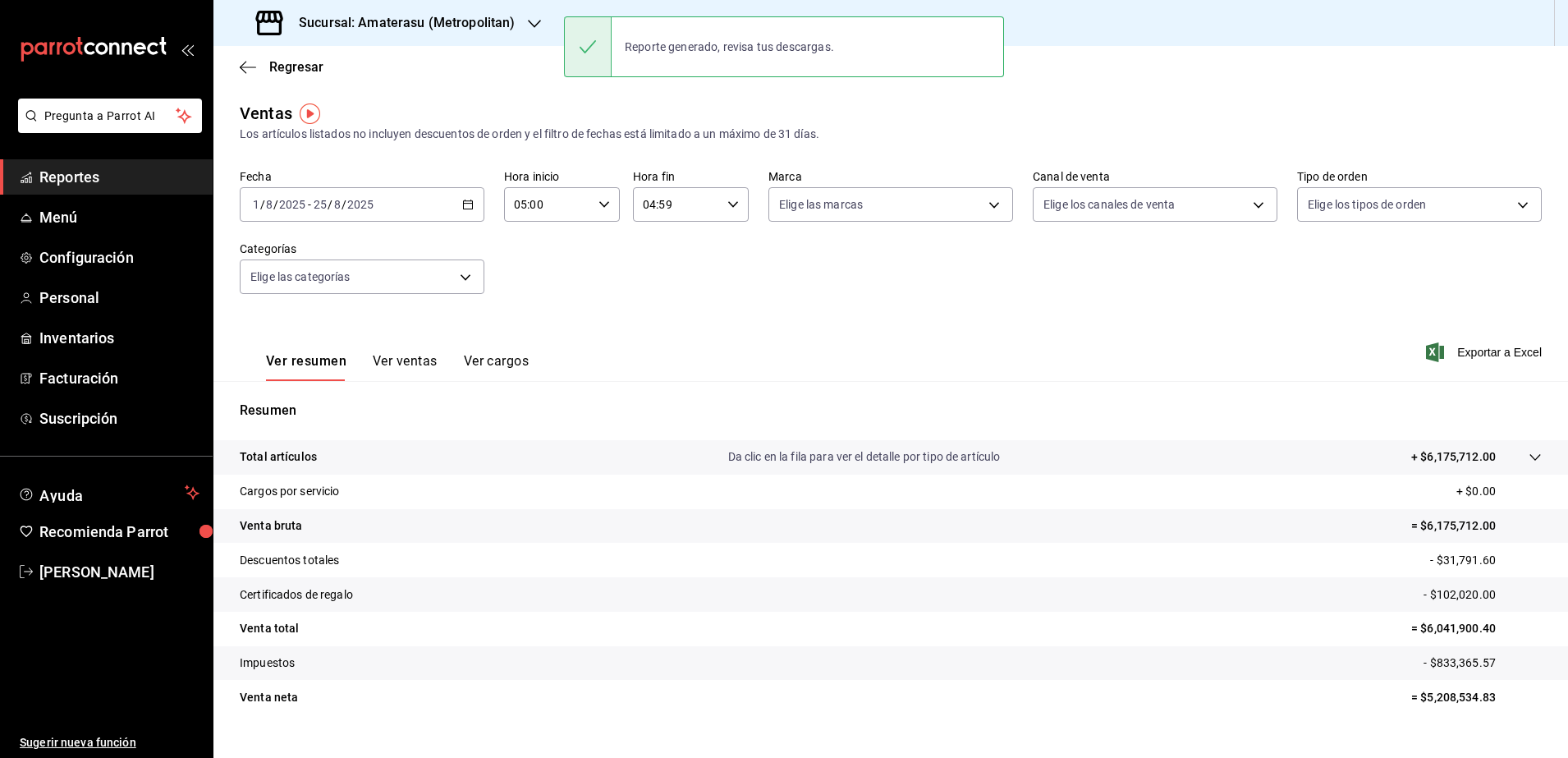
click at [455, 200] on div "[DATE] [DATE] - [DATE] [DATE]" at bounding box center [362, 205] width 244 height 34
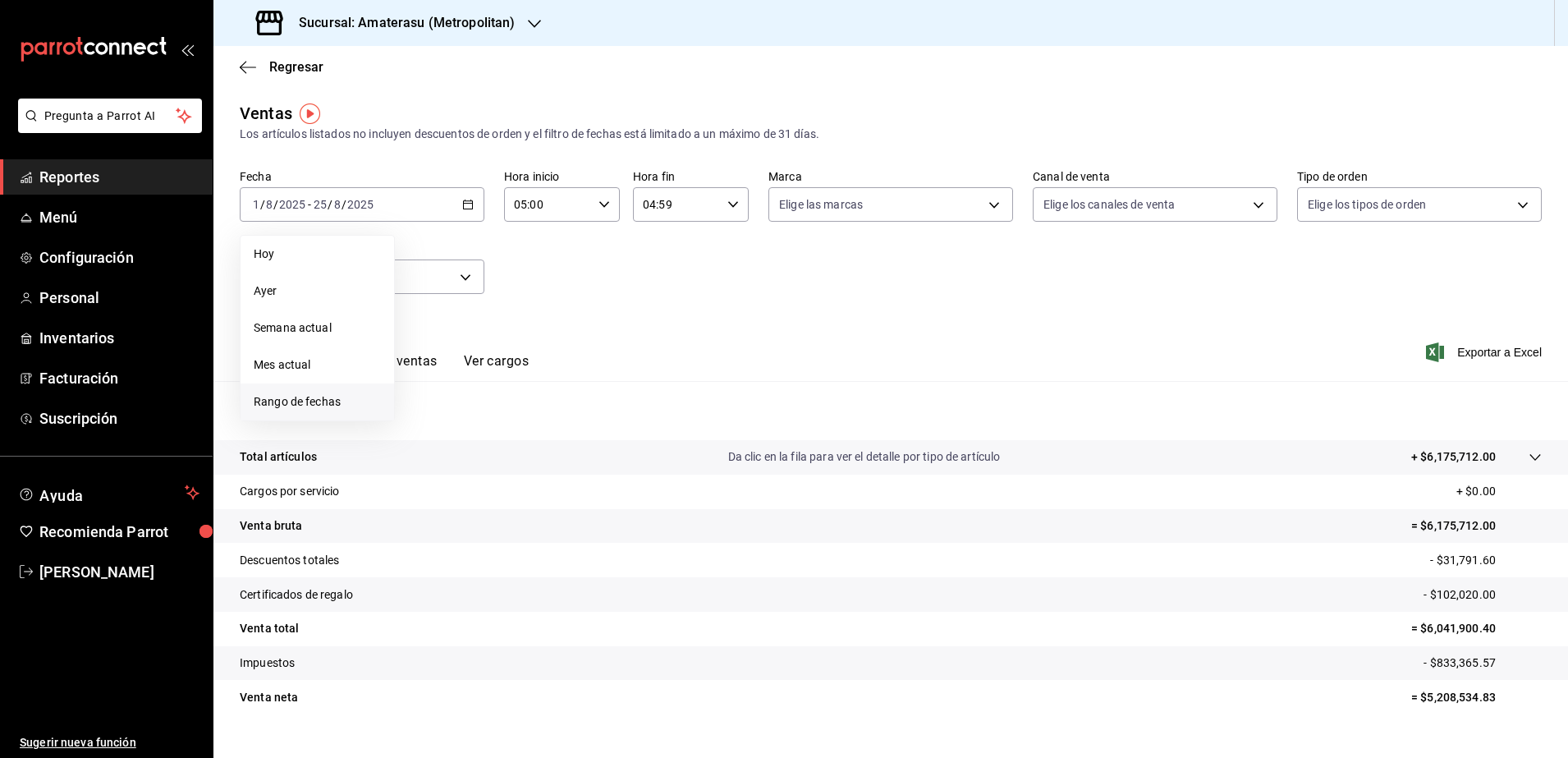
click at [316, 388] on li "Rango de fechas" at bounding box center [317, 402] width 153 height 37
click at [525, 424] on button "21" at bounding box center [515, 422] width 28 height 29
click at [536, 424] on button "22" at bounding box center [546, 422] width 28 height 29
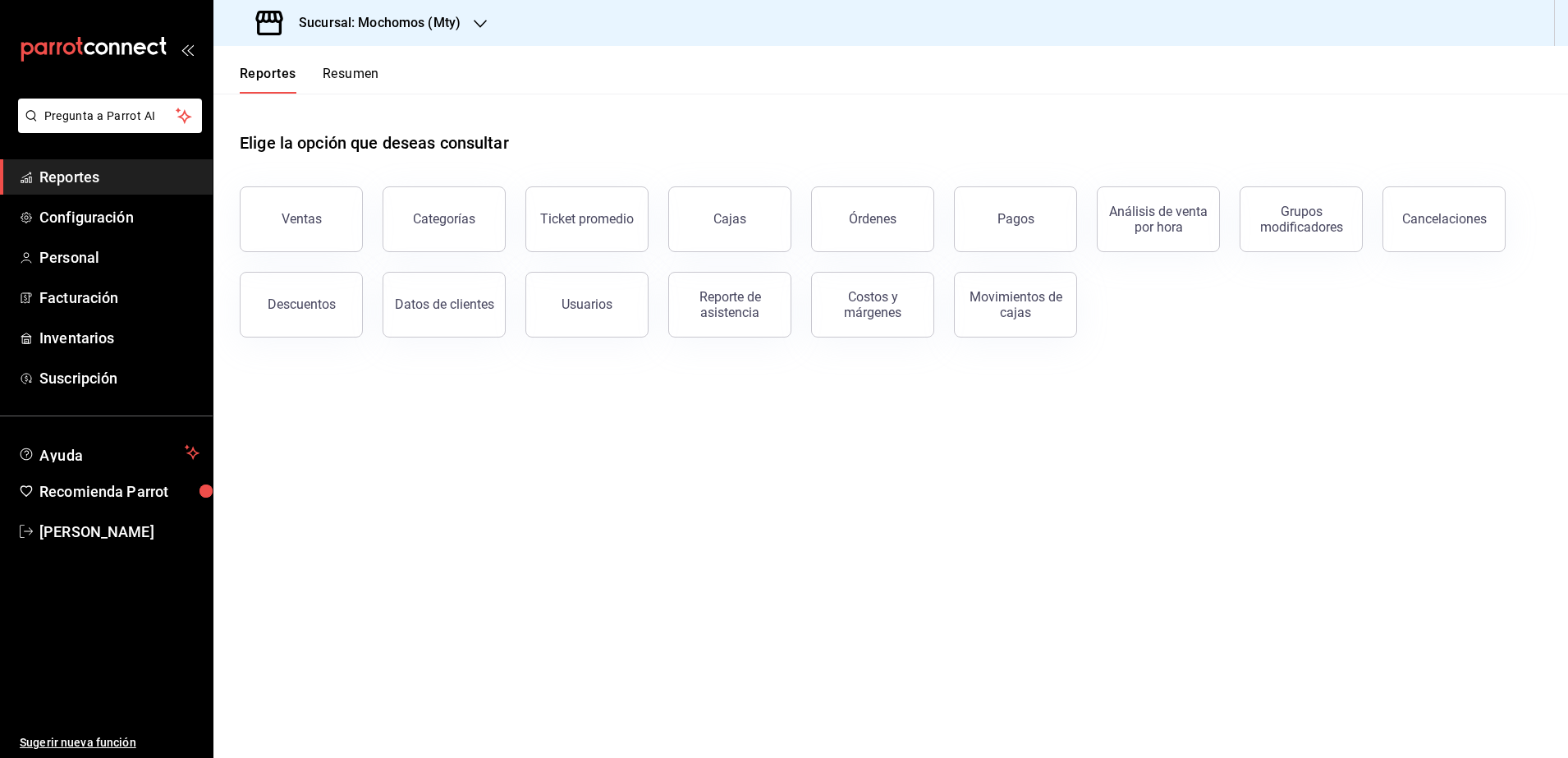
click at [1025, 230] on button "Pagos" at bounding box center [1016, 219] width 123 height 65
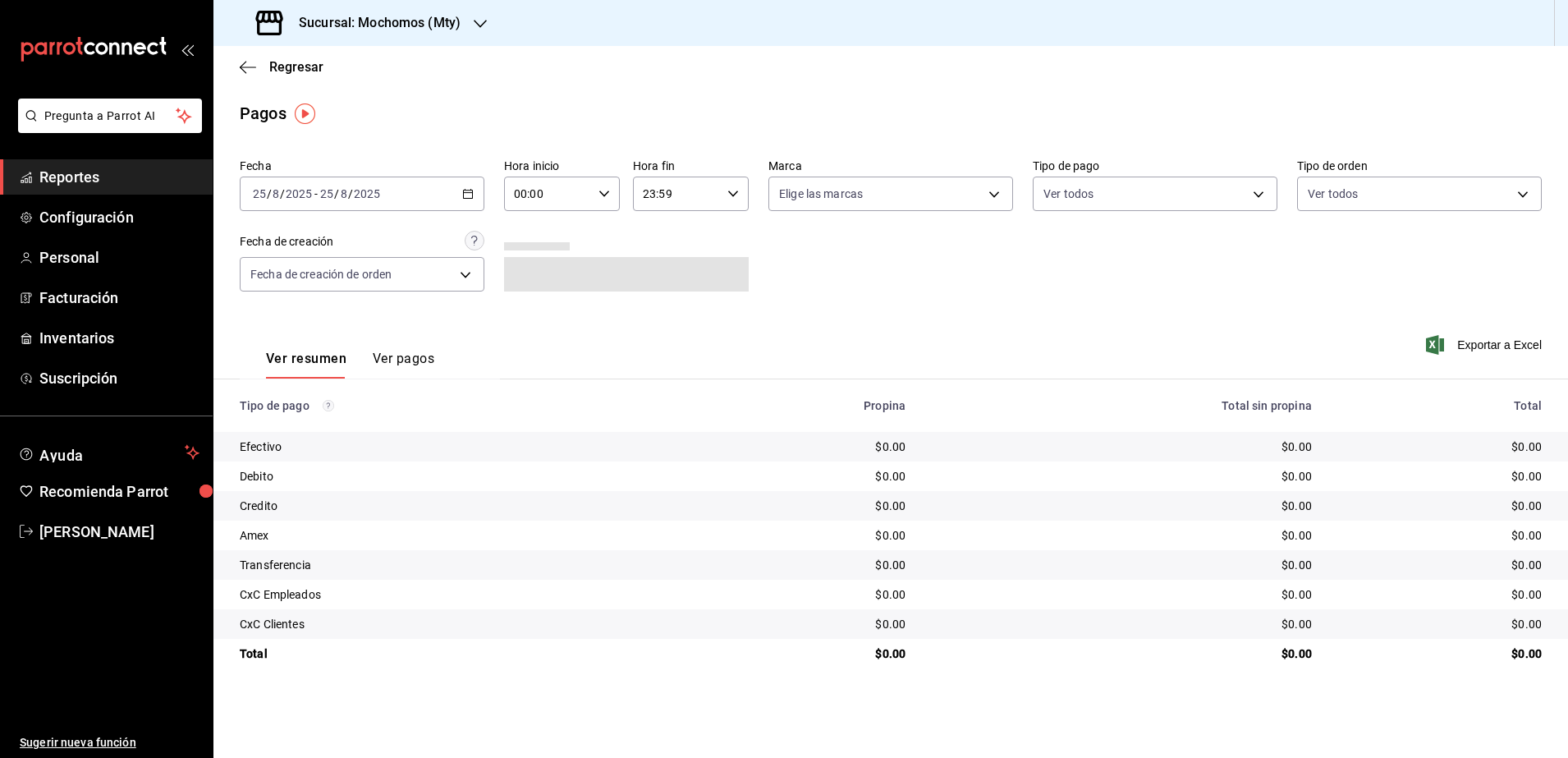
click at [470, 198] on \(Stroke\) "button" at bounding box center [468, 194] width 9 height 9
click at [304, 424] on span "Rango de fechas" at bounding box center [317, 428] width 127 height 17
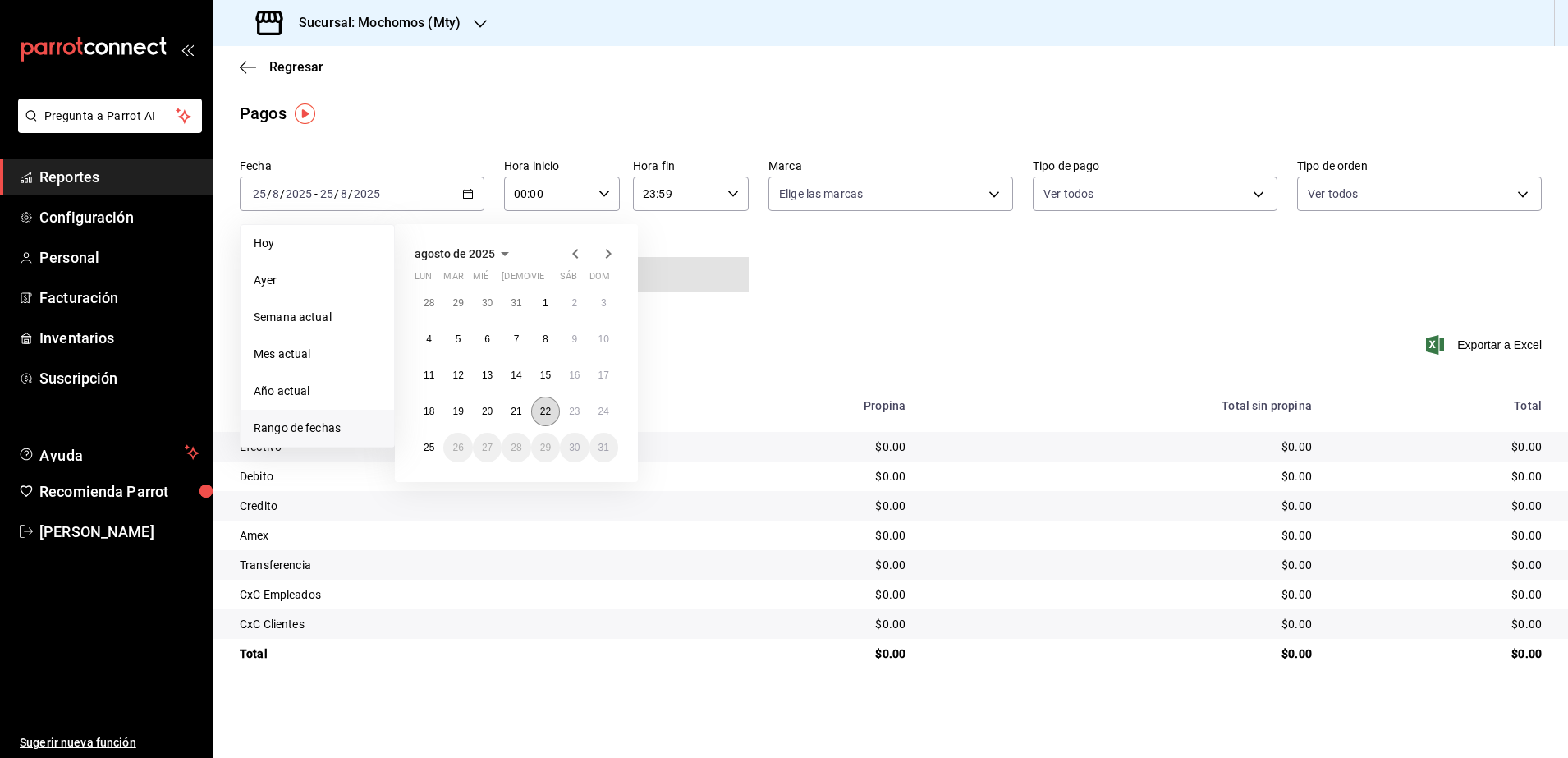
click at [546, 409] on abbr "22" at bounding box center [545, 411] width 10 height 11
click at [563, 411] on button "23" at bounding box center [574, 411] width 28 height 29
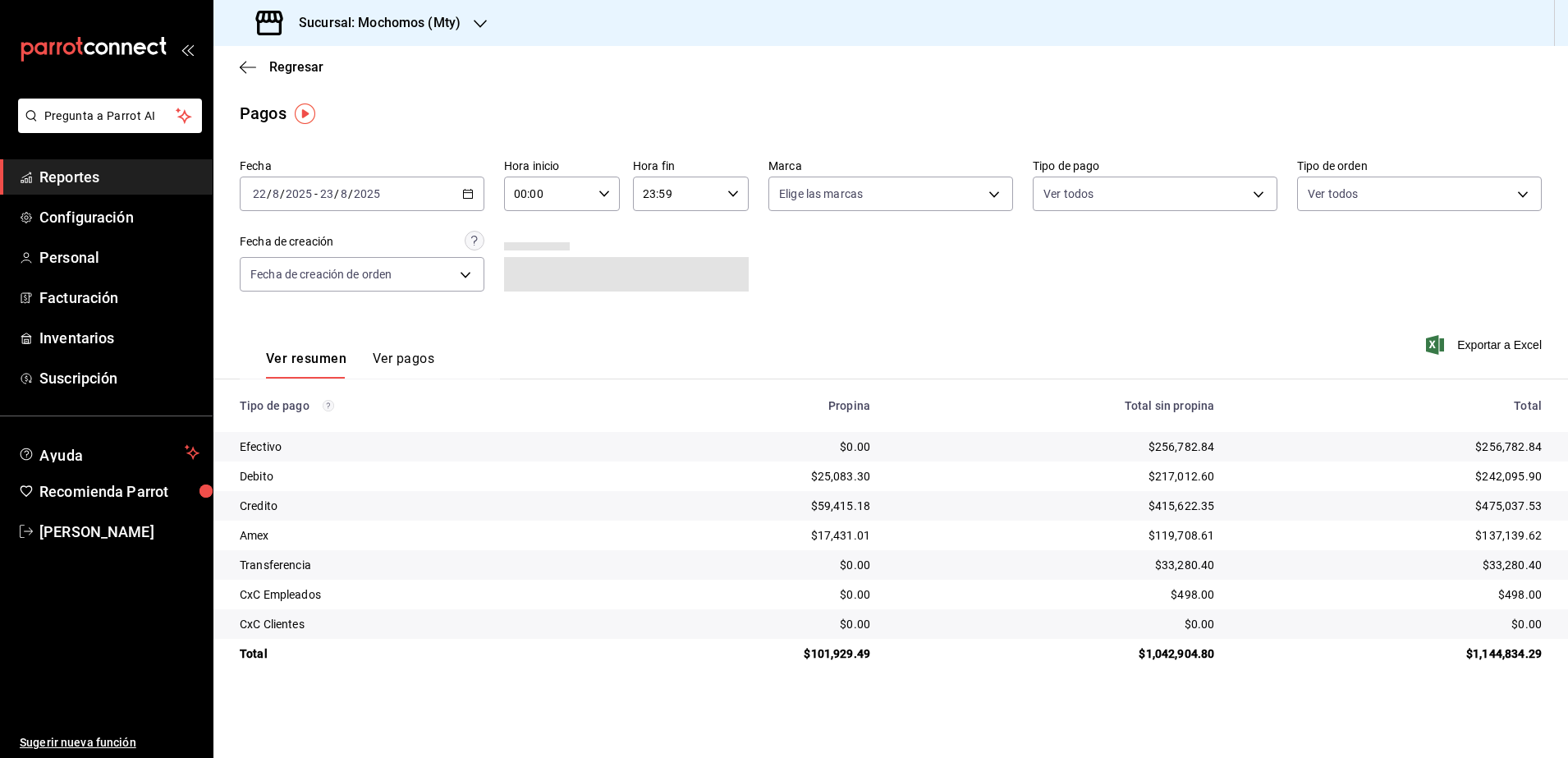
click at [601, 198] on icon "button" at bounding box center [604, 193] width 11 height 11
click at [541, 334] on span "05" at bounding box center [533, 330] width 32 height 13
type input "05:00"
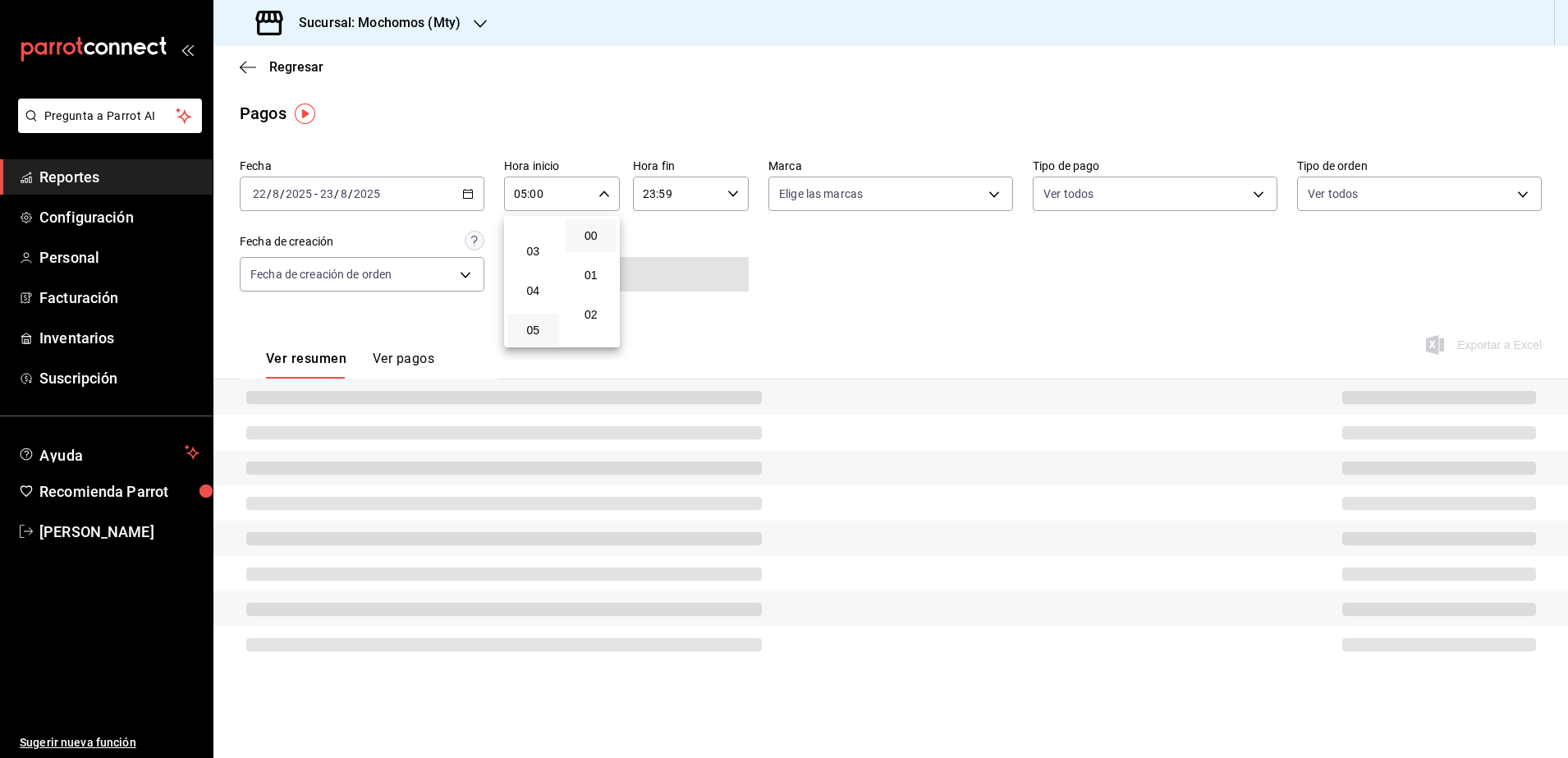
click at [731, 195] on div at bounding box center [784, 379] width 1568 height 758
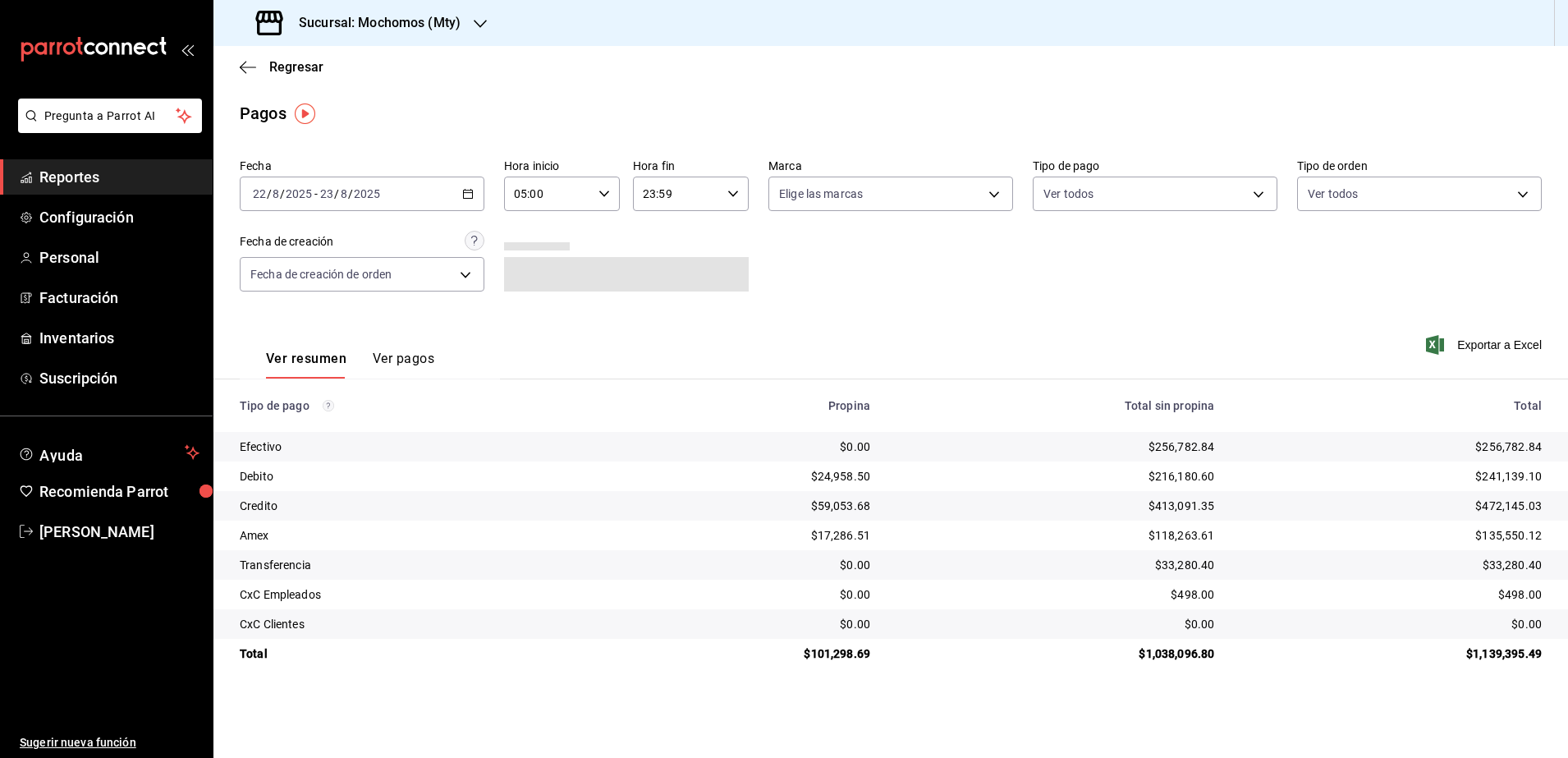
click at [731, 195] on icon "button" at bounding box center [733, 193] width 11 height 11
click at [665, 309] on button "04" at bounding box center [662, 297] width 52 height 33
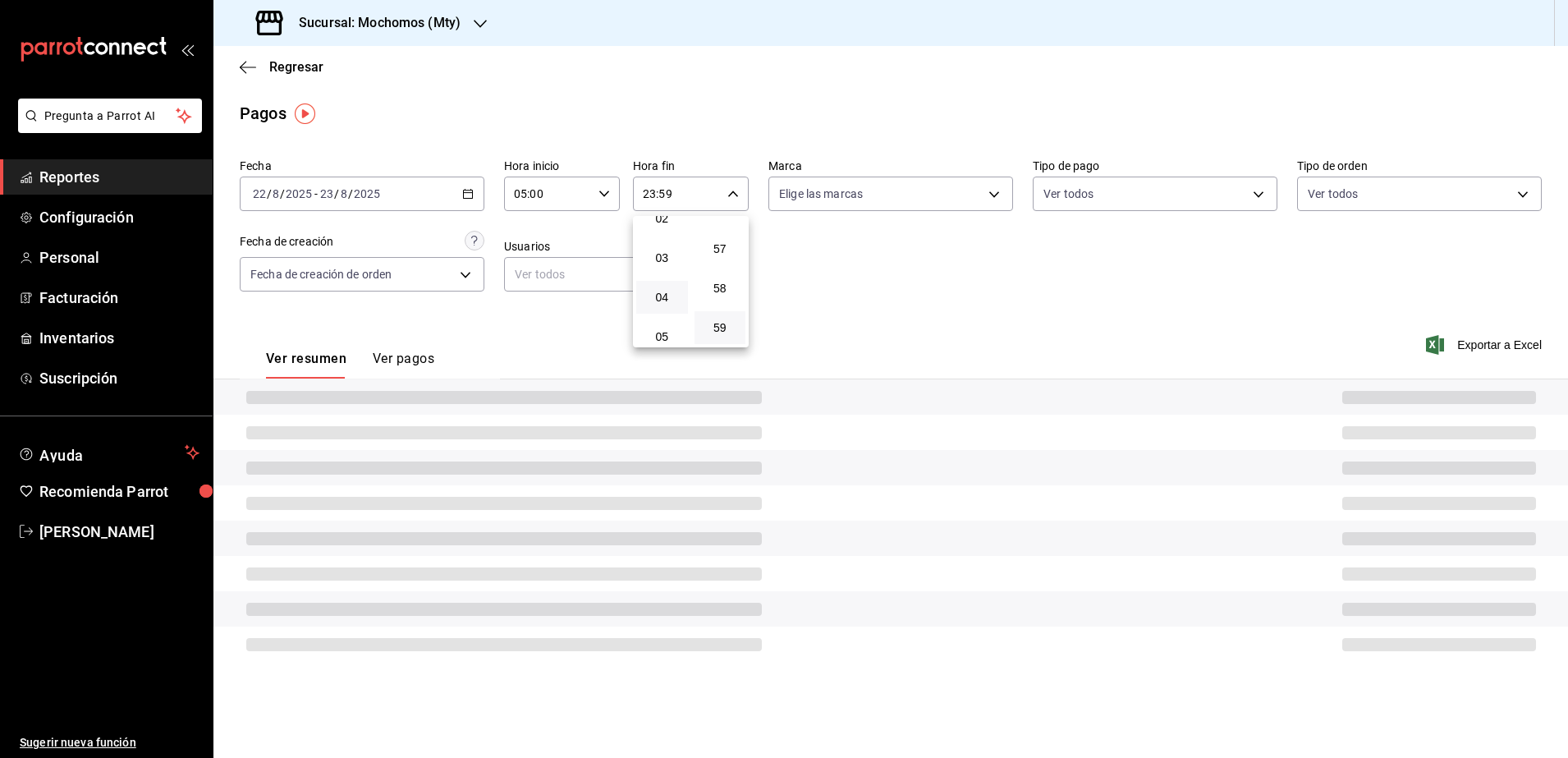
type input "04:59"
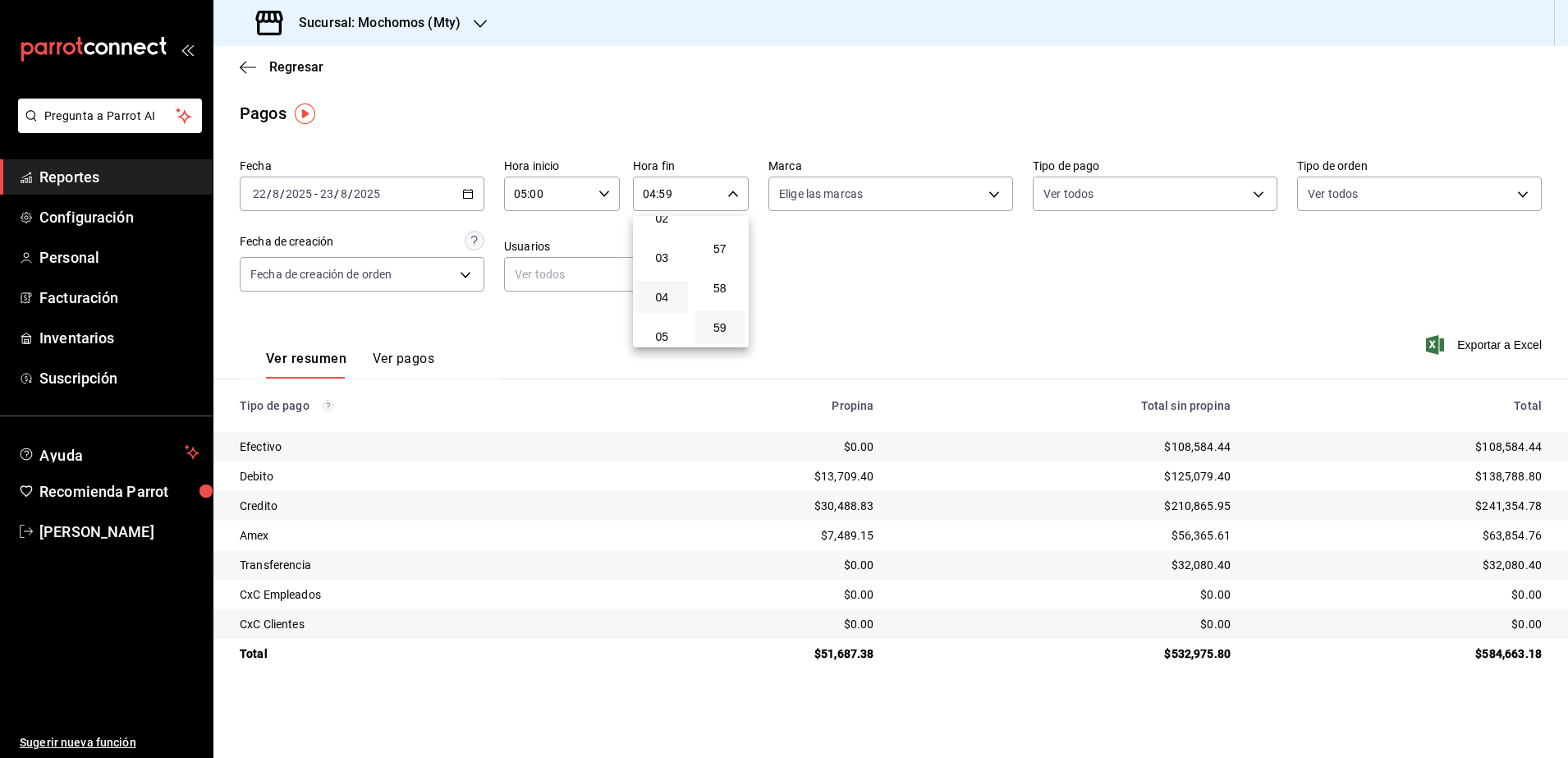
click at [1045, 299] on div at bounding box center [784, 379] width 1568 height 758
click at [460, 192] on div "[DATE] [DATE] - [DATE] [DATE]" at bounding box center [362, 193] width 244 height 34
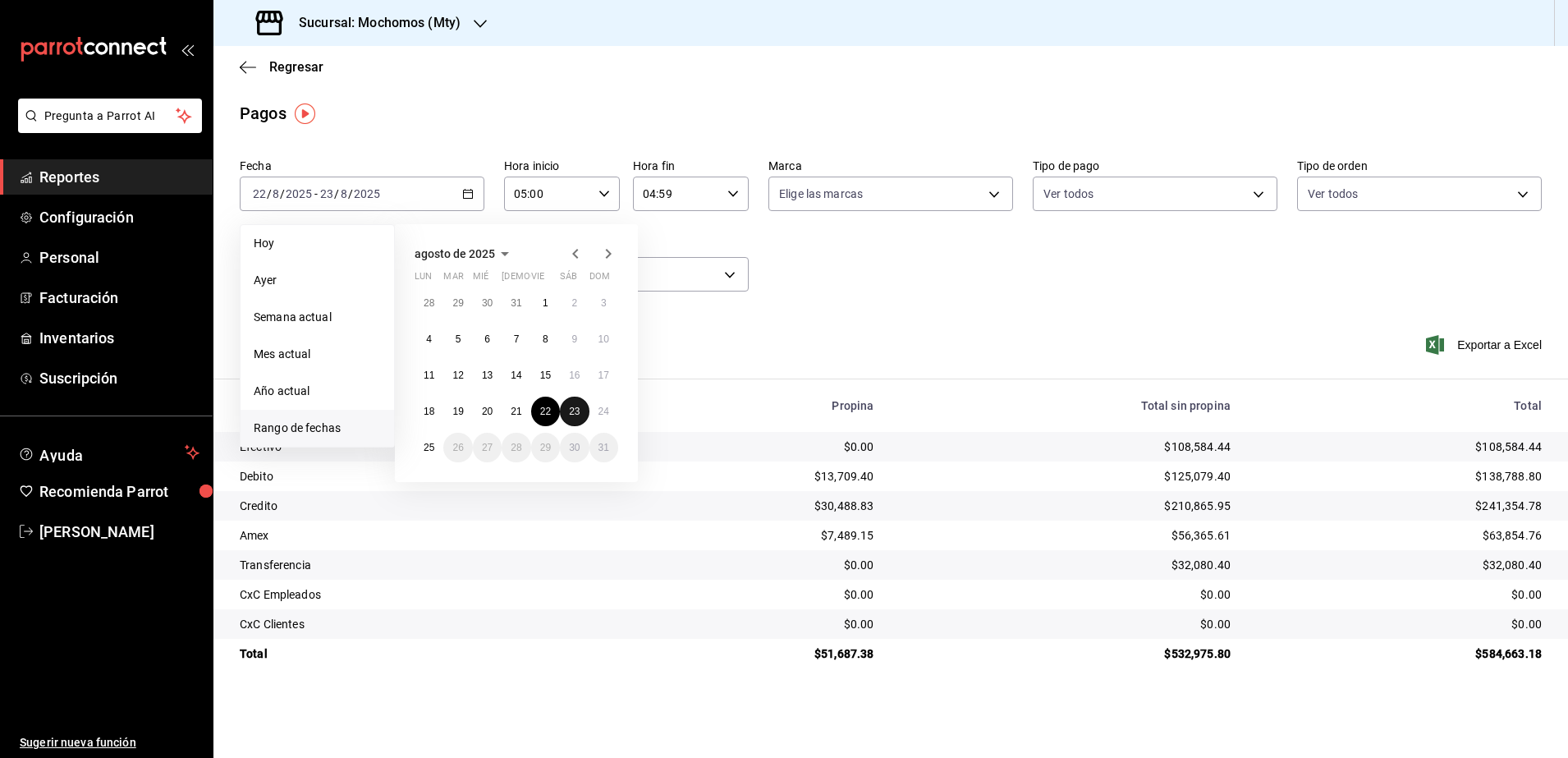
click at [566, 406] on button "23" at bounding box center [574, 411] width 28 height 29
click at [600, 414] on abbr "24" at bounding box center [604, 411] width 10 height 11
type input "00:00"
type input "23:59"
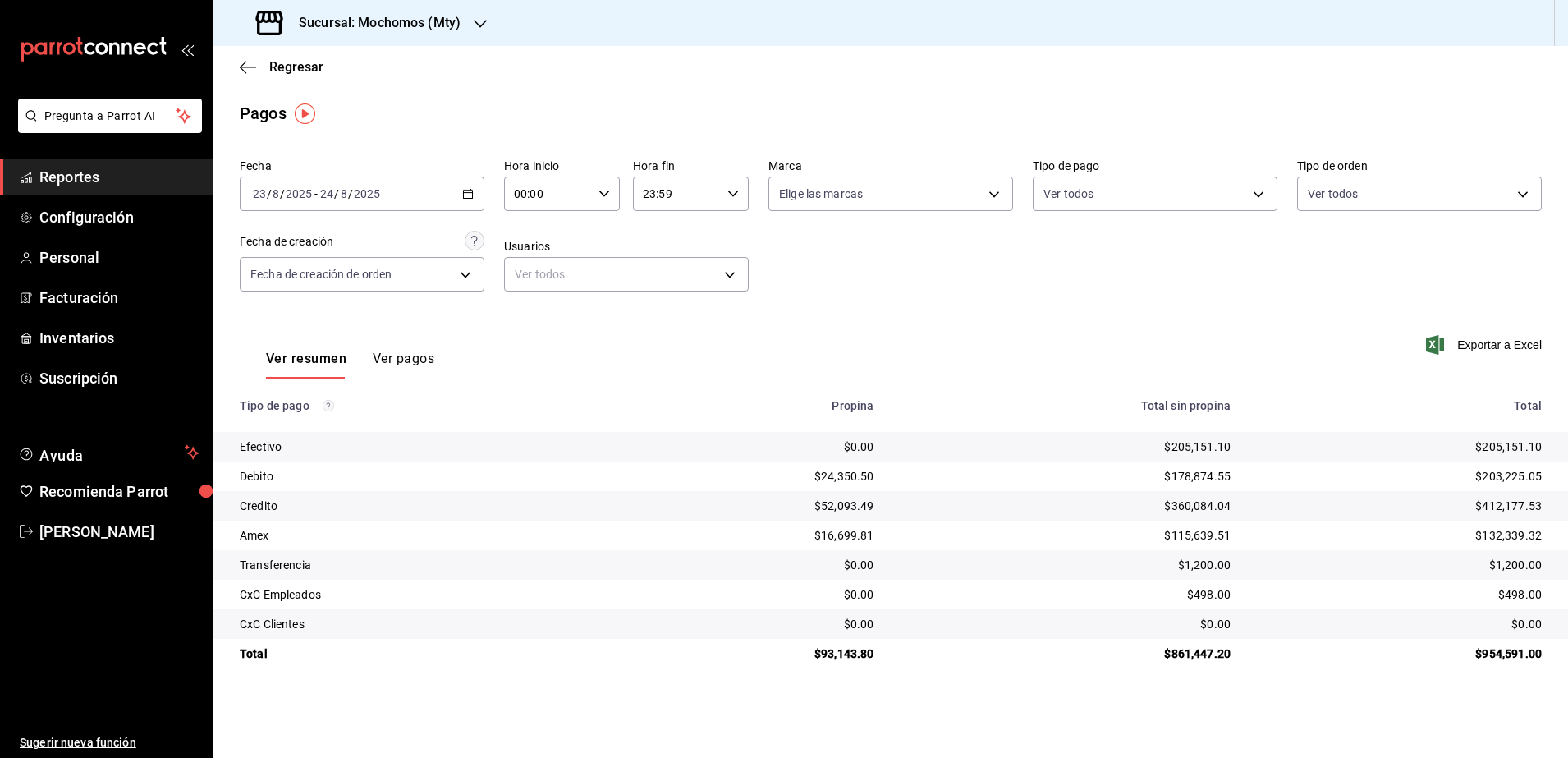
click at [608, 194] on icon "button" at bounding box center [604, 193] width 11 height 11
click at [543, 319] on button "05" at bounding box center [532, 330] width 52 height 33
type input "05:00"
click at [732, 191] on div at bounding box center [784, 379] width 1568 height 758
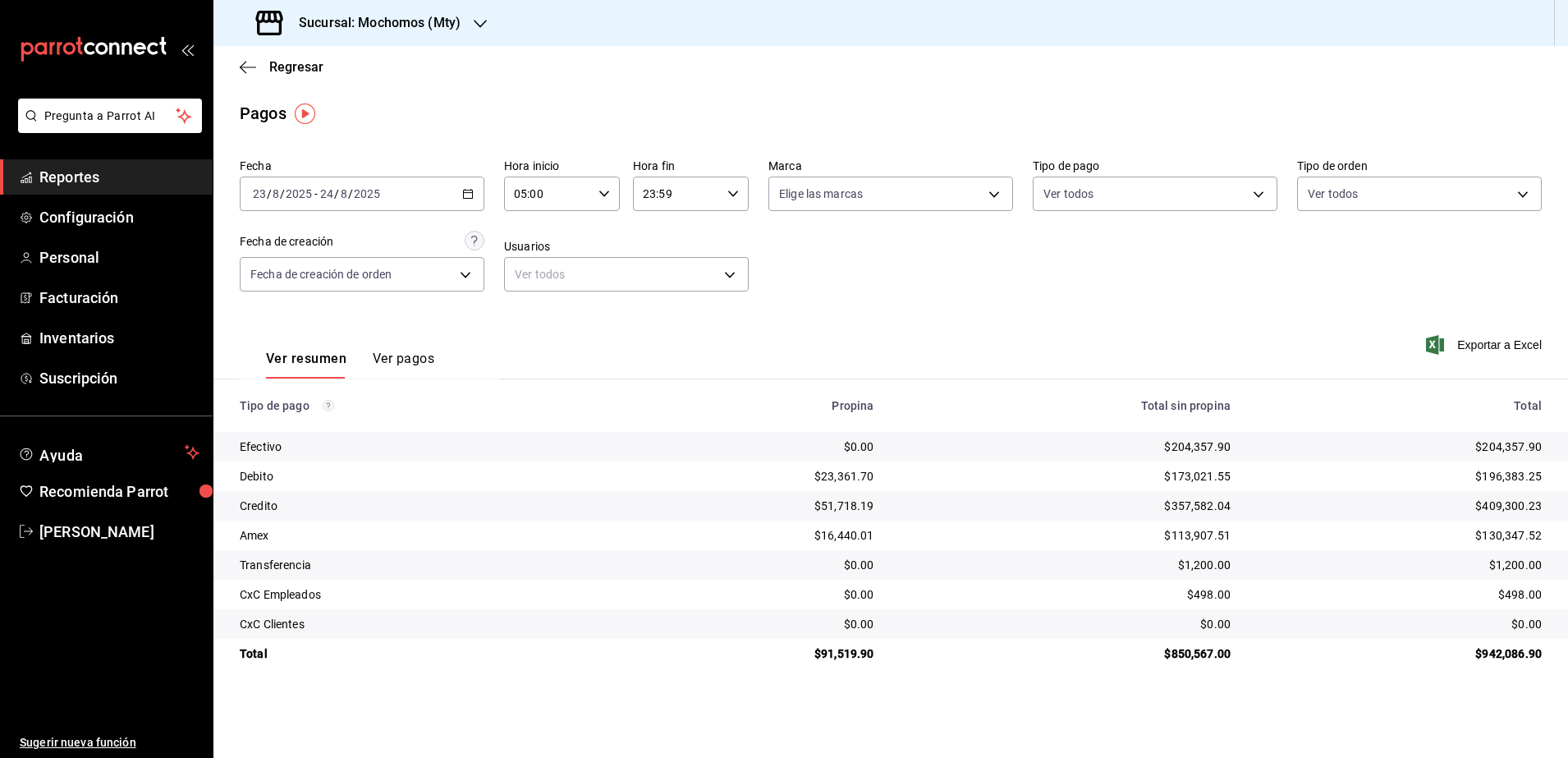
click at [730, 204] on div "23:59 Hora fin" at bounding box center [691, 193] width 116 height 34
click at [669, 310] on button "04" at bounding box center [662, 297] width 52 height 33
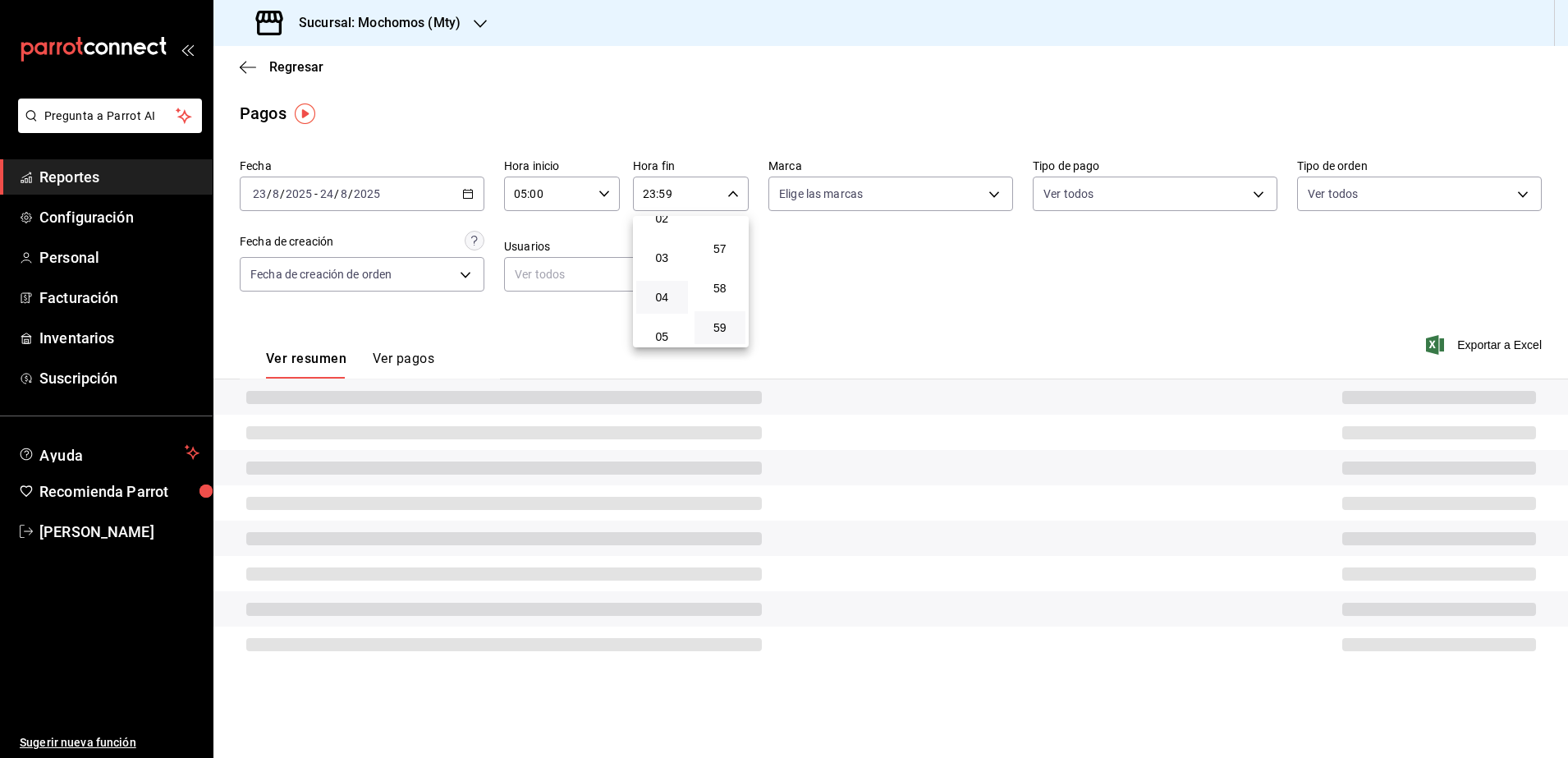
type input "04:59"
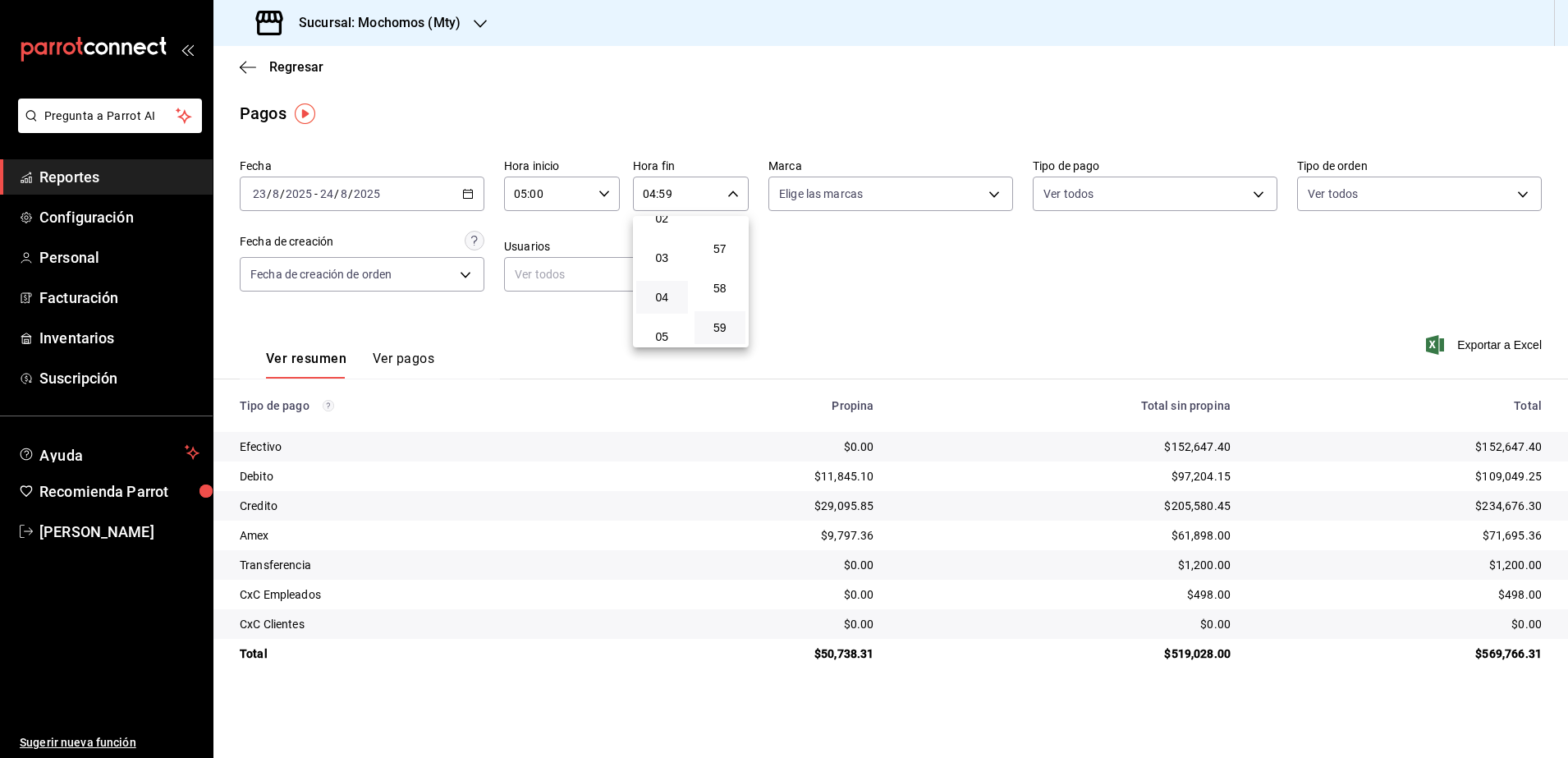
click at [886, 311] on div at bounding box center [784, 379] width 1568 height 758
click at [414, 21] on h3 "Sucursal: Mochomos (Mty)" at bounding box center [373, 23] width 175 height 20
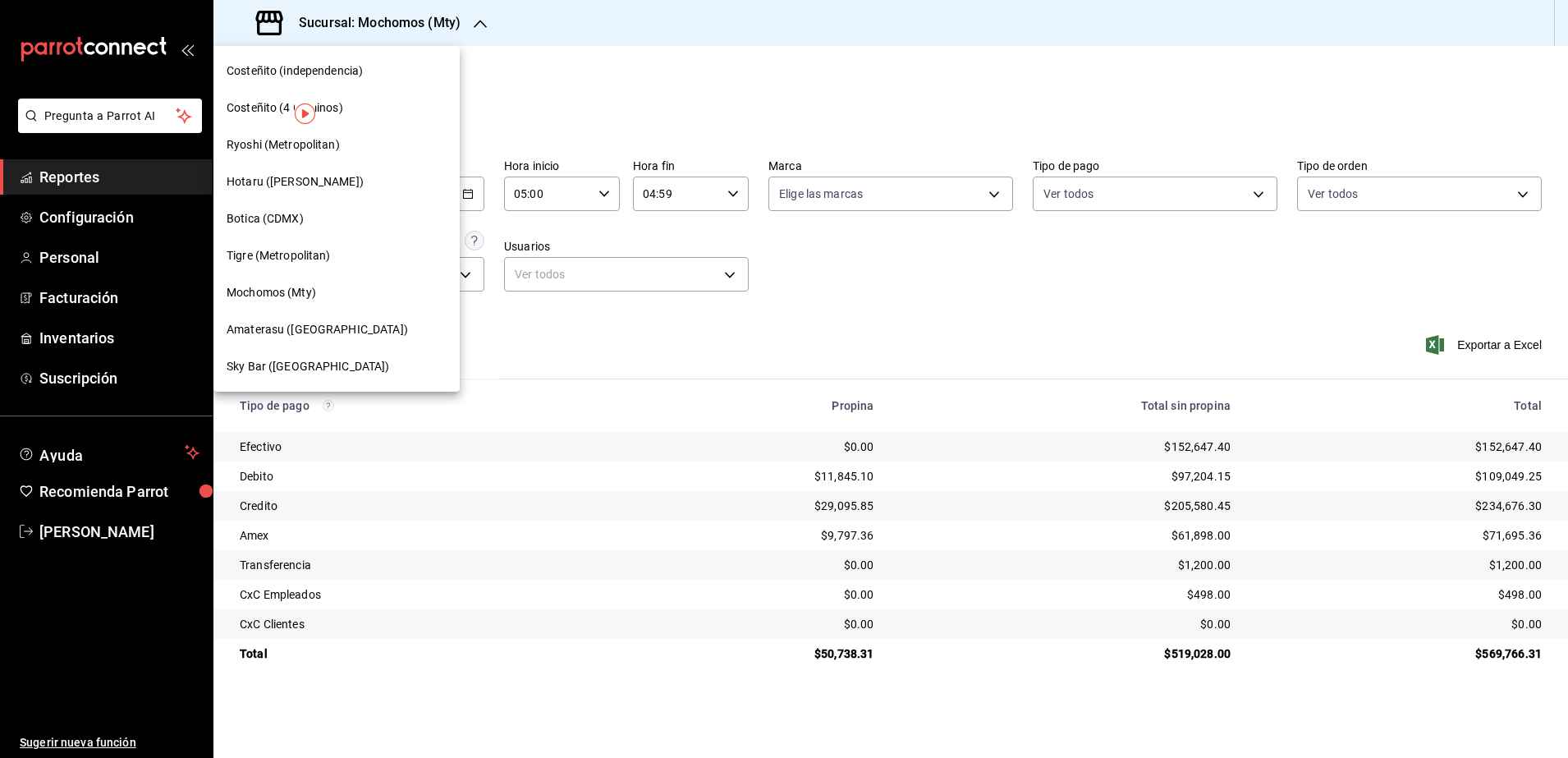
click at [287, 252] on span "Tigre (Metropolitan)" at bounding box center [279, 256] width 104 height 17
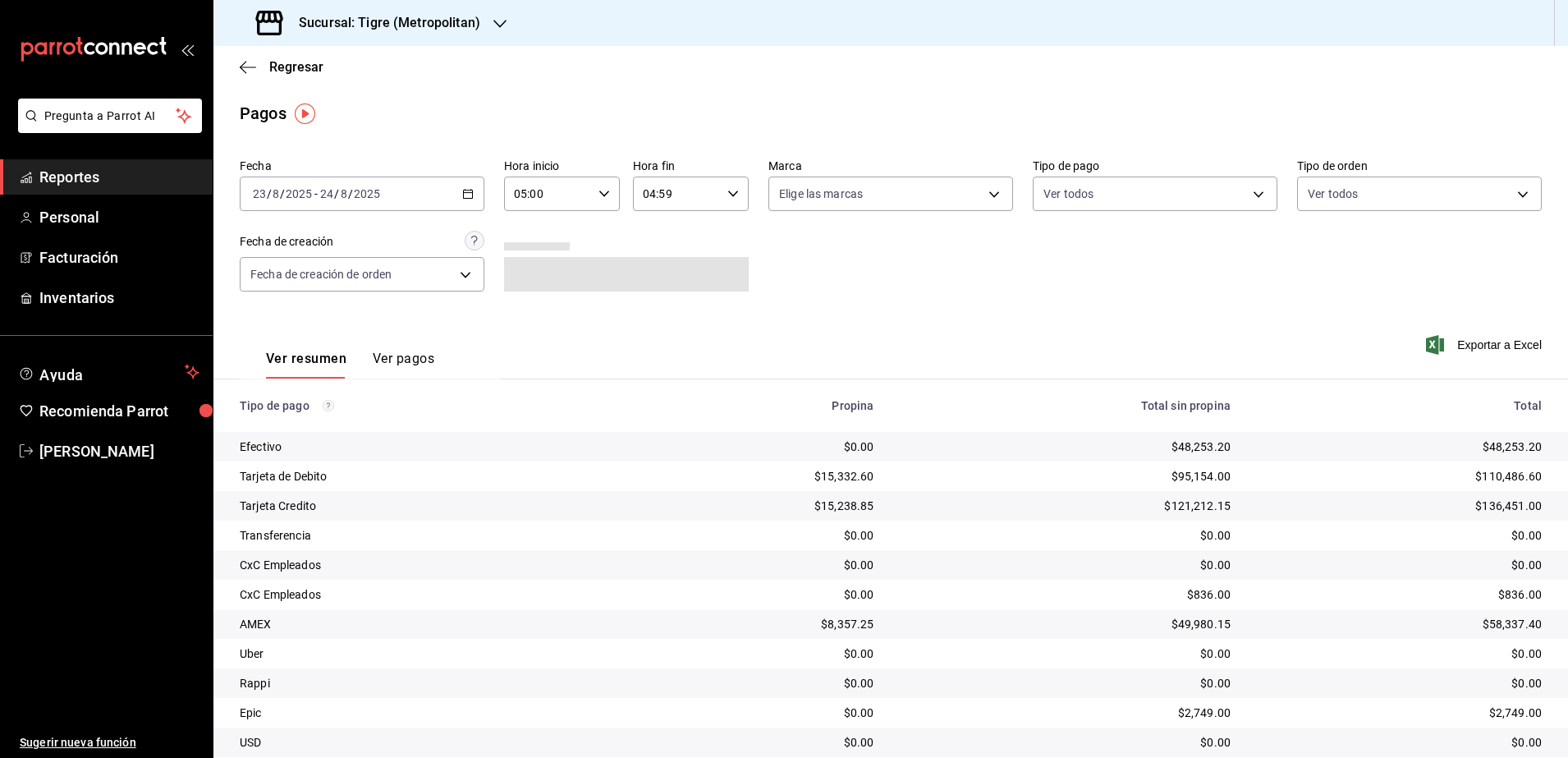
click at [472, 202] on div "[DATE] [DATE] - [DATE] [DATE]" at bounding box center [362, 193] width 244 height 34
click at [312, 437] on li "Rango de fechas" at bounding box center [317, 427] width 153 height 37
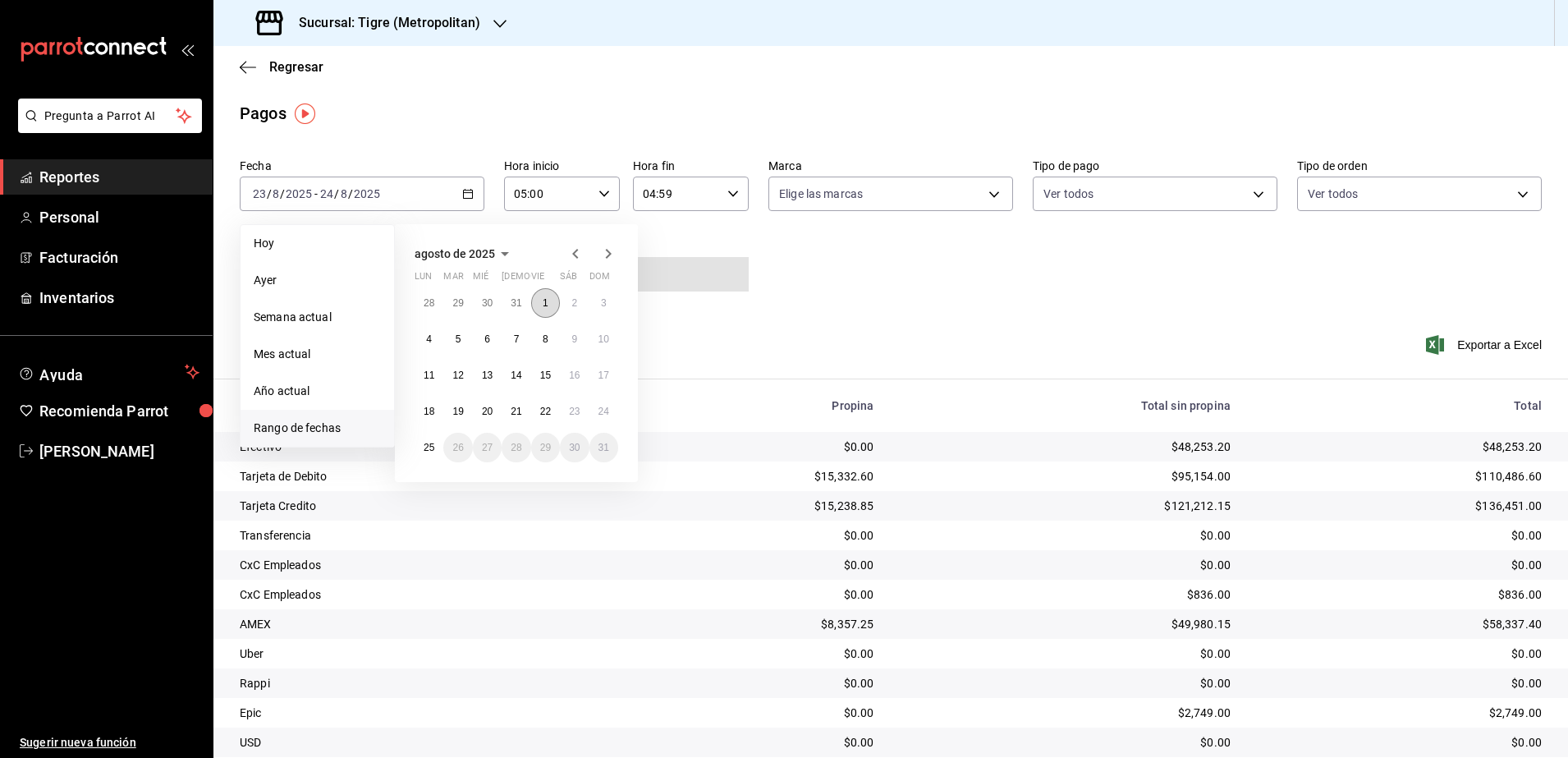
click at [552, 300] on button "1" at bounding box center [546, 302] width 28 height 29
click at [427, 452] on abbr "25" at bounding box center [428, 447] width 10 height 11
type input "00:00"
type input "23:59"
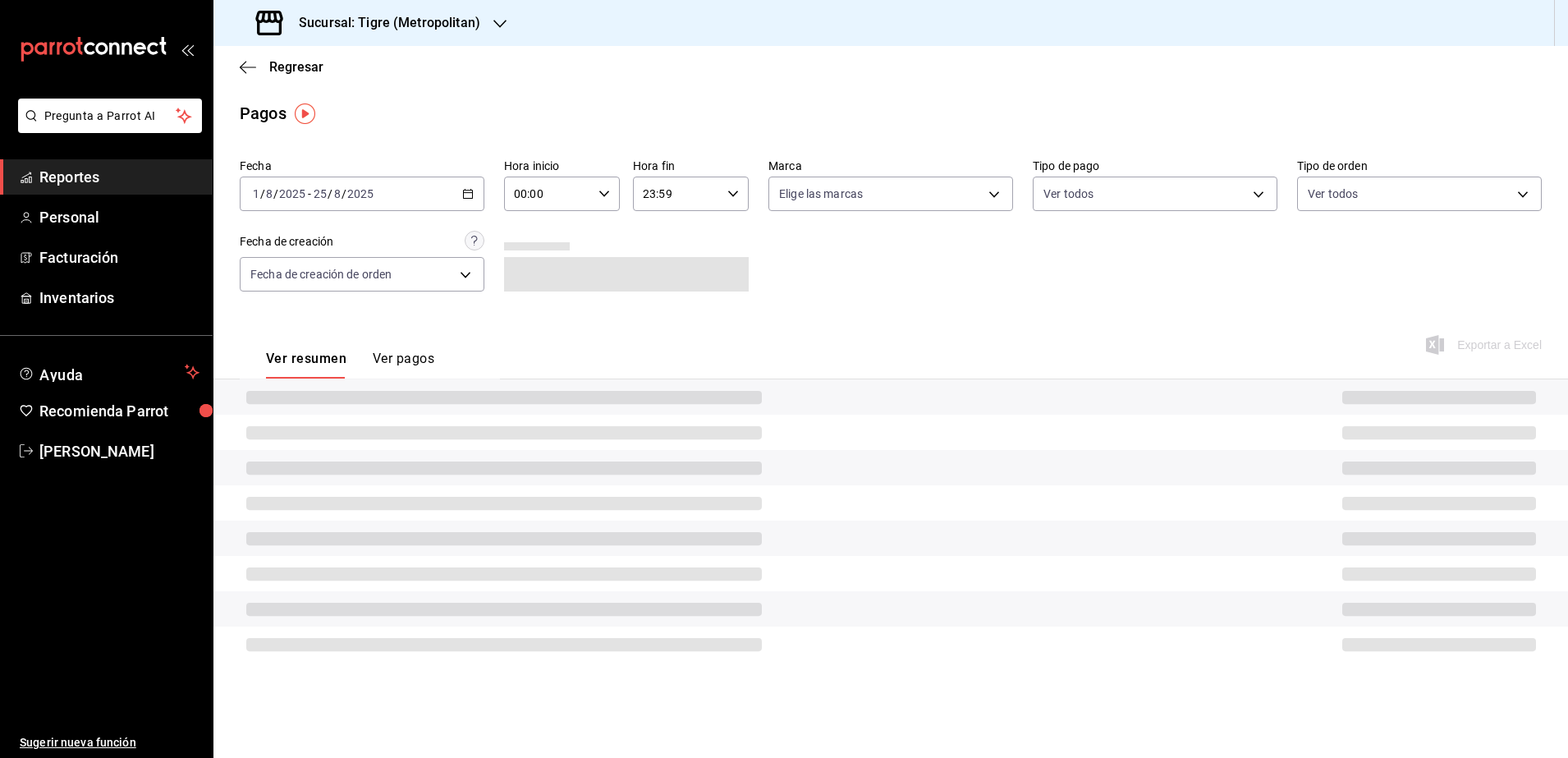
click at [606, 193] on icon "button" at bounding box center [604, 193] width 11 height 11
click at [534, 326] on span "05" at bounding box center [533, 330] width 32 height 13
type input "05:00"
click at [733, 188] on div at bounding box center [784, 379] width 1568 height 758
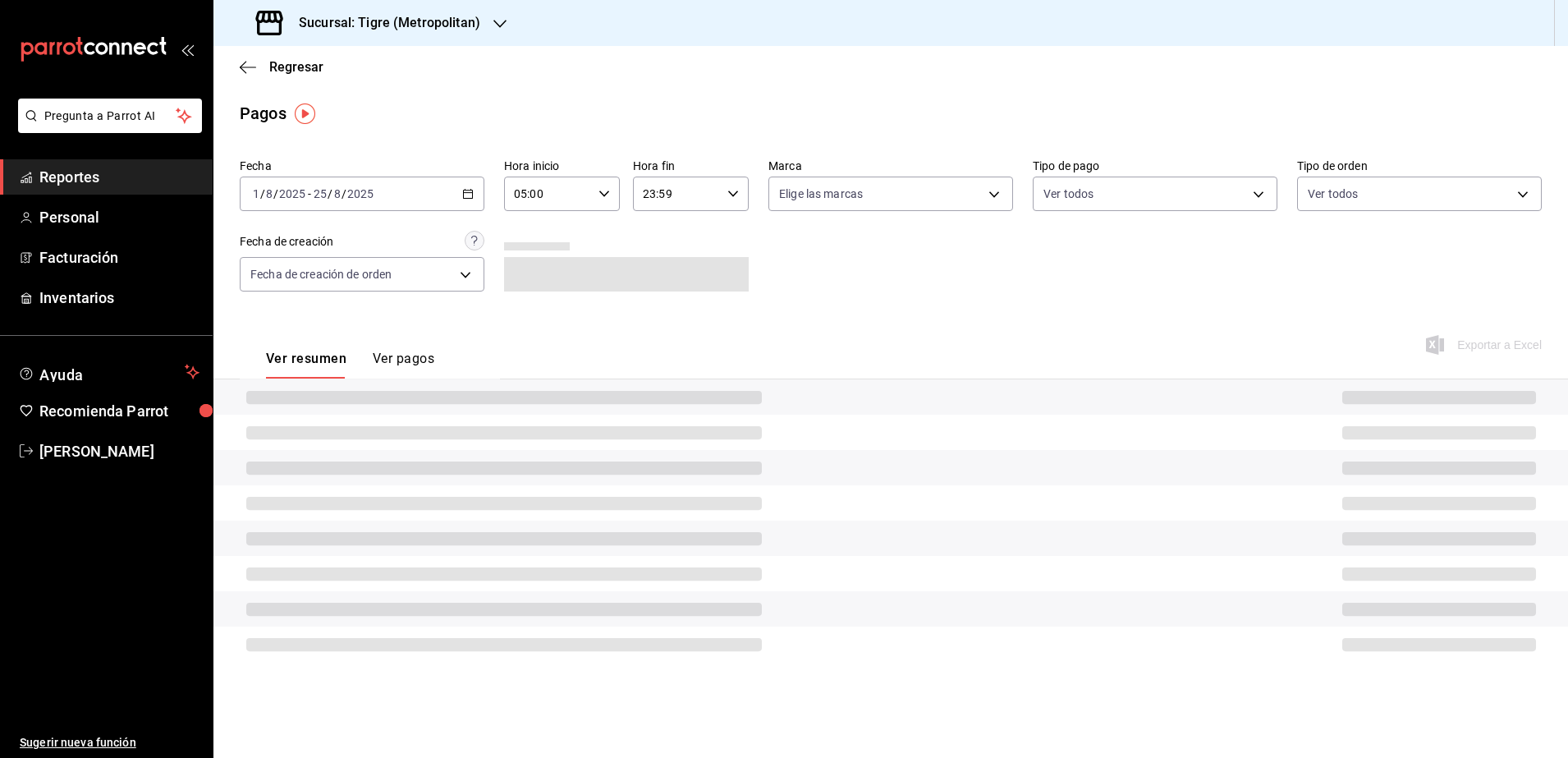
click at [733, 193] on icon "button" at bounding box center [733, 193] width 11 height 11
click at [663, 305] on button "04" at bounding box center [662, 297] width 52 height 33
type input "04:59"
click at [667, 298] on span "04" at bounding box center [662, 298] width 32 height 13
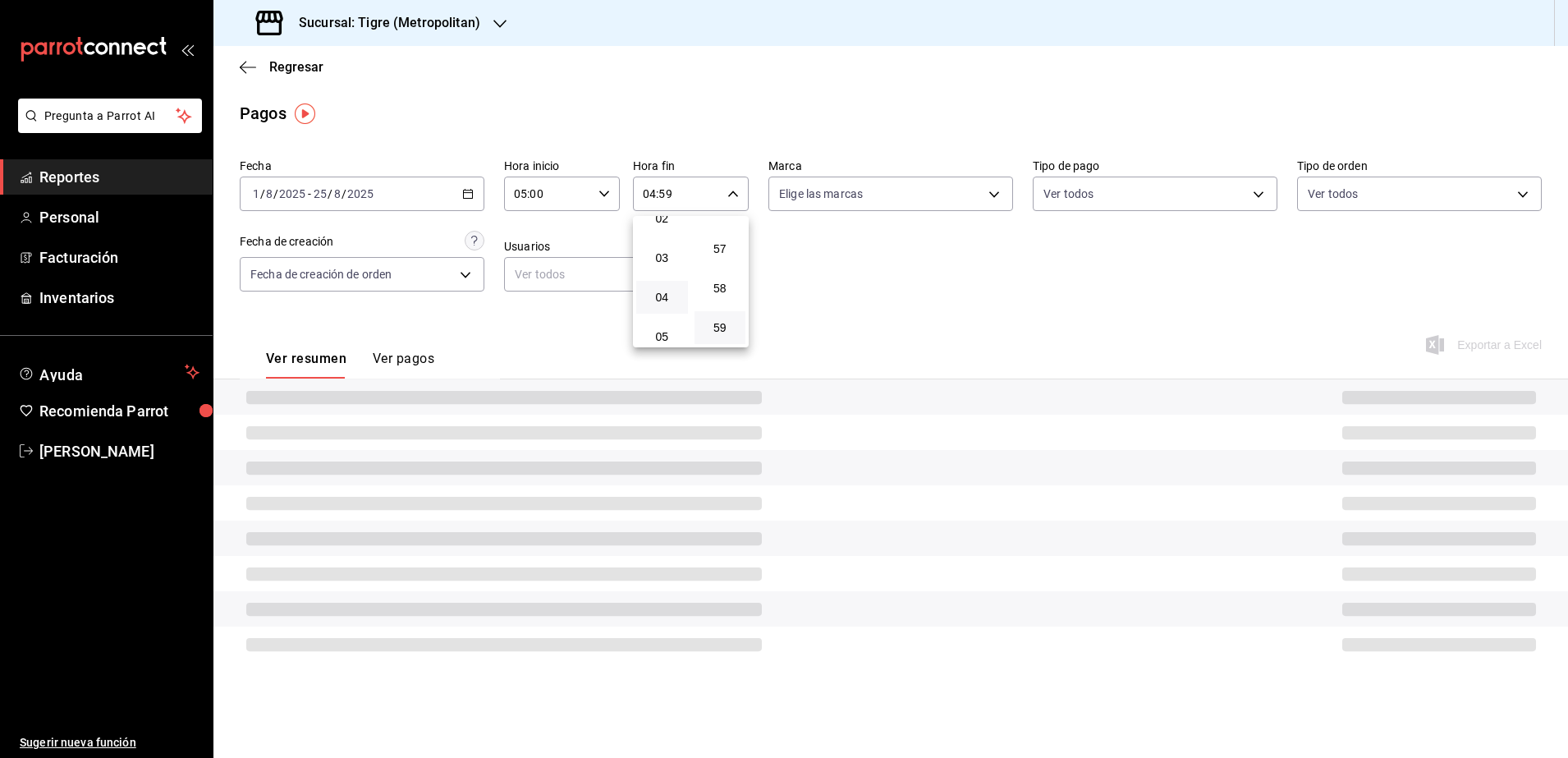
click at [922, 293] on div at bounding box center [784, 379] width 1568 height 758
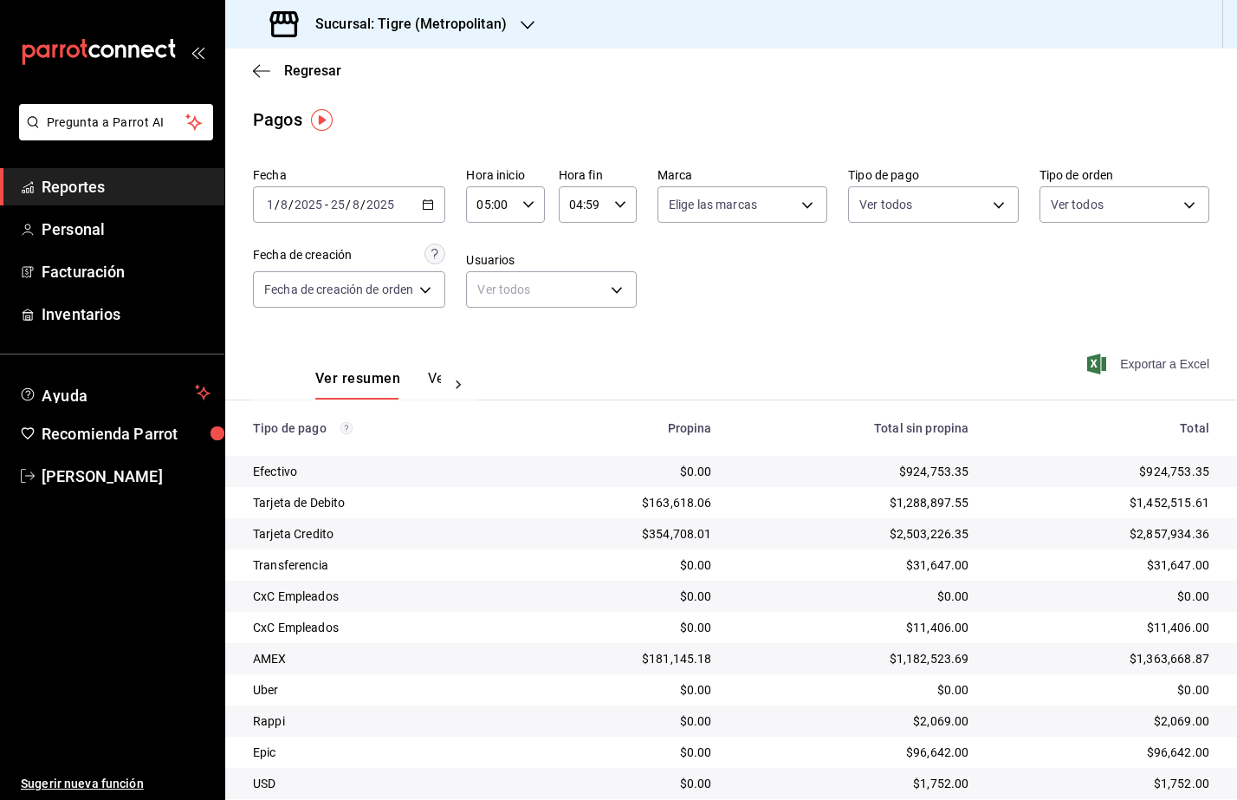
click at [1171, 368] on span "Exportar a Excel" at bounding box center [1150, 364] width 119 height 21
click at [419, 10] on div "Sucursal: Tigre (Metropolitan)" at bounding box center [390, 24] width 302 height 49
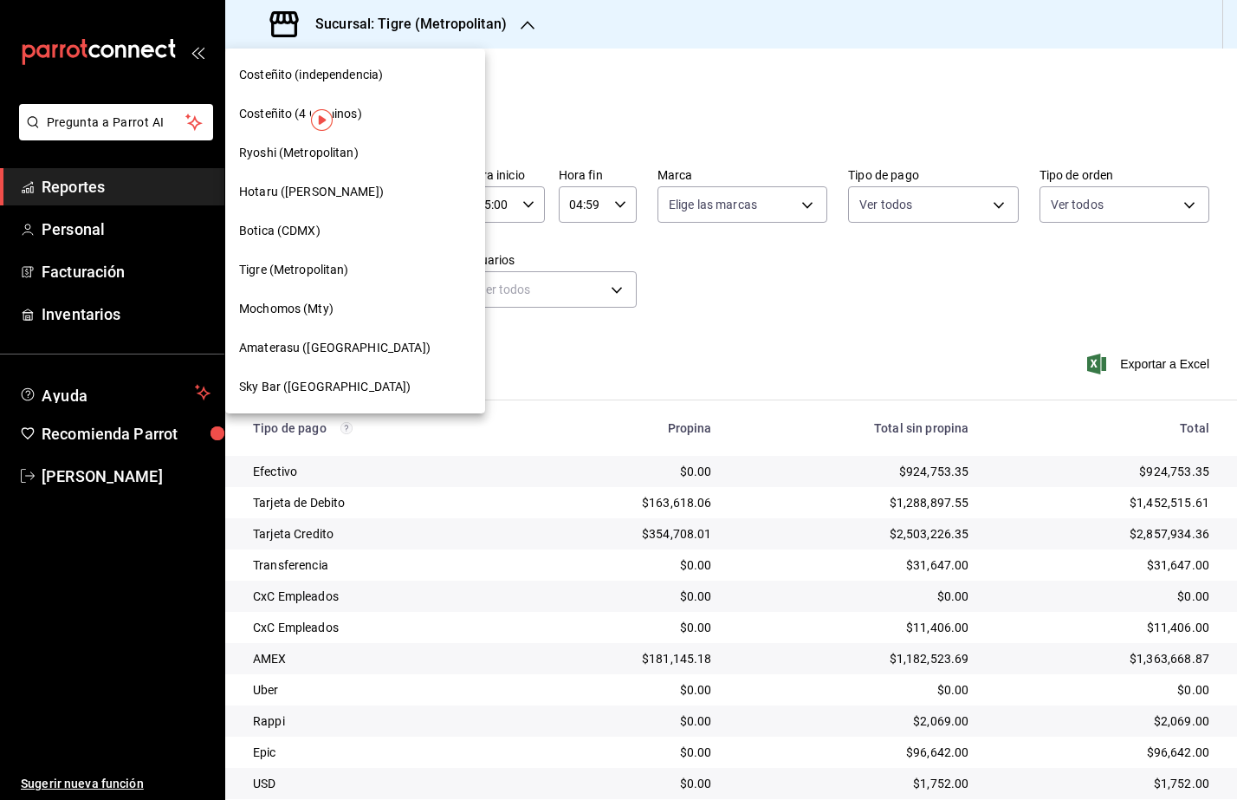
click at [335, 350] on span "Amaterasu ([GEOGRAPHIC_DATA])" at bounding box center [334, 348] width 191 height 18
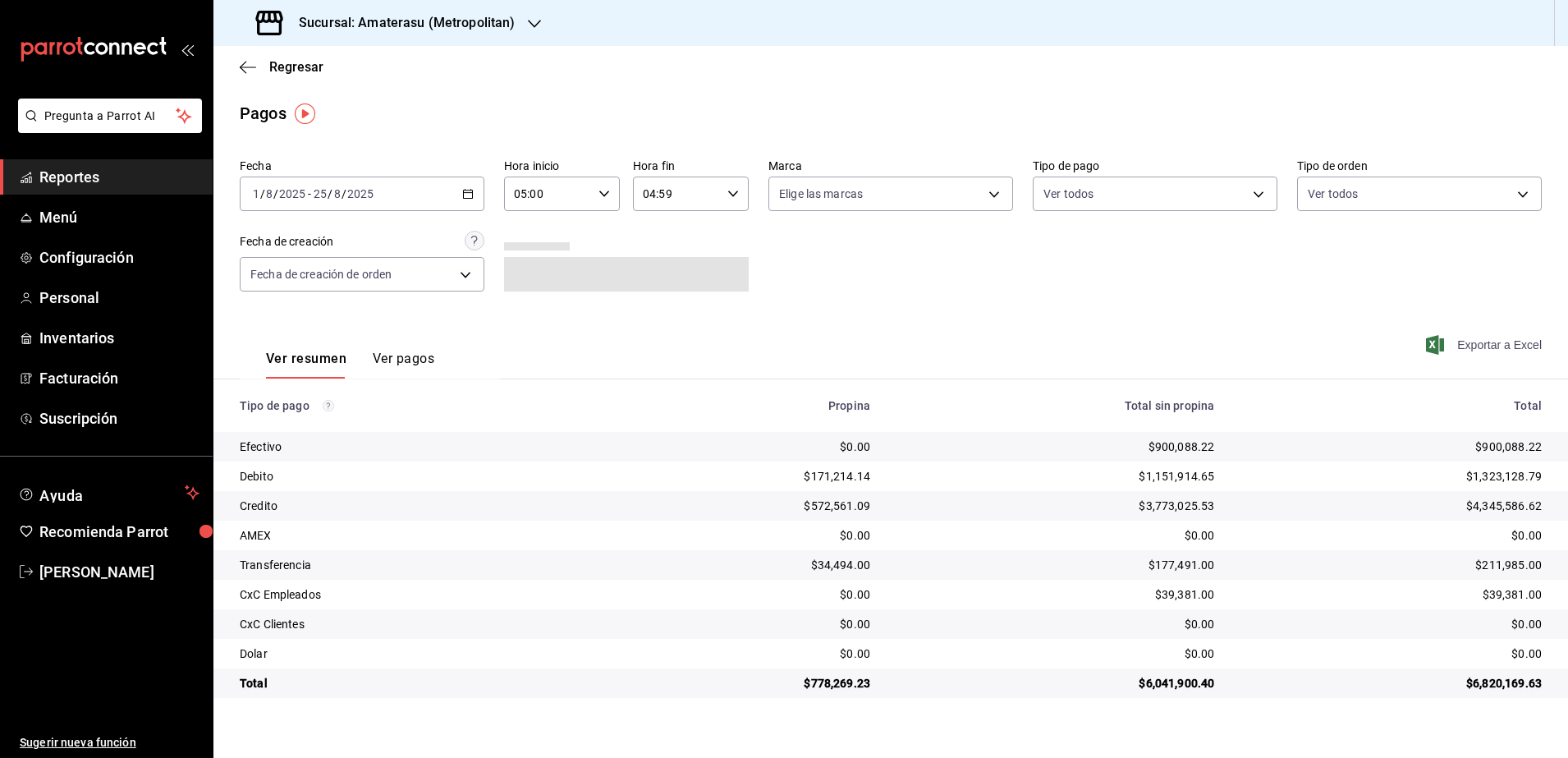
click at [1513, 344] on span "Exportar a Excel" at bounding box center [1486, 345] width 113 height 20
click at [468, 200] on div "[DATE] [DATE] - [DATE] [DATE]" at bounding box center [362, 193] width 244 height 34
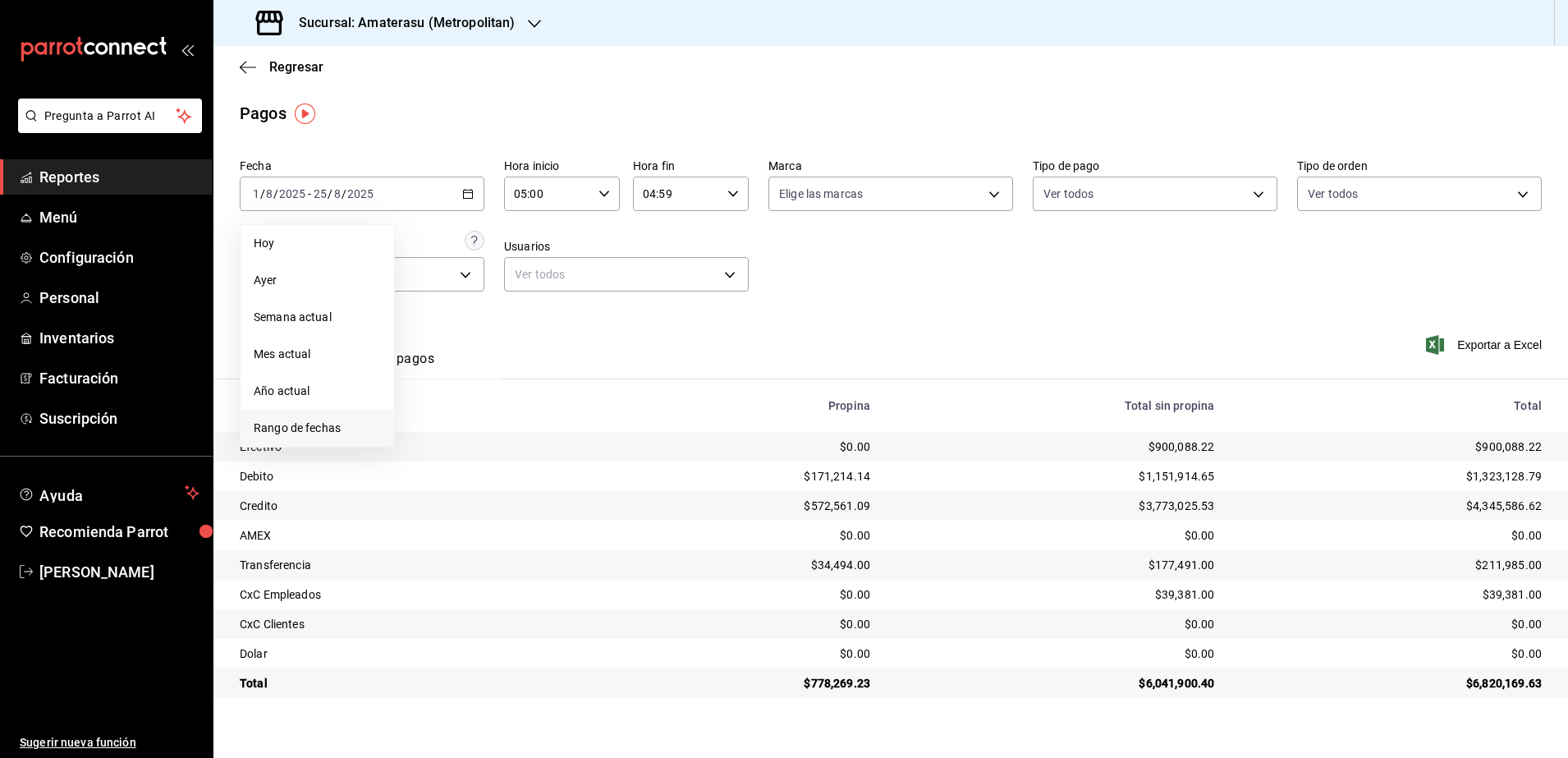
click at [308, 436] on span "Rango de fechas" at bounding box center [317, 428] width 127 height 17
click at [519, 409] on abbr "21" at bounding box center [515, 411] width 10 height 11
click at [532, 409] on button "22" at bounding box center [546, 411] width 28 height 29
type input "00:00"
type input "23:59"
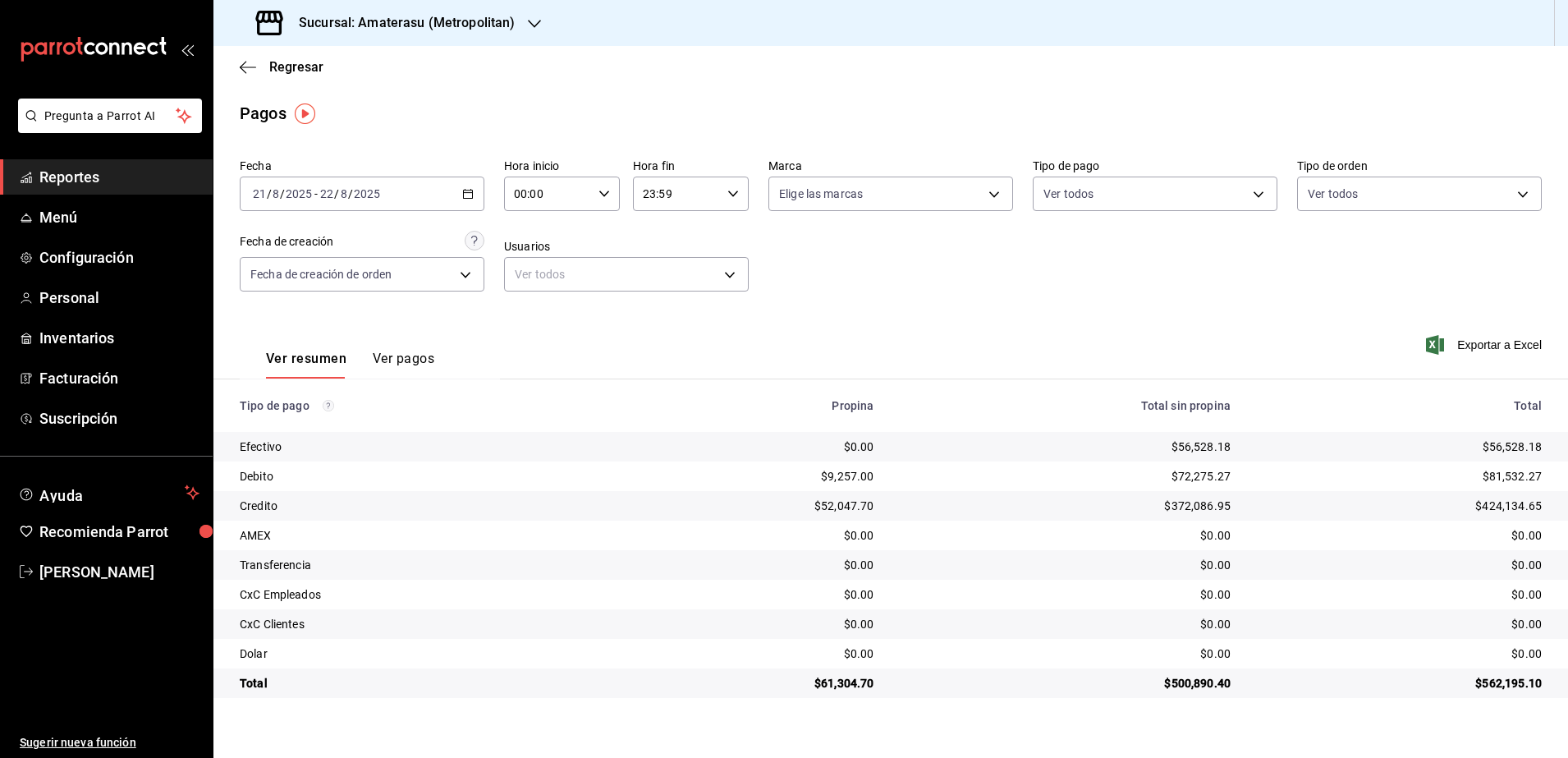
click at [605, 193] on \(Stroke\) "button" at bounding box center [604, 193] width 9 height 6
click at [542, 325] on span "05" at bounding box center [533, 330] width 32 height 13
type input "05:00"
click at [732, 198] on div at bounding box center [784, 379] width 1568 height 758
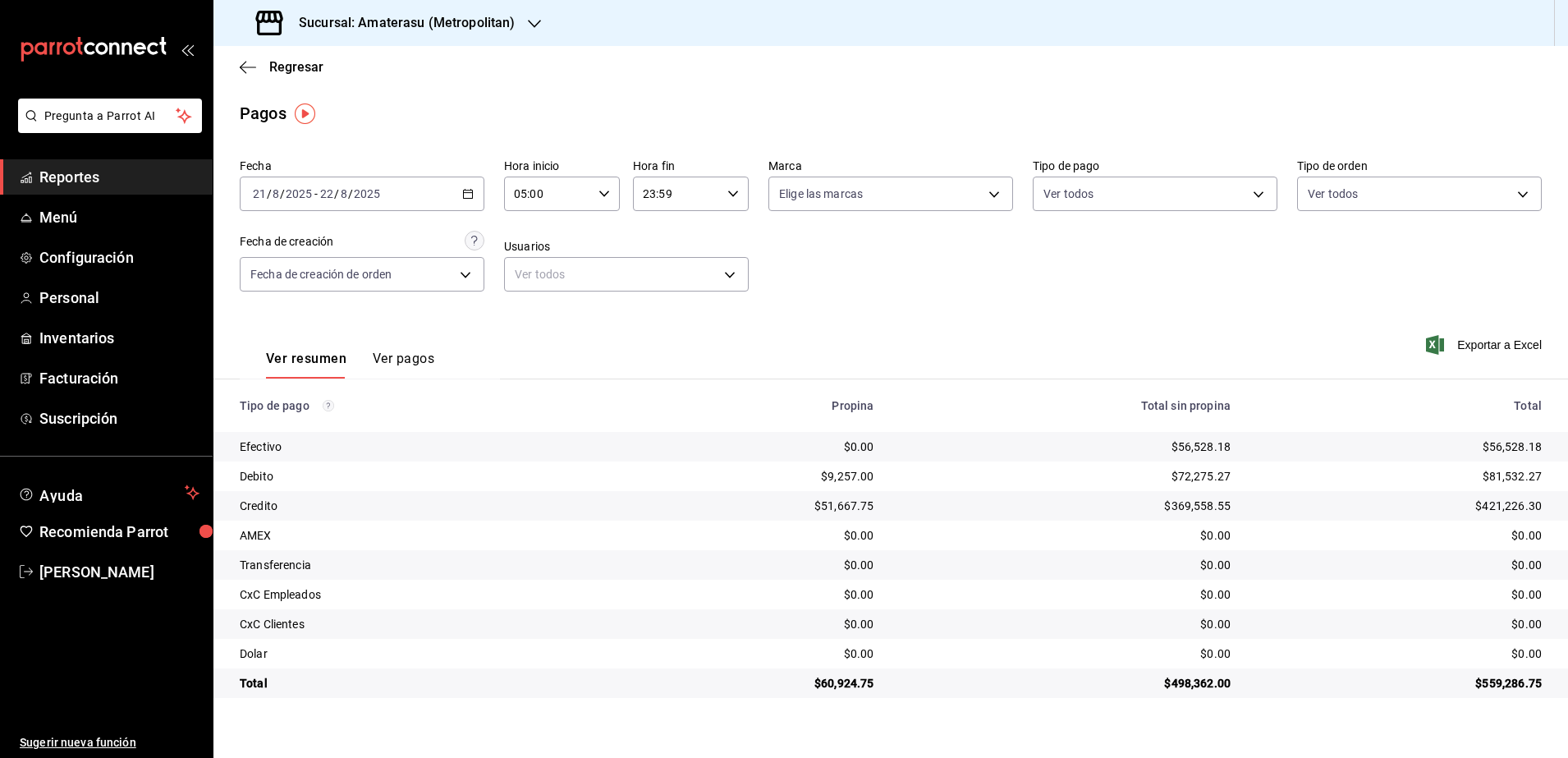
click at [732, 198] on icon "button" at bounding box center [733, 193] width 11 height 11
click at [665, 299] on span "04" at bounding box center [662, 298] width 32 height 13
type input "04:59"
click at [928, 298] on div at bounding box center [784, 379] width 1568 height 758
